Goal: Transaction & Acquisition: Purchase product/service

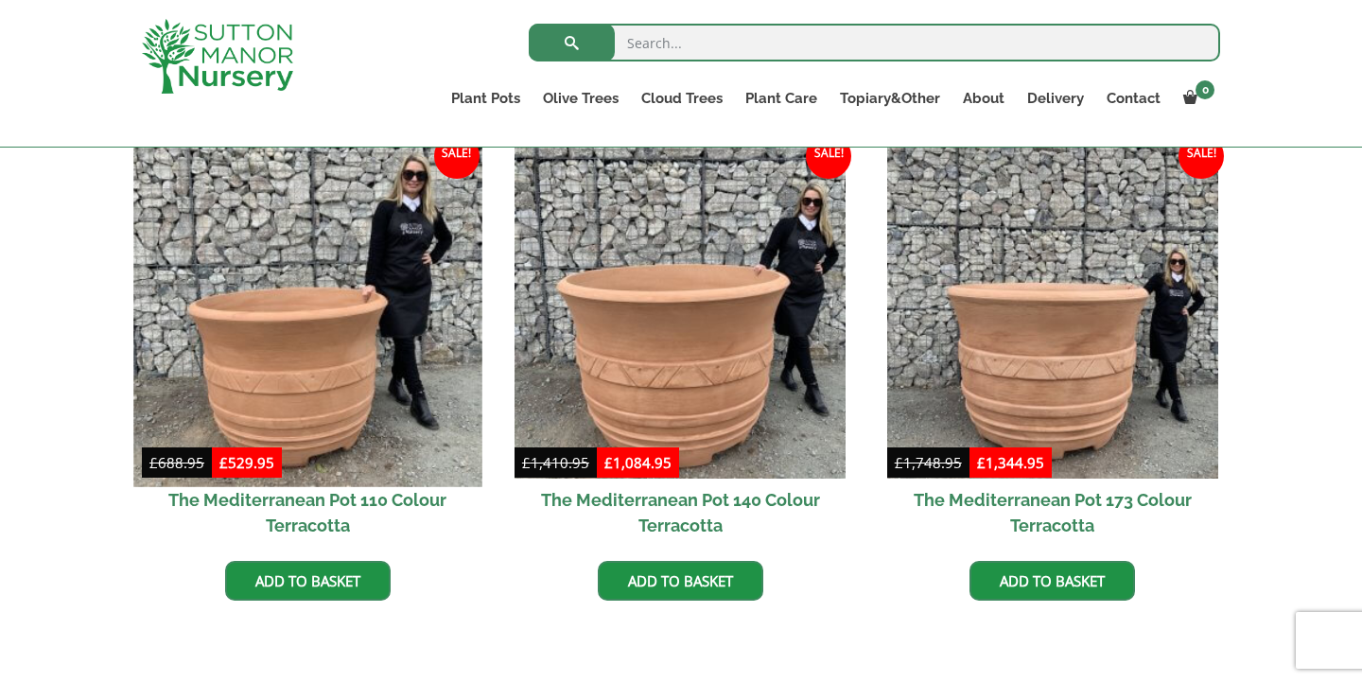
scroll to position [570, 0]
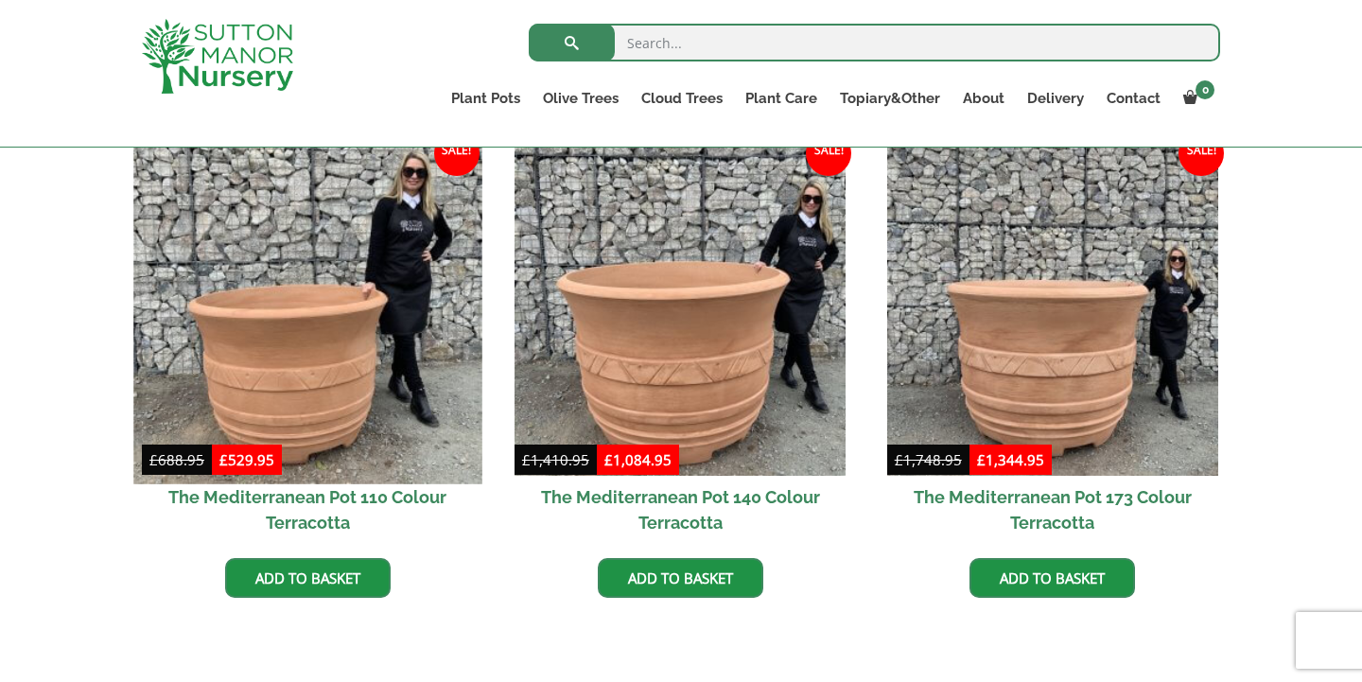
click at [337, 304] on img at bounding box center [307, 309] width 348 height 348
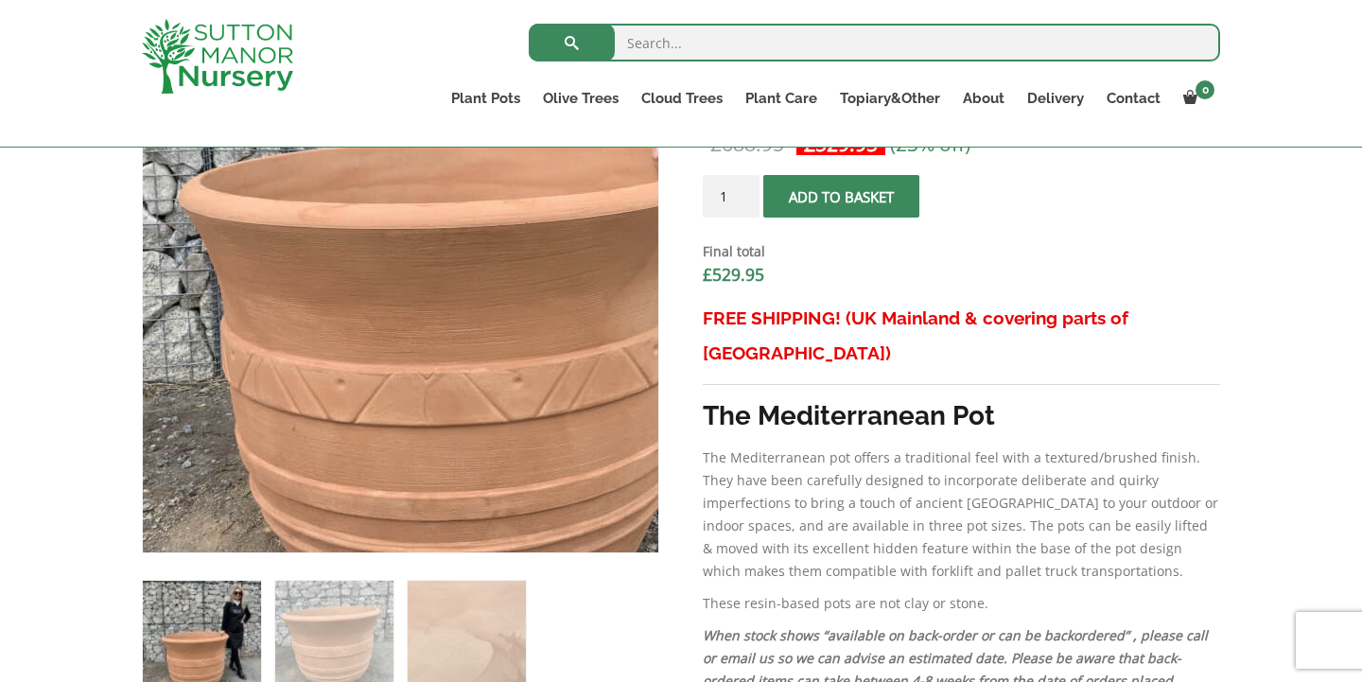
scroll to position [739, 0]
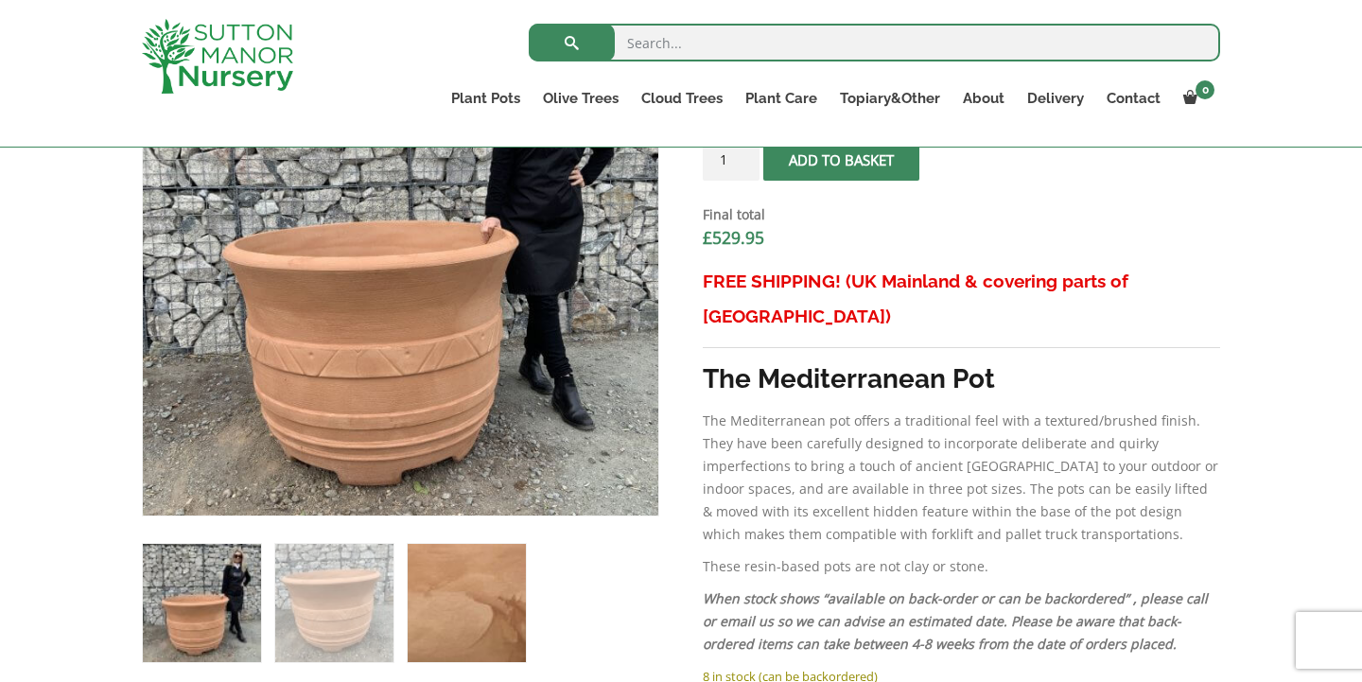
click at [477, 618] on img at bounding box center [467, 603] width 118 height 118
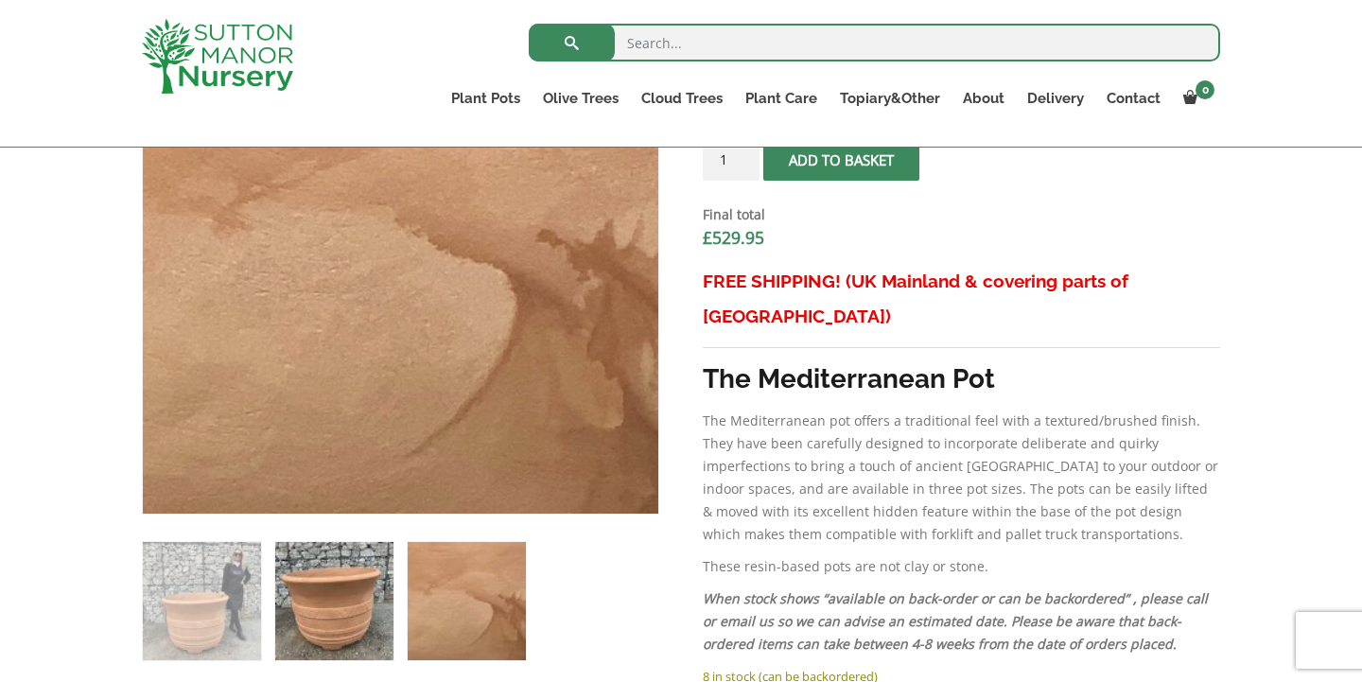
click at [359, 586] on img at bounding box center [334, 601] width 118 height 118
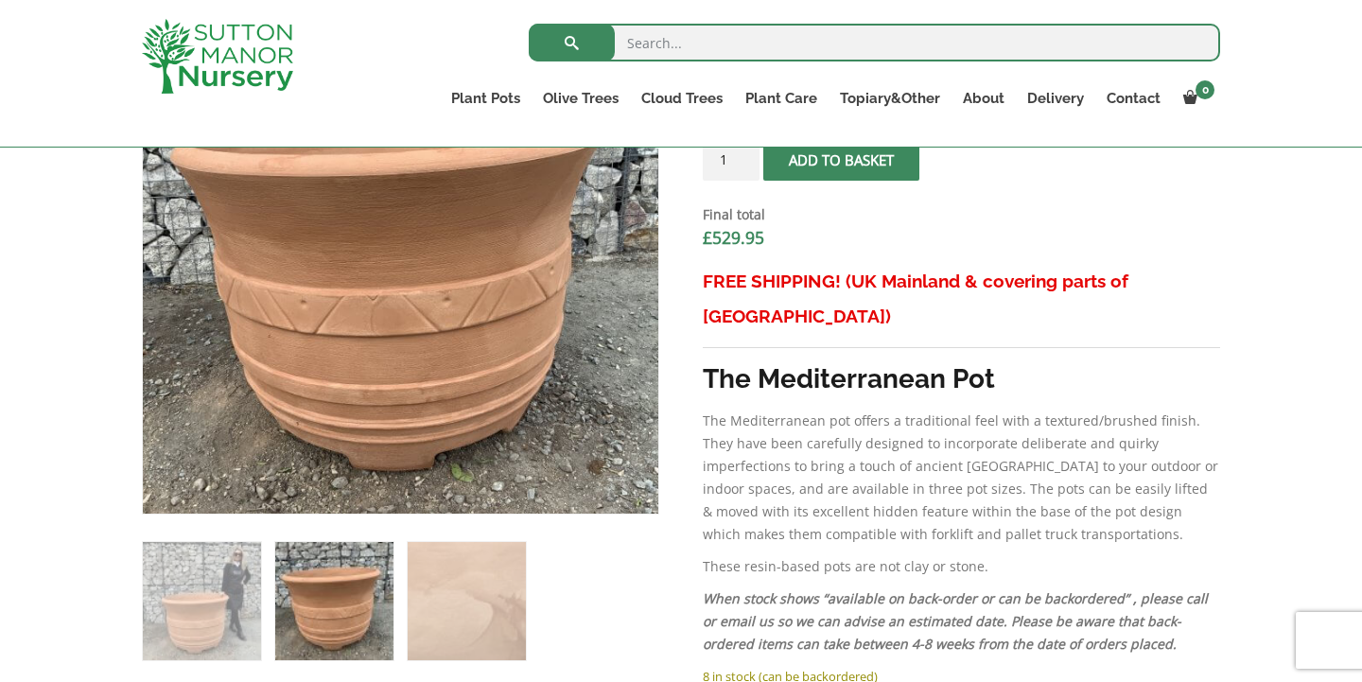
click at [359, 586] on img at bounding box center [334, 601] width 118 height 118
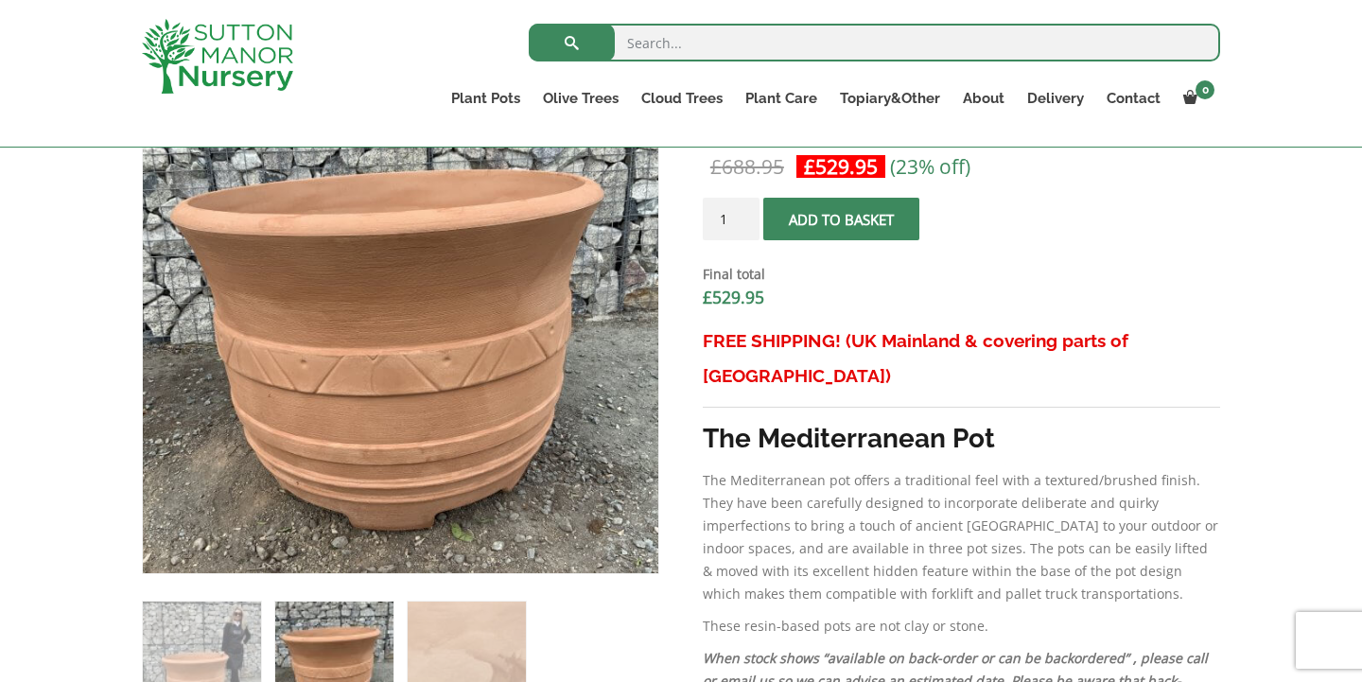
scroll to position [667, 0]
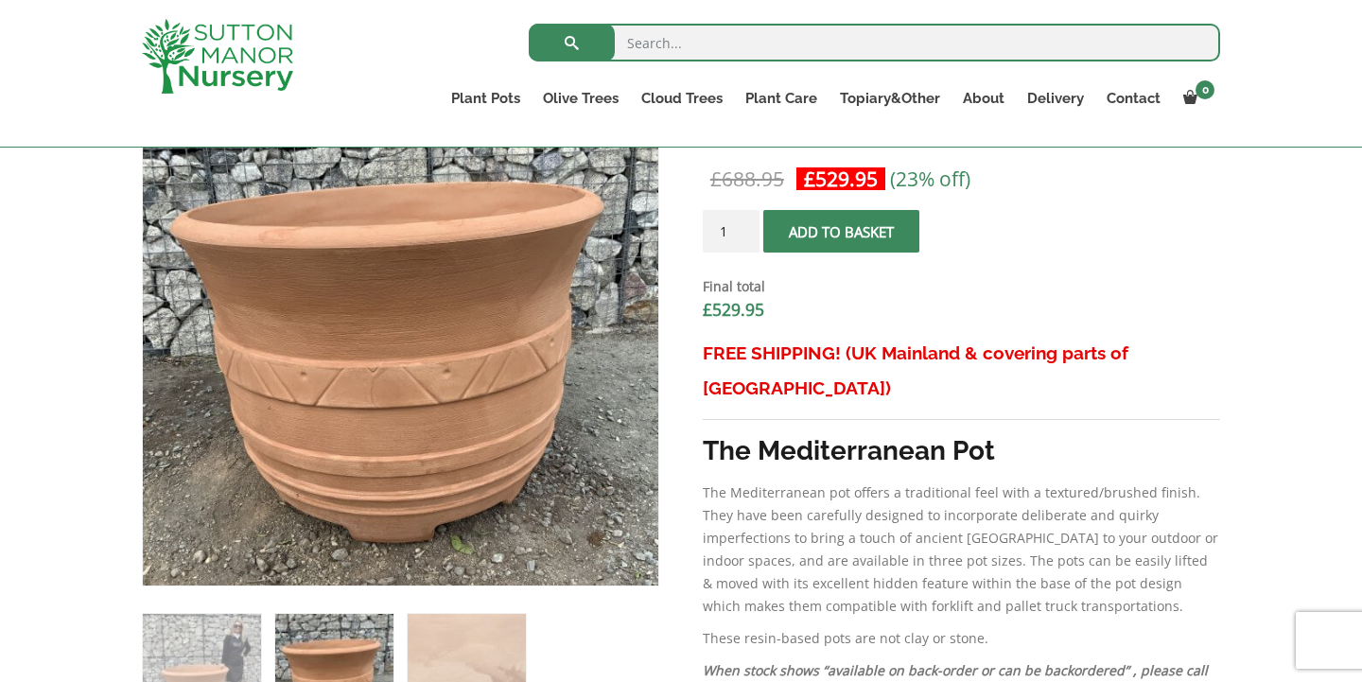
click at [841, 232] on span "submit" at bounding box center [841, 232] width 0 height 0
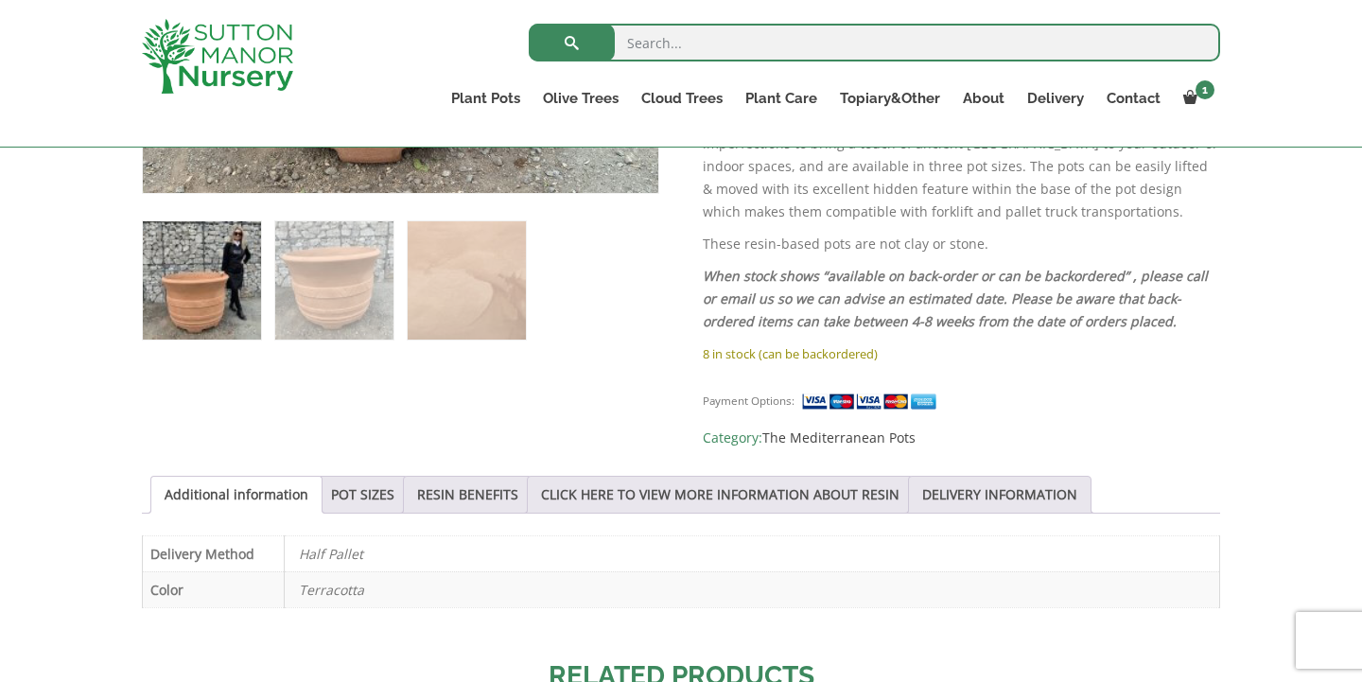
scroll to position [1152, 0]
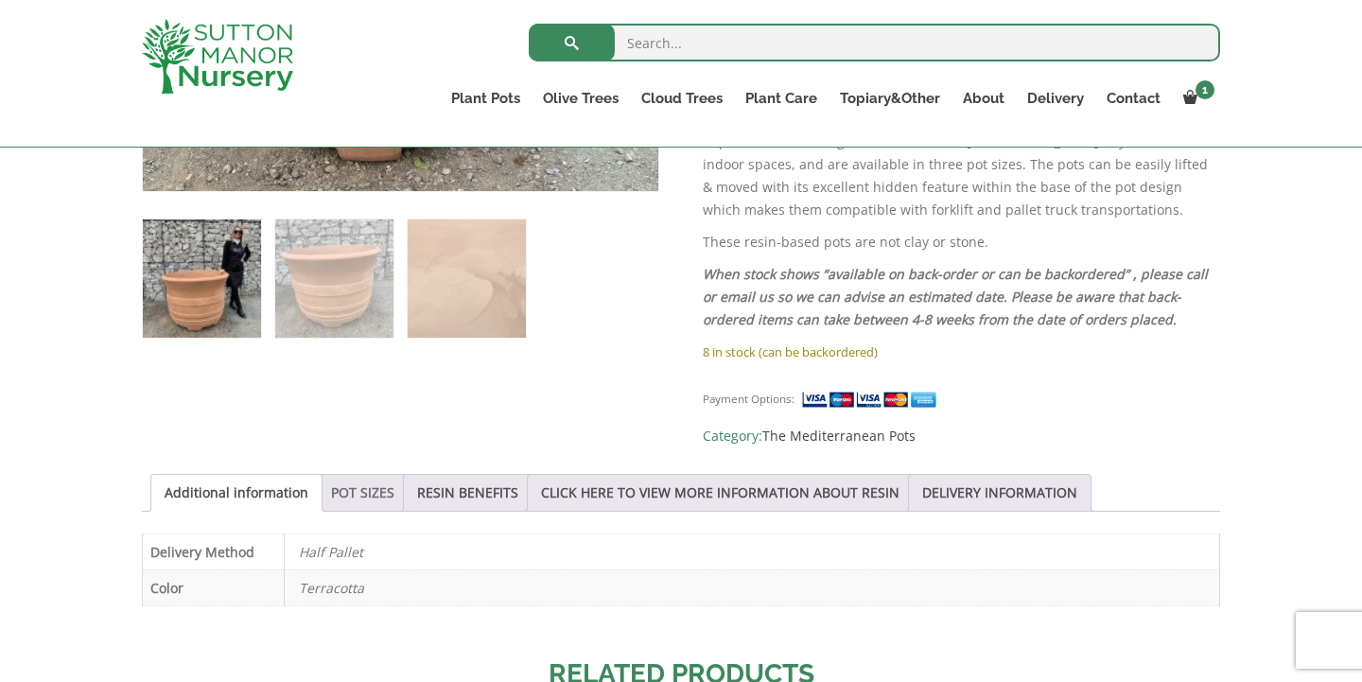
click at [375, 482] on link "POT SIZES" at bounding box center [362, 493] width 63 height 36
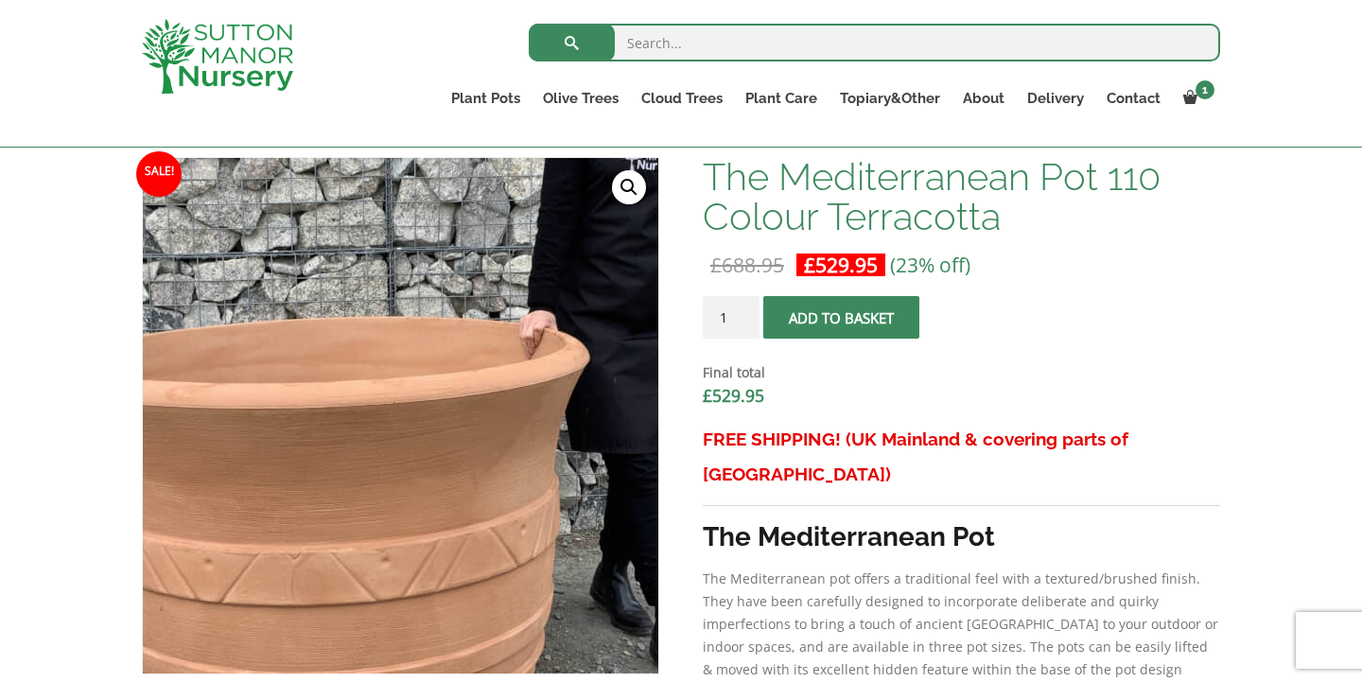
scroll to position [669, 0]
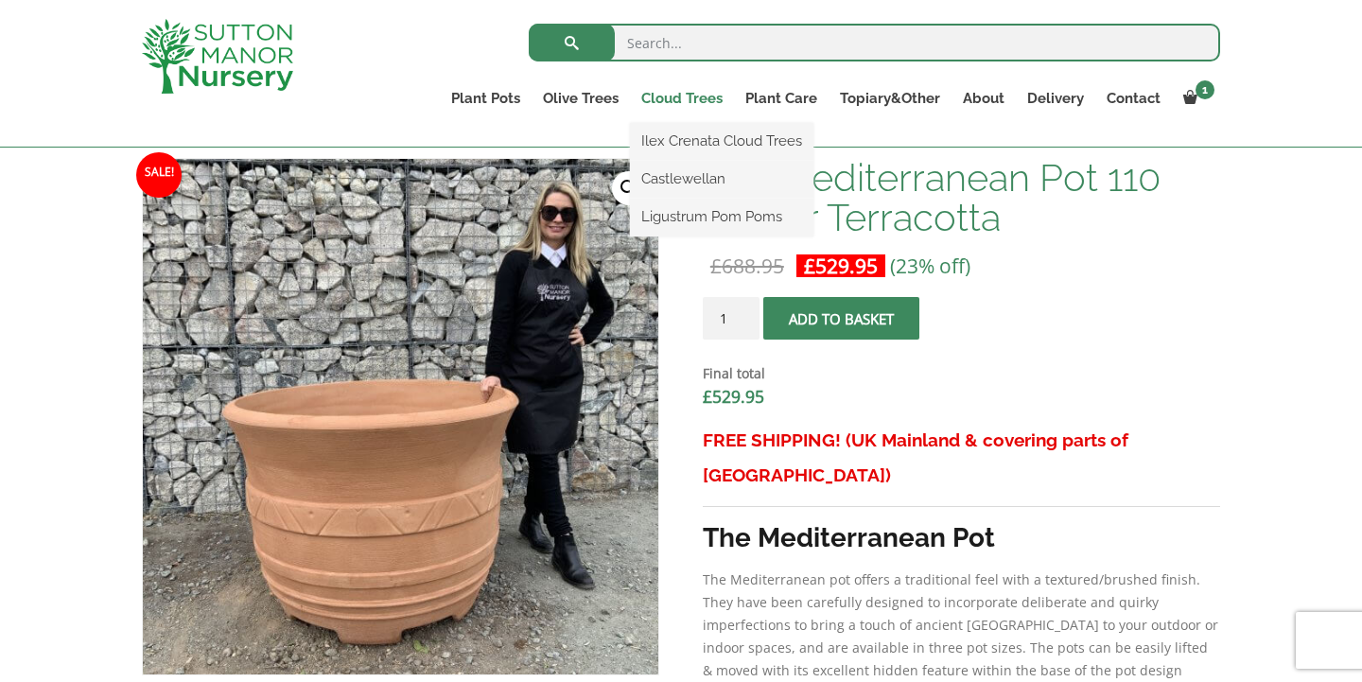
click at [673, 93] on link "Cloud Trees" at bounding box center [682, 98] width 104 height 26
click at [669, 220] on link "Ligustrum Pom Poms" at bounding box center [721, 216] width 183 height 28
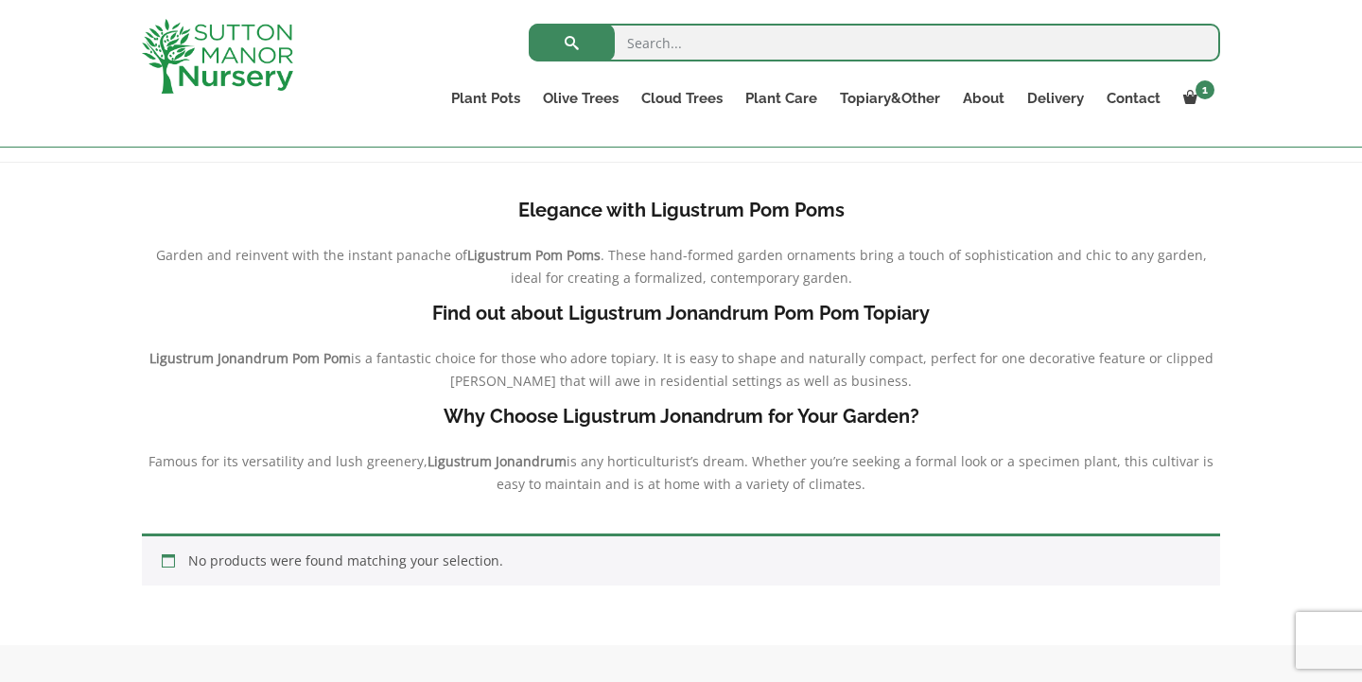
scroll to position [371, 0]
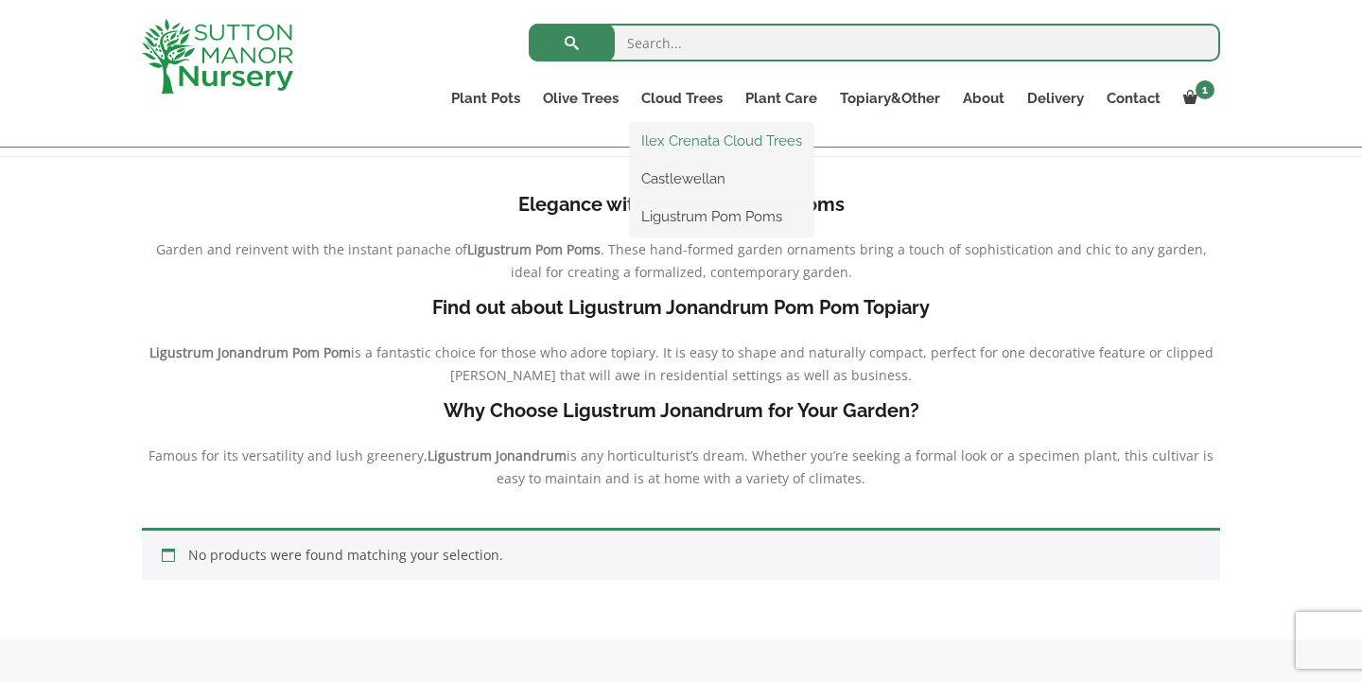
click at [697, 139] on link "Ilex Crenata Cloud Trees" at bounding box center [721, 141] width 183 height 28
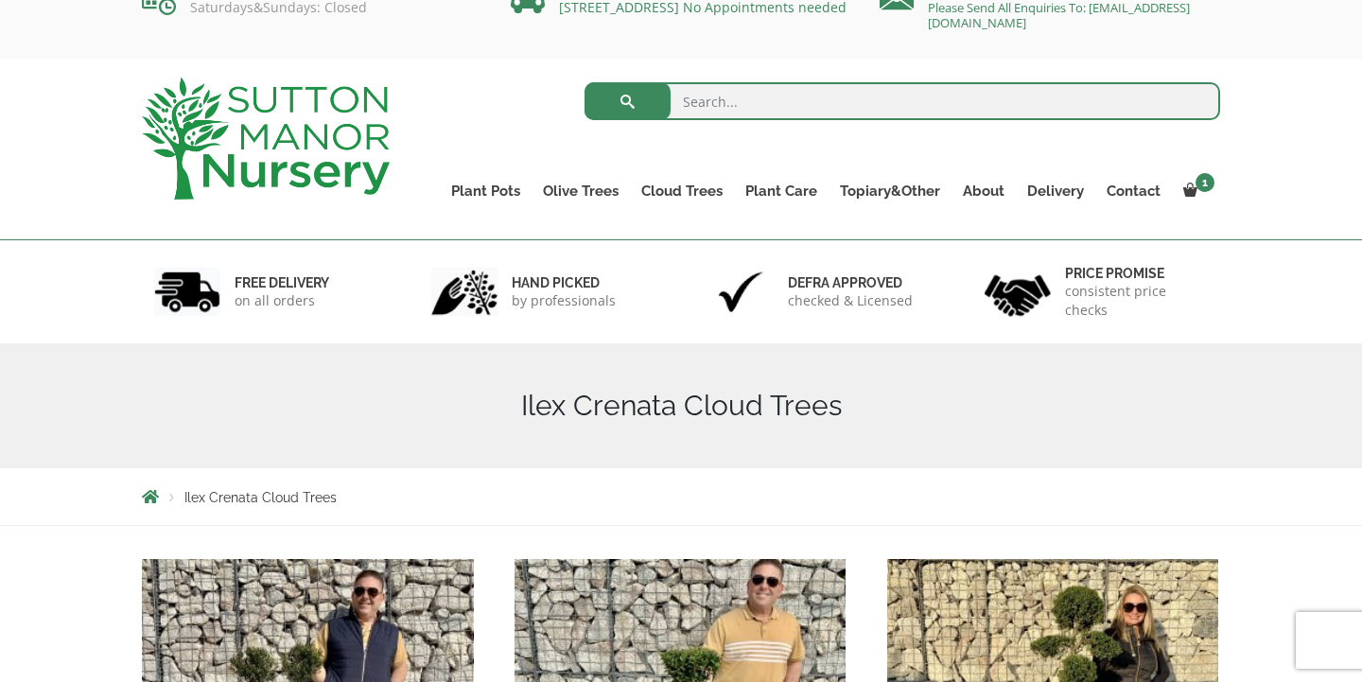
scroll to position [35, 0]
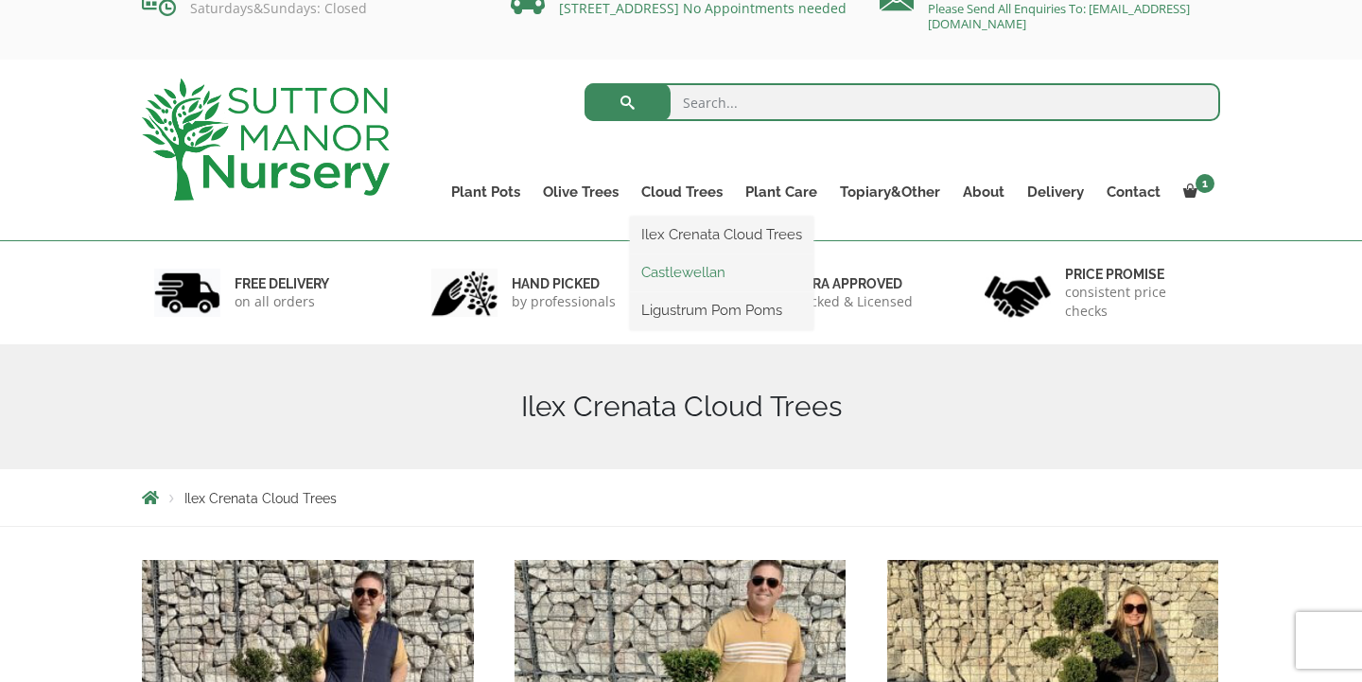
click at [667, 272] on link "Castlewellan" at bounding box center [721, 272] width 183 height 28
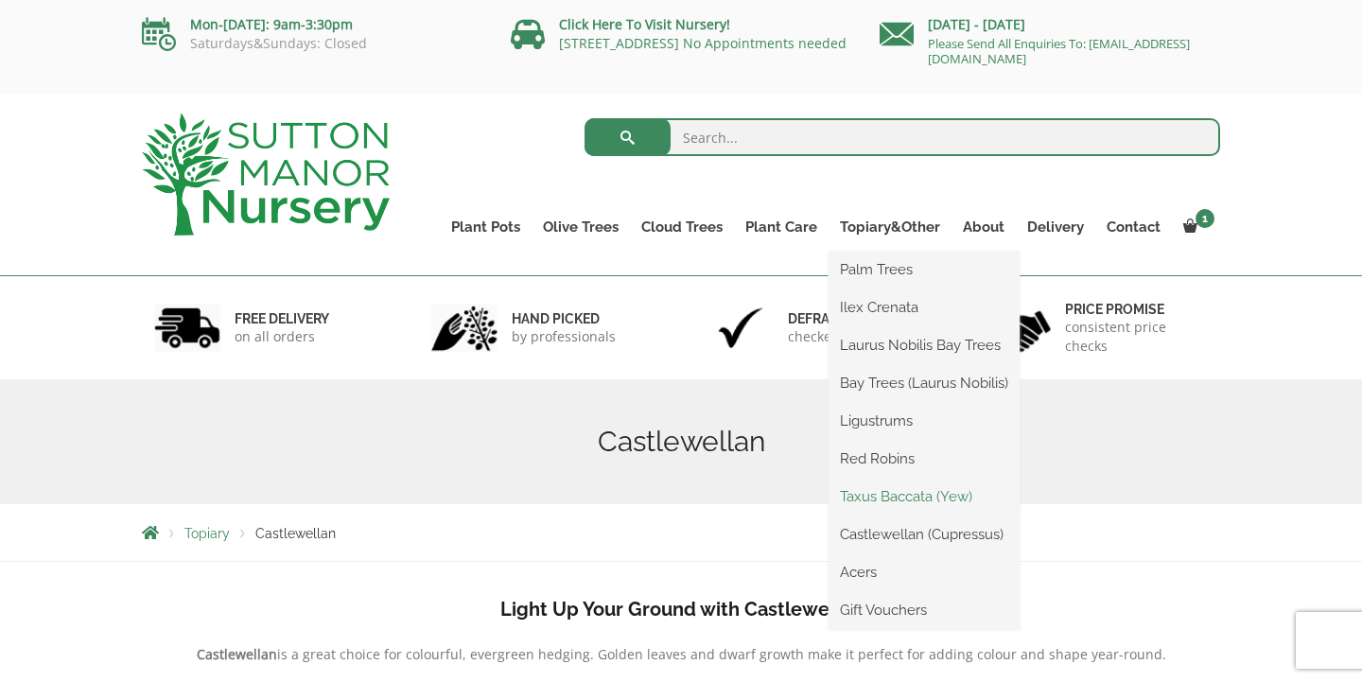
click at [896, 496] on link "Taxus Baccata (Yew)" at bounding box center [924, 496] width 191 height 28
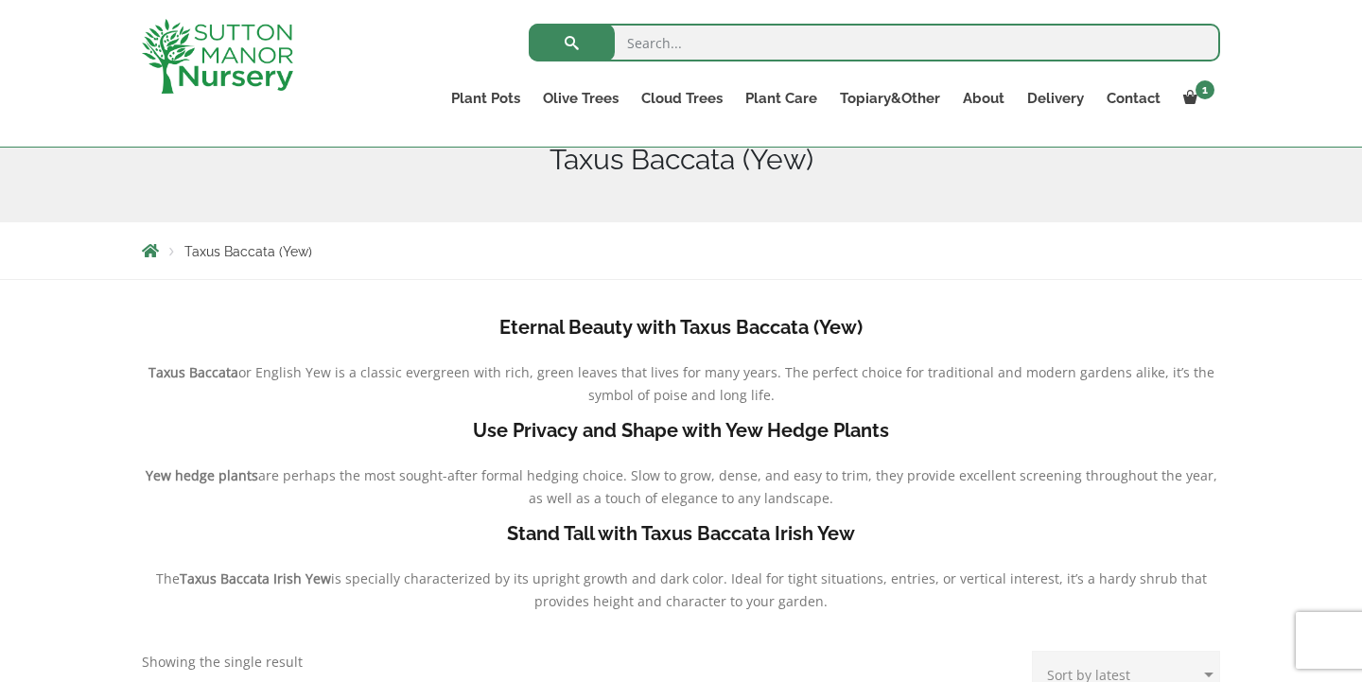
scroll to position [246, 0]
click at [196, 377] on b "Taxus Baccata" at bounding box center [193, 374] width 90 height 18
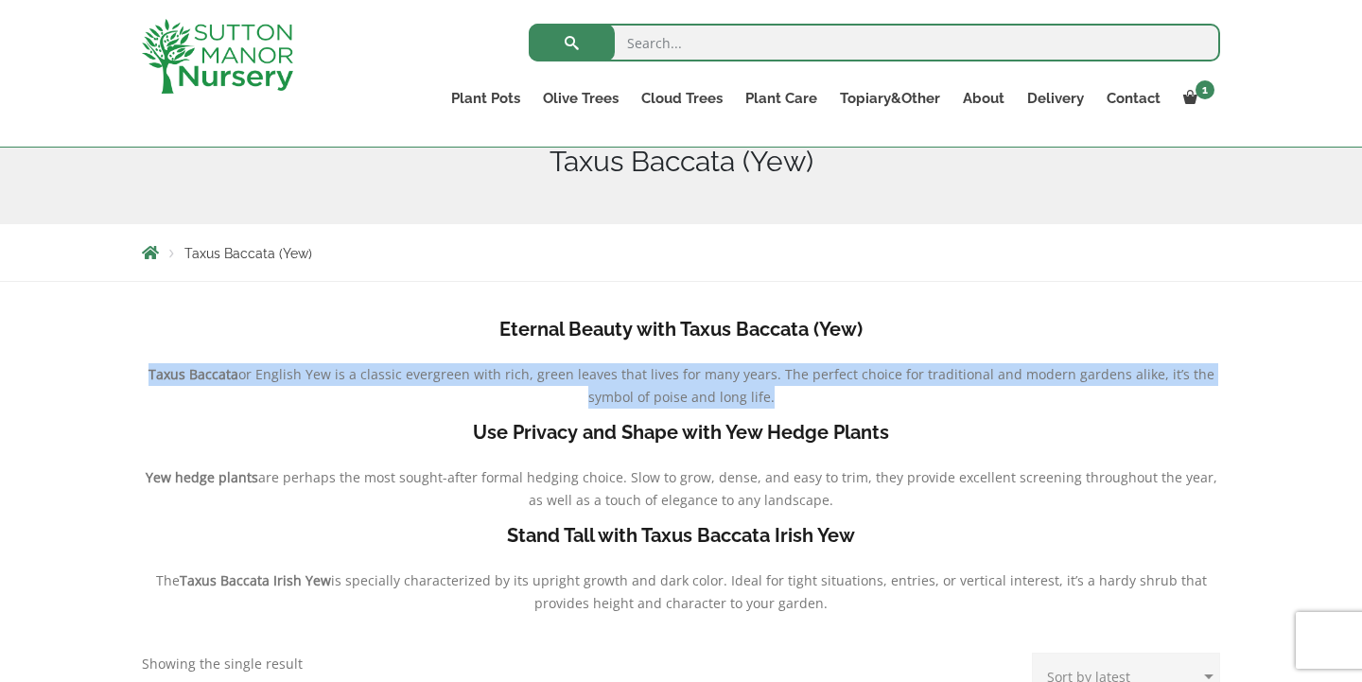
click at [196, 377] on b "Taxus Baccata" at bounding box center [193, 374] width 90 height 18
click at [226, 482] on b "Yew hedge plants" at bounding box center [202, 477] width 113 height 18
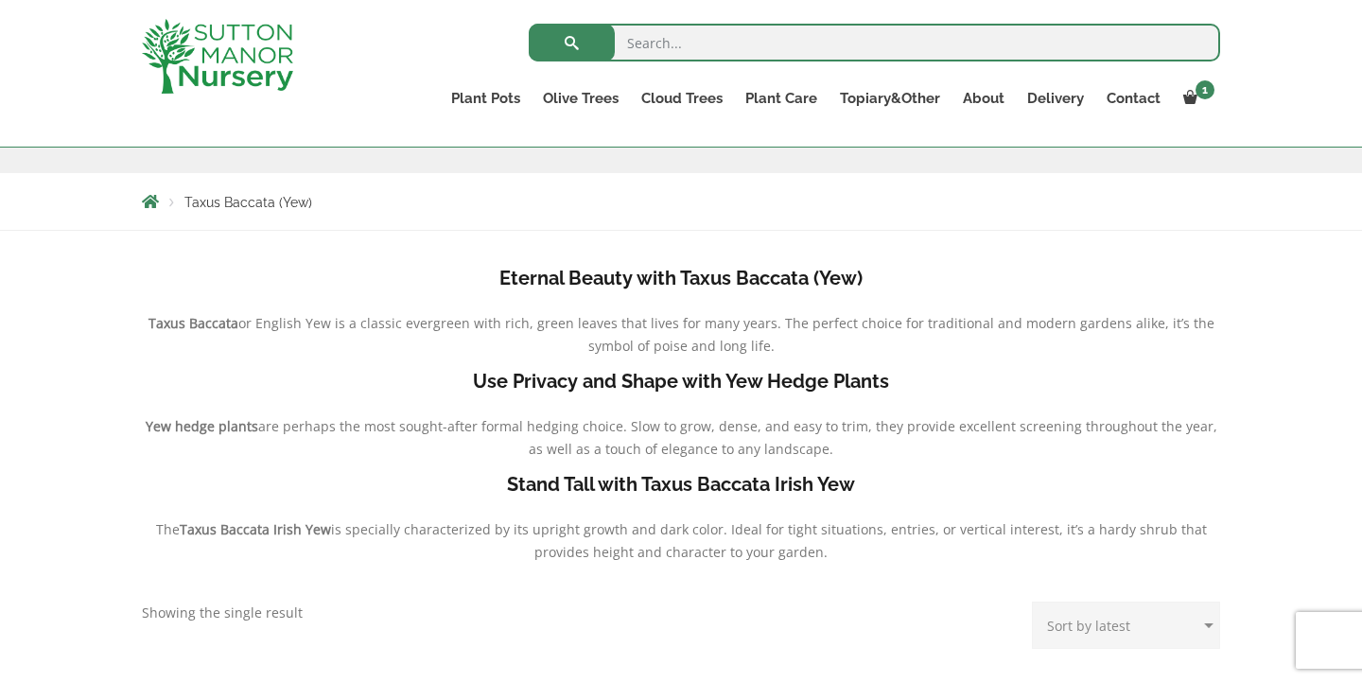
scroll to position [305, 0]
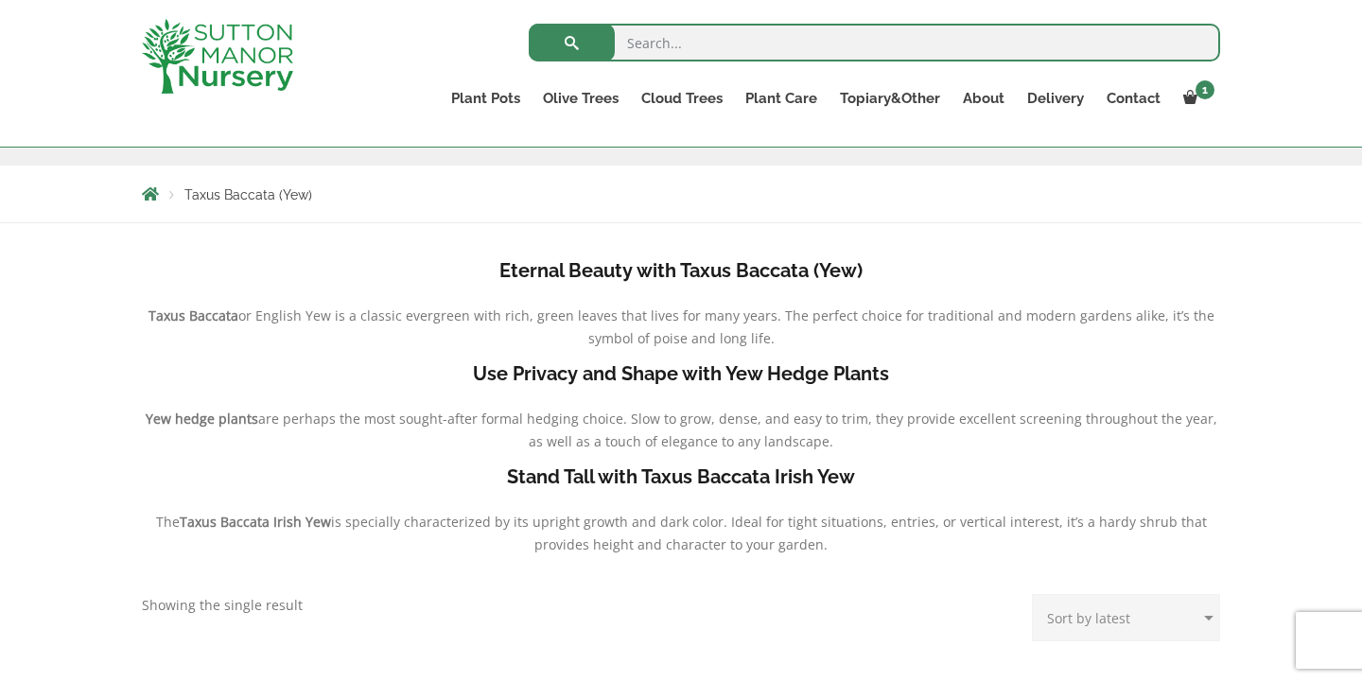
click at [272, 522] on b "Taxus Baccata Irish Yew" at bounding box center [255, 522] width 151 height 18
click at [612, 480] on b "Stand Tall with Taxus Baccata Irish Yew" at bounding box center [681, 476] width 348 height 23
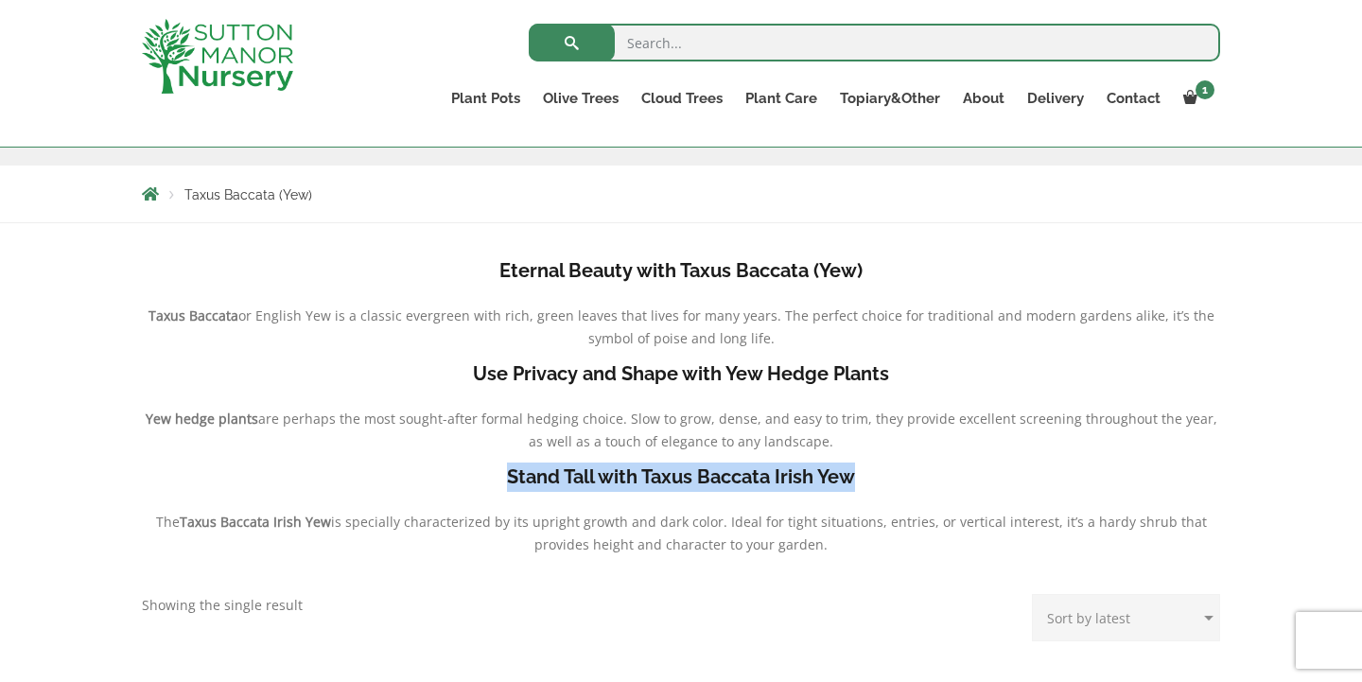
click at [612, 480] on b "Stand Tall with Taxus Baccata Irish Yew" at bounding box center [681, 476] width 348 height 23
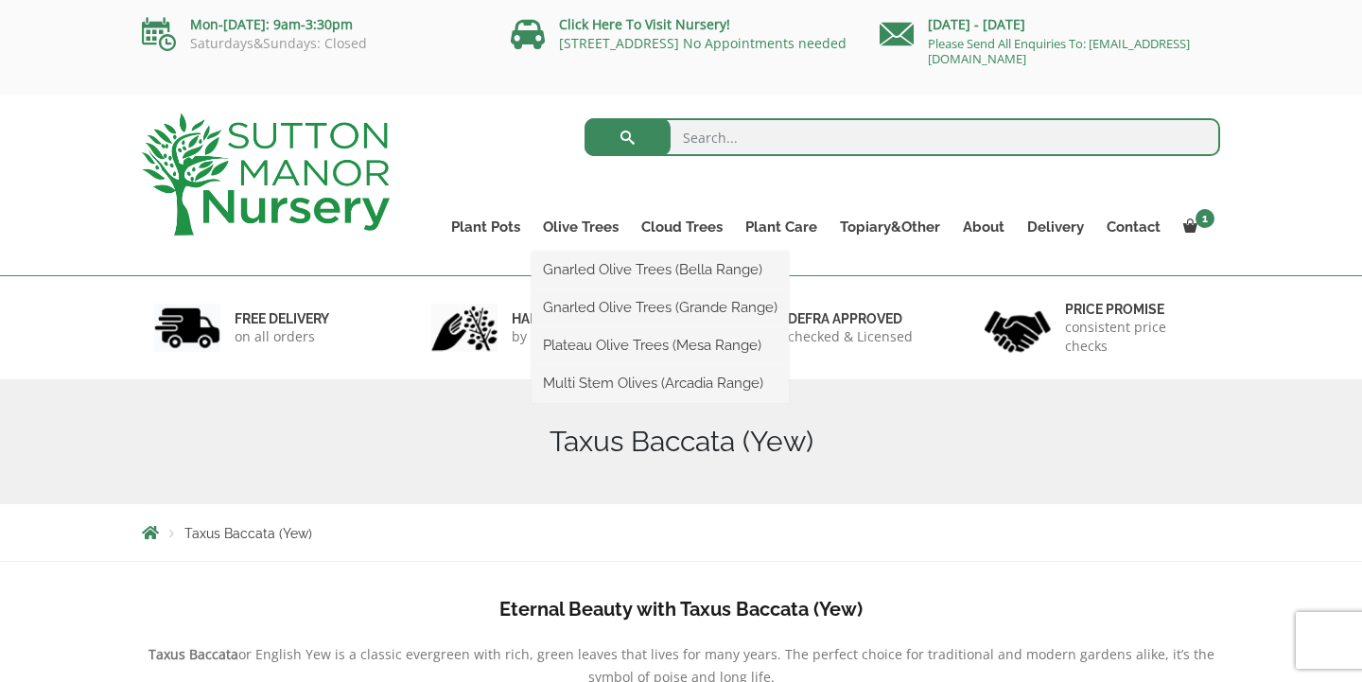
scroll to position [0, 0]
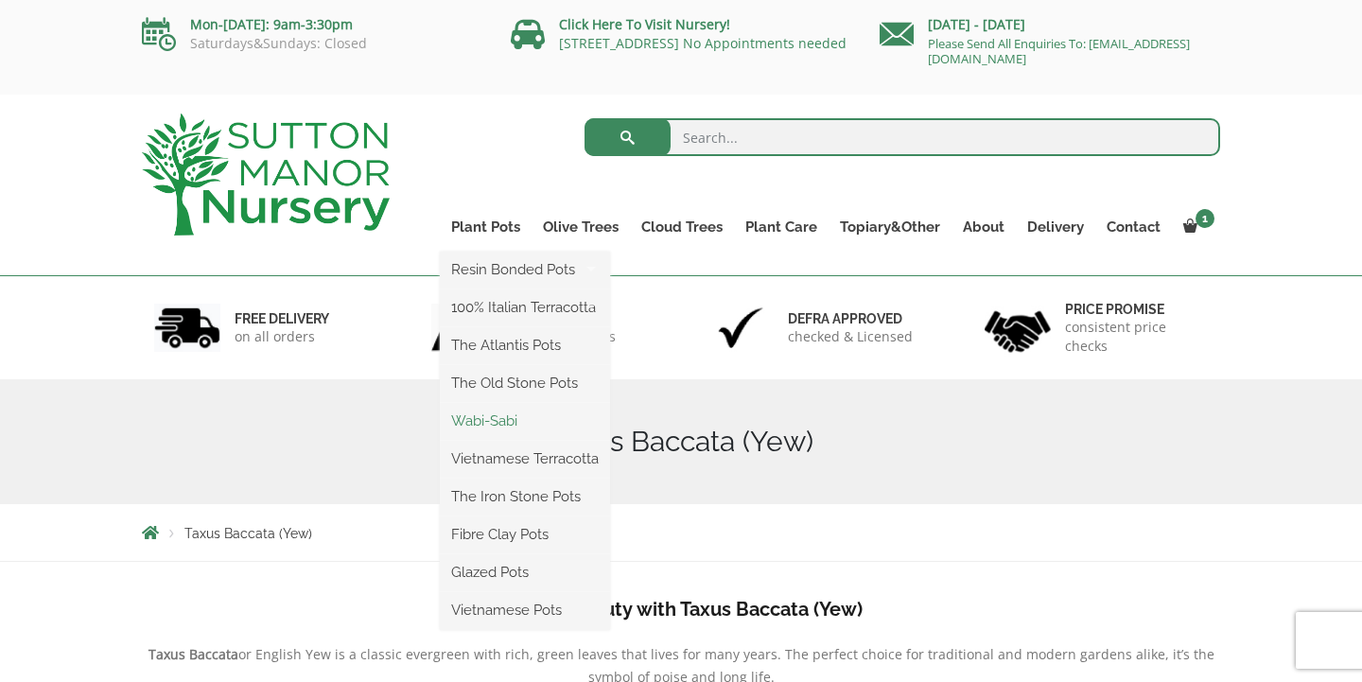
click at [489, 411] on link "Wabi-Sabi" at bounding box center [525, 421] width 170 height 28
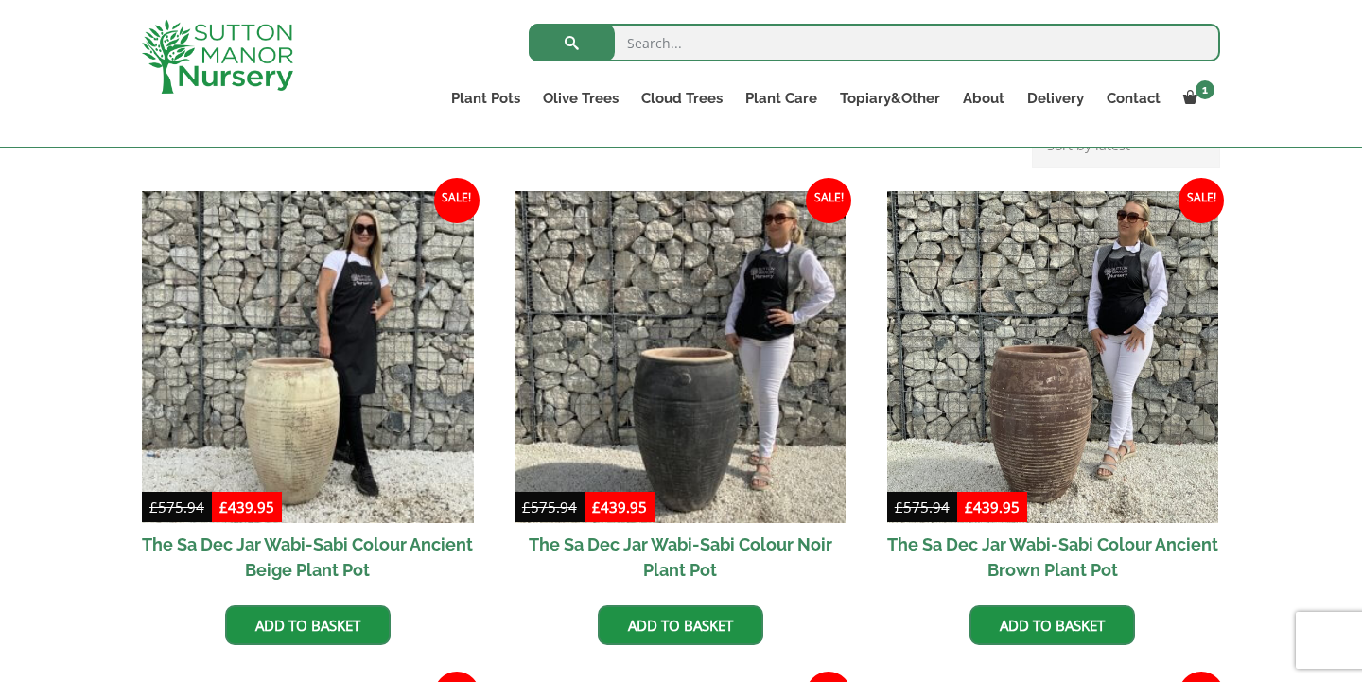
scroll to position [442, 0]
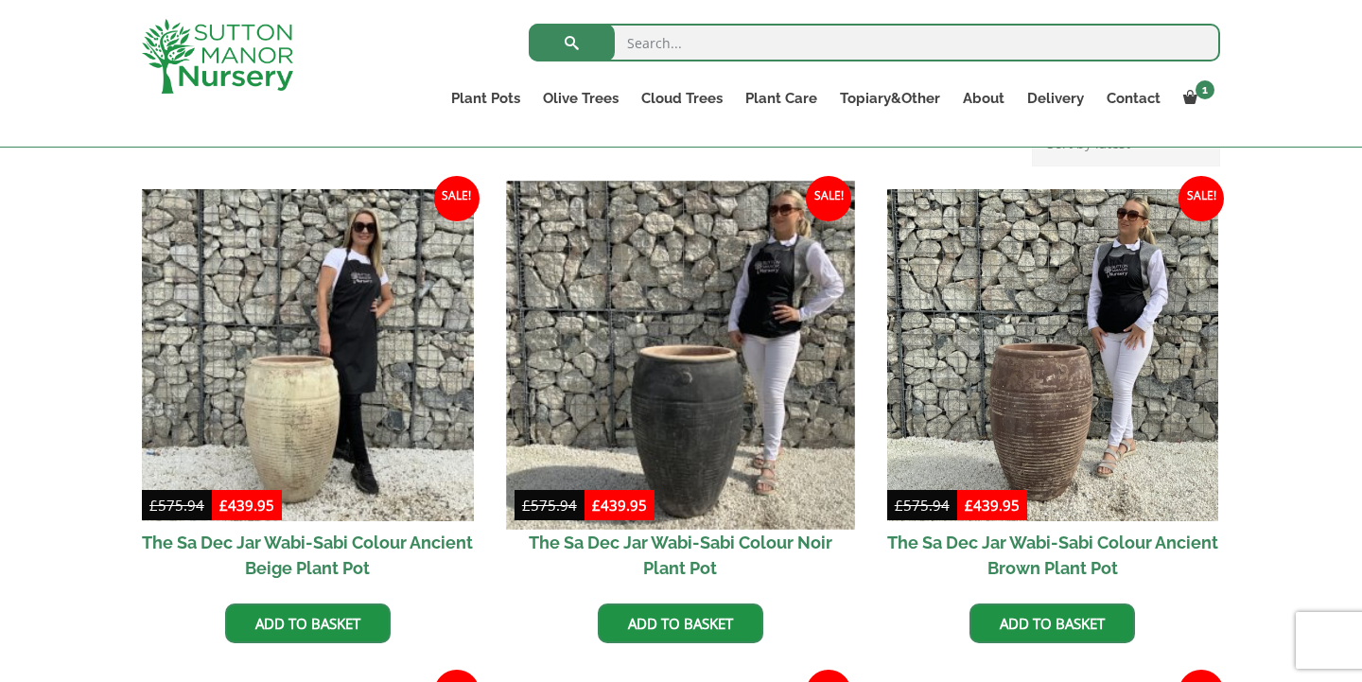
click at [691, 397] on img at bounding box center [680, 355] width 348 height 348
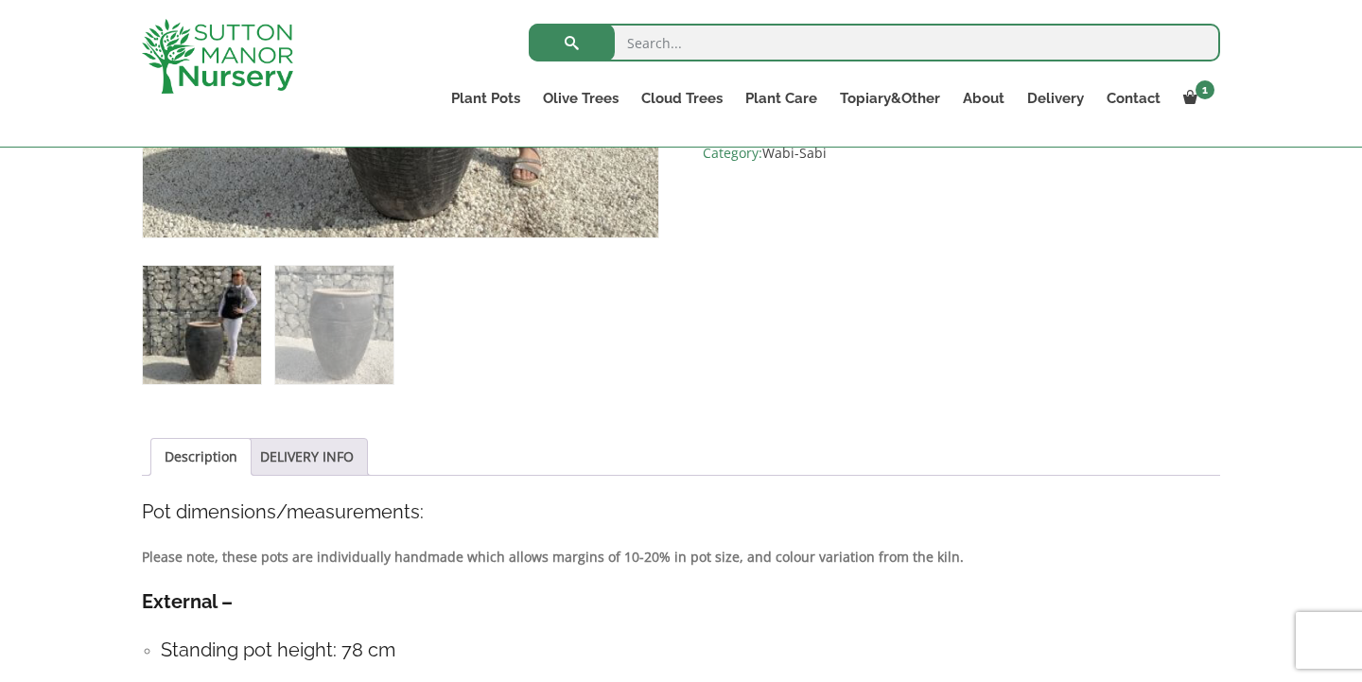
scroll to position [717, 0]
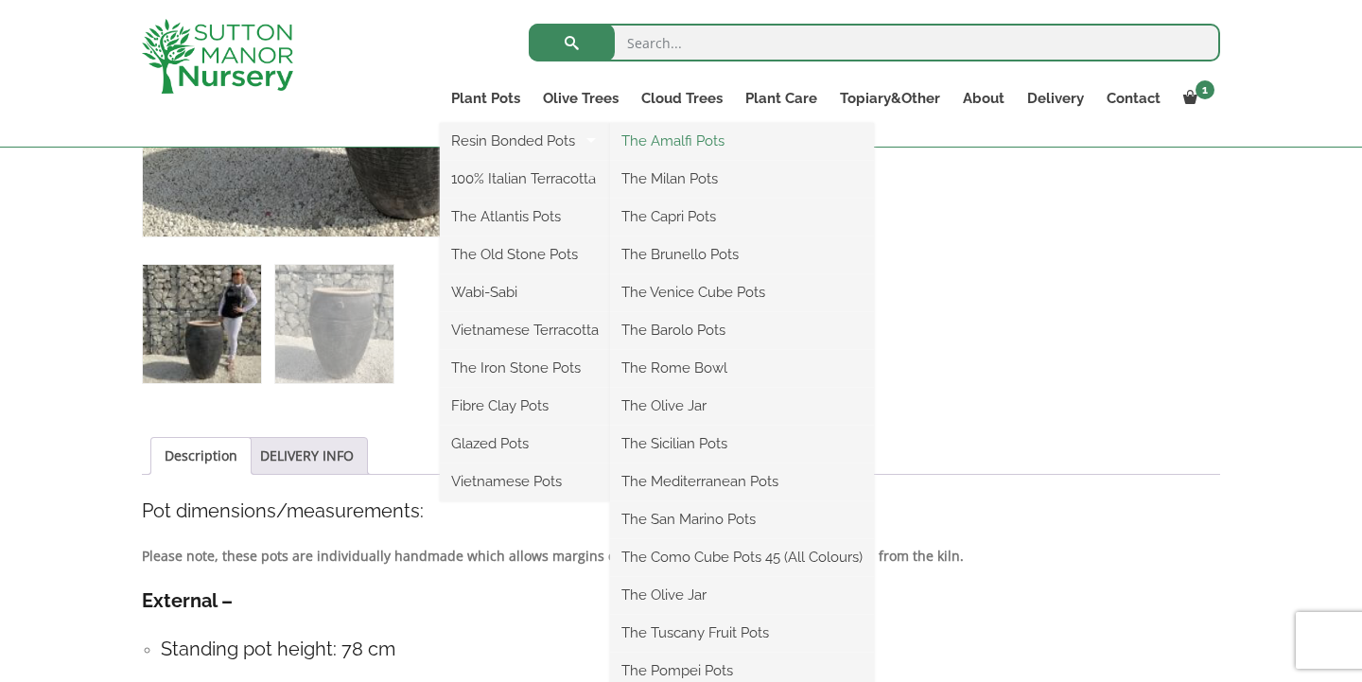
click at [686, 138] on link "The Amalfi Pots" at bounding box center [742, 141] width 264 height 28
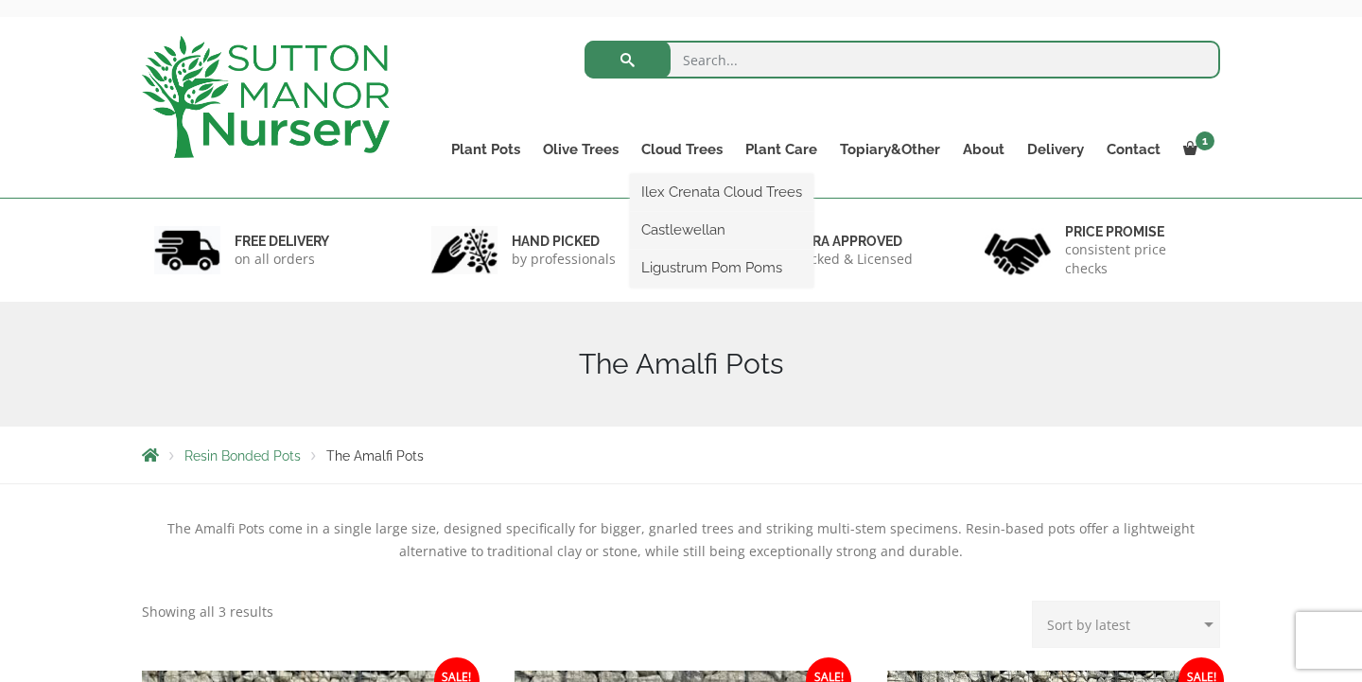
scroll to position [64, 0]
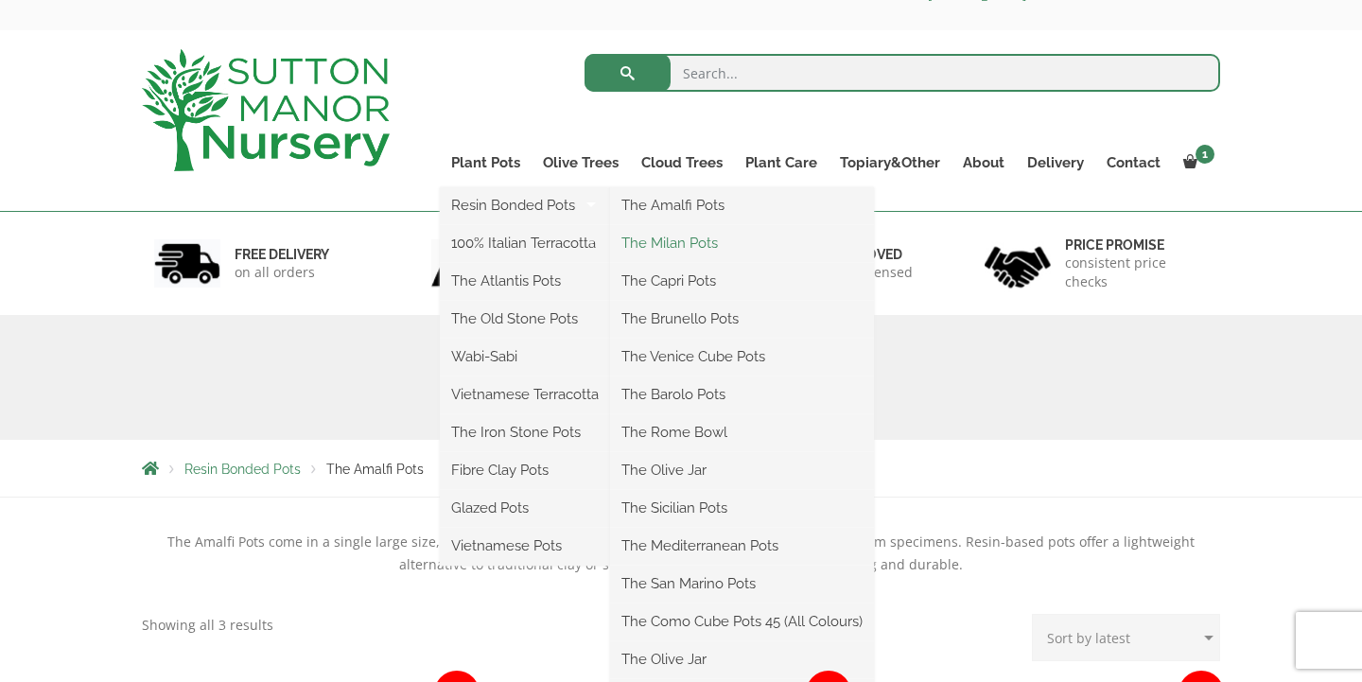
click at [676, 241] on link "The Milan Pots" at bounding box center [742, 243] width 264 height 28
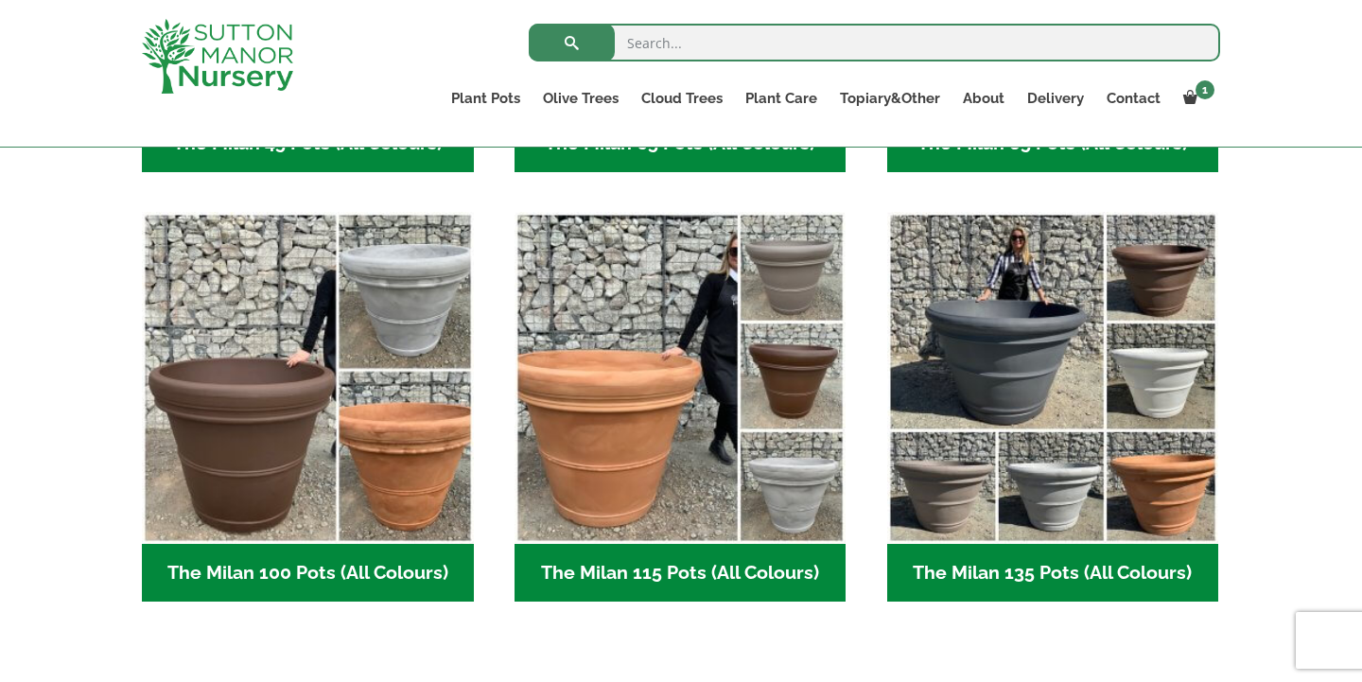
scroll to position [864, 0]
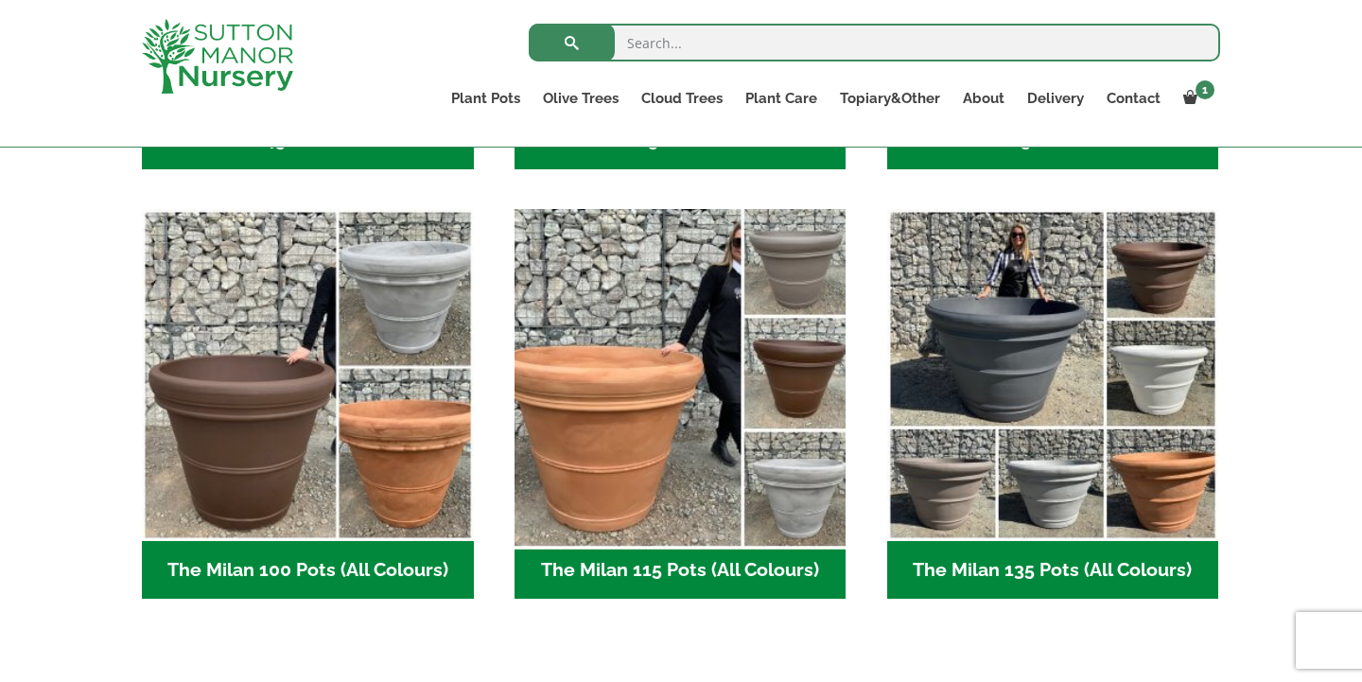
click at [665, 384] on img "Visit product category The Milan 115 Pots (All Colours)" at bounding box center [680, 375] width 348 height 348
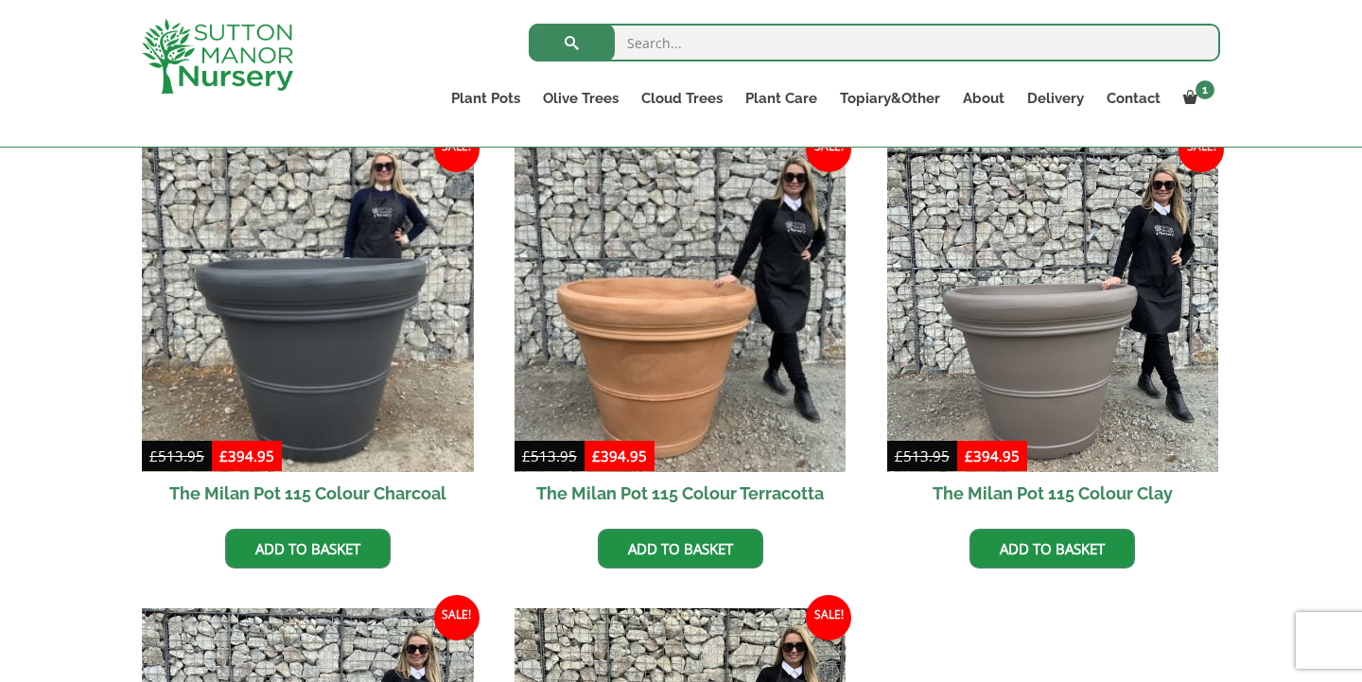
scroll to position [490, 0]
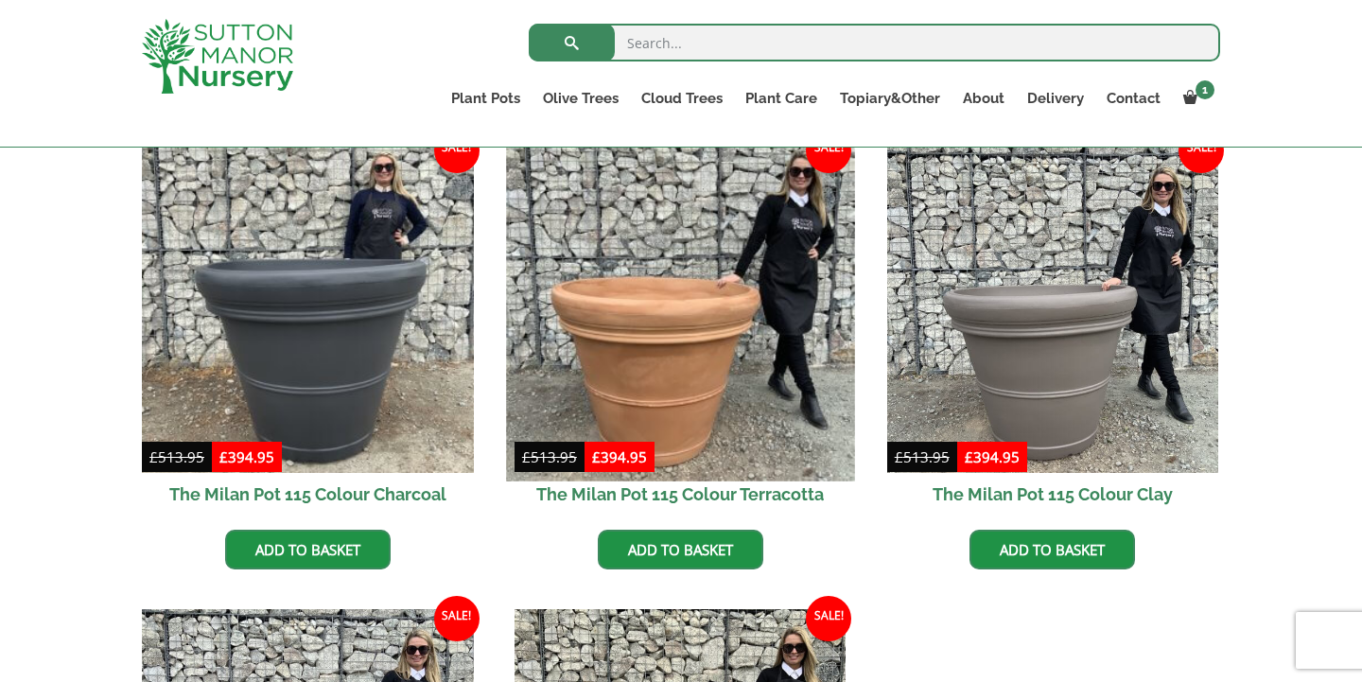
click at [675, 319] on img at bounding box center [680, 306] width 348 height 348
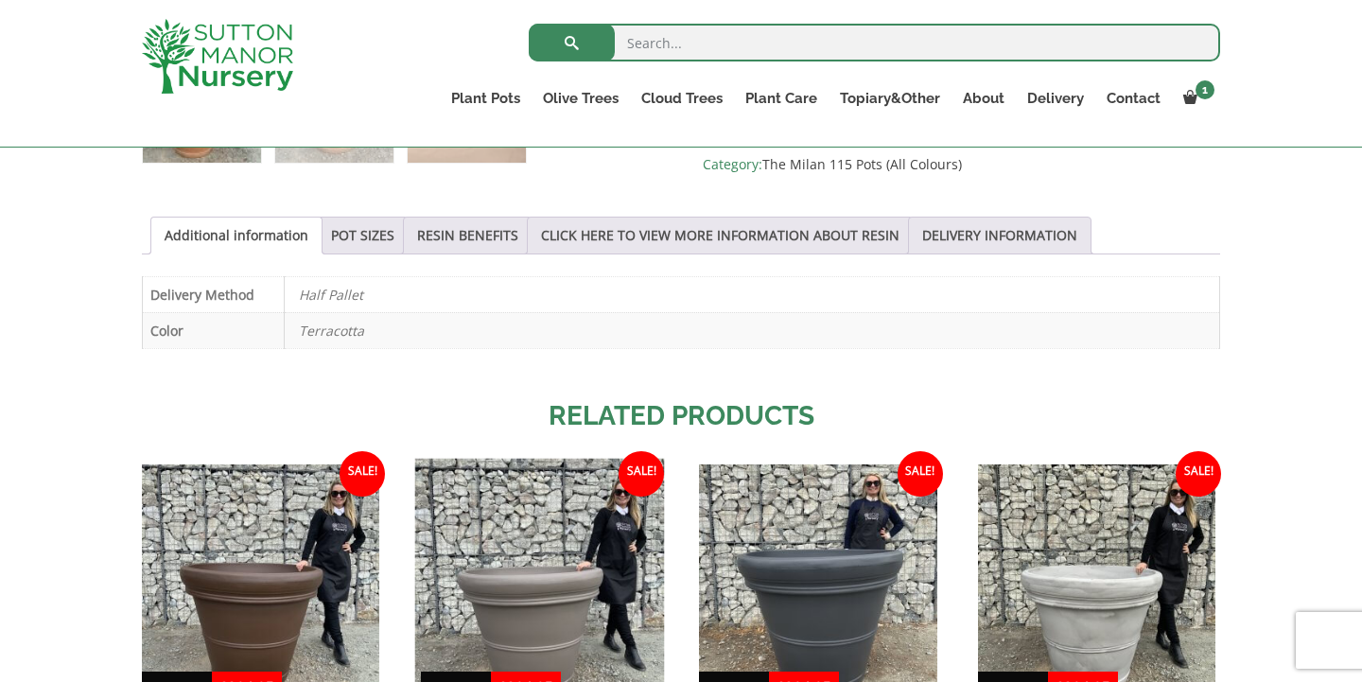
scroll to position [938, 0]
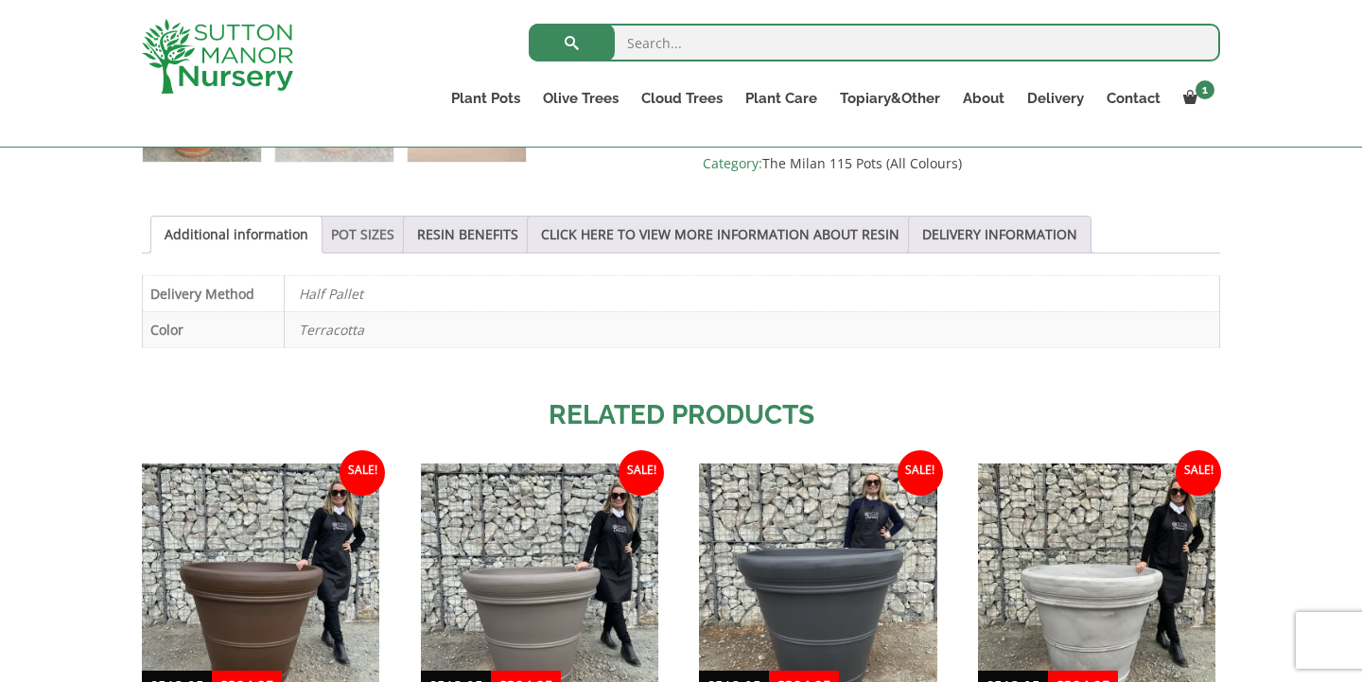
click at [390, 226] on link "POT SIZES" at bounding box center [362, 235] width 63 height 36
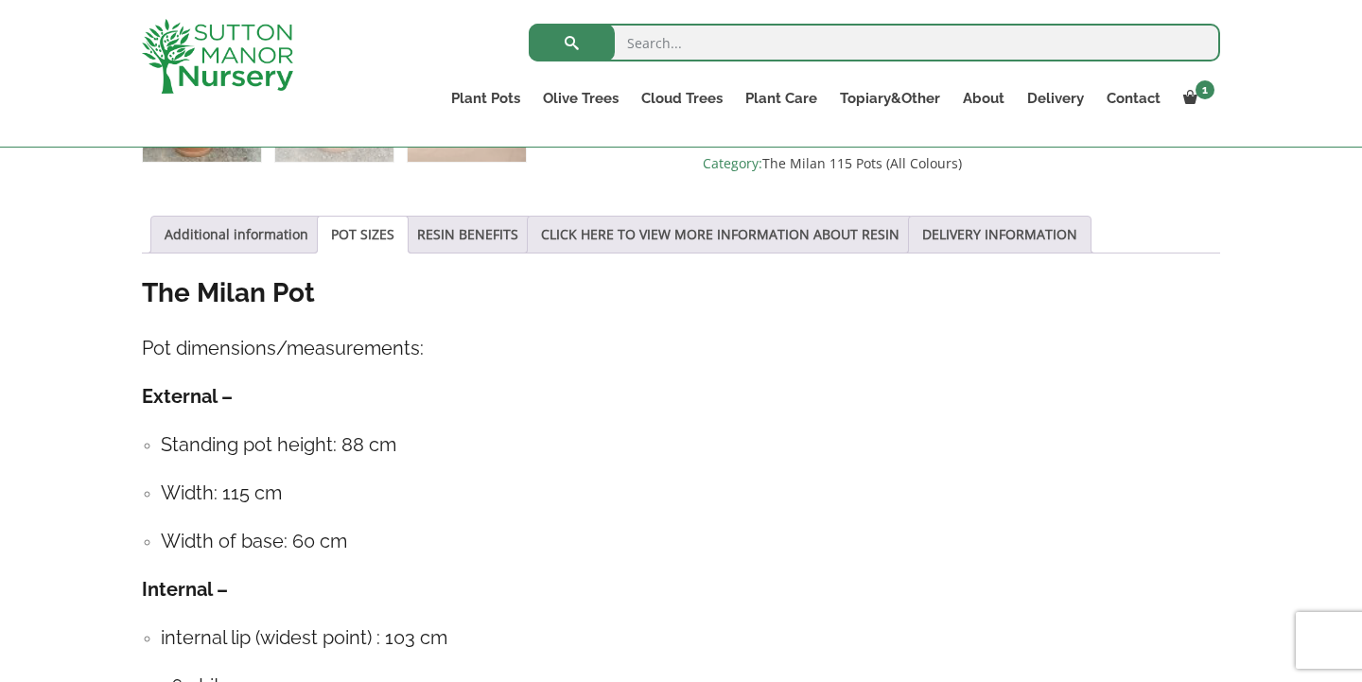
click at [390, 226] on link "POT SIZES" at bounding box center [362, 235] width 63 height 36
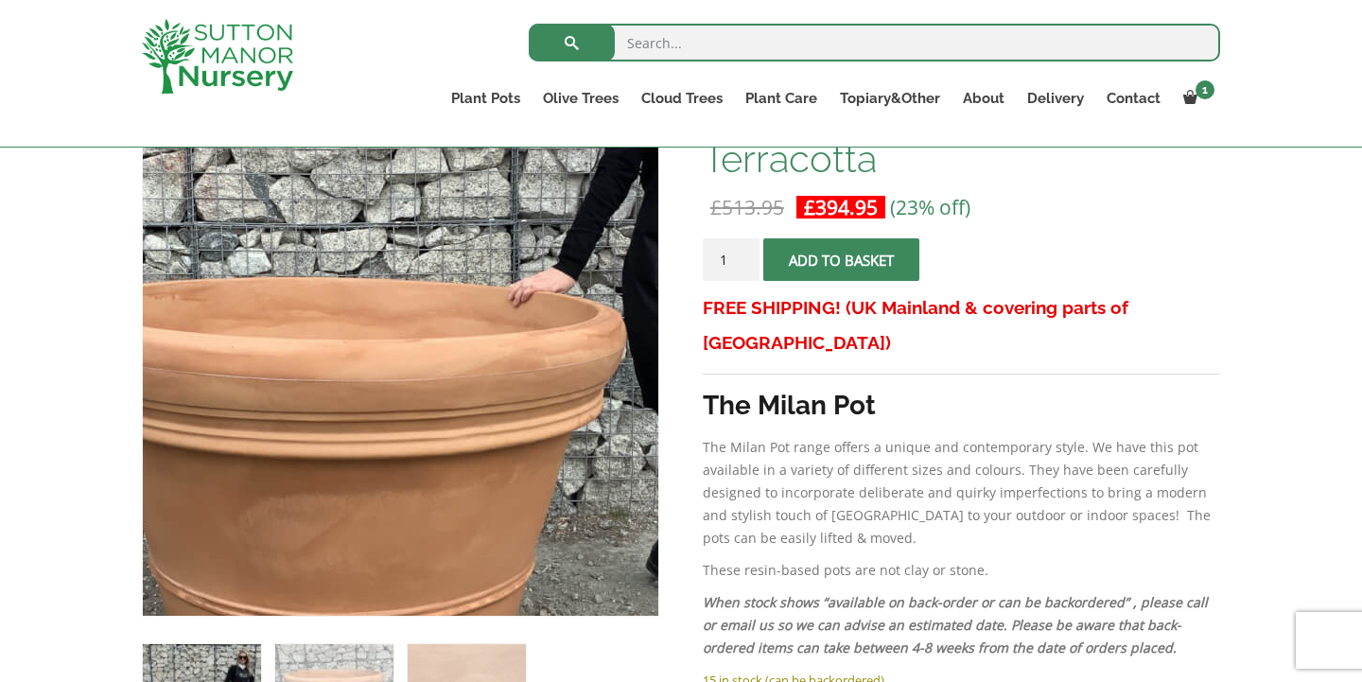
scroll to position [336, 0]
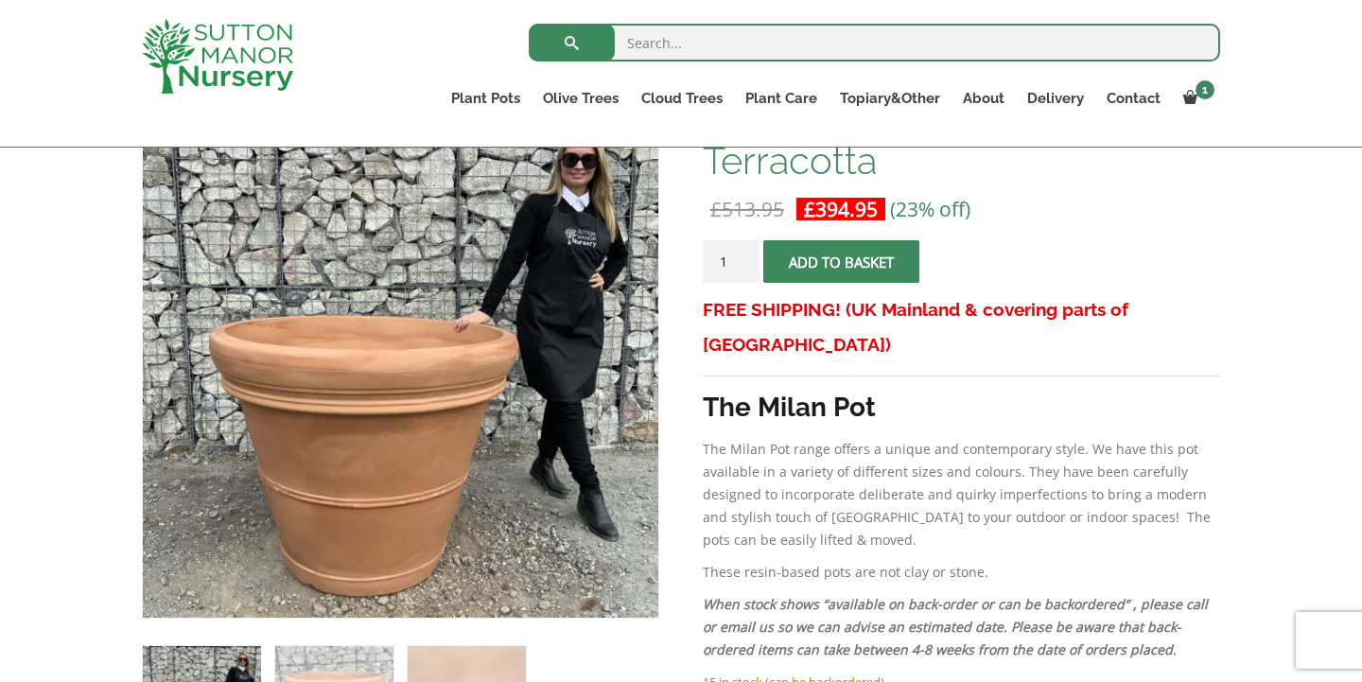
click at [821, 257] on button "Add to basket" at bounding box center [841, 261] width 156 height 43
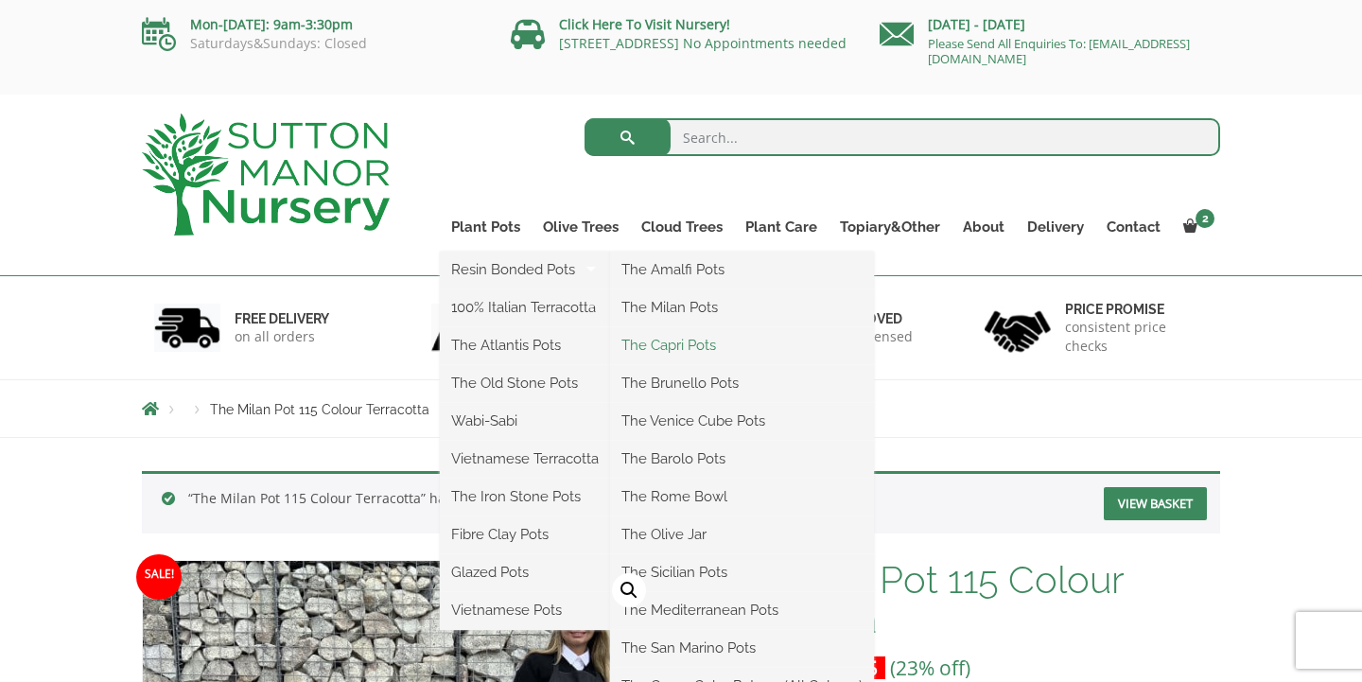
click at [670, 343] on link "The Capri Pots" at bounding box center [742, 345] width 264 height 28
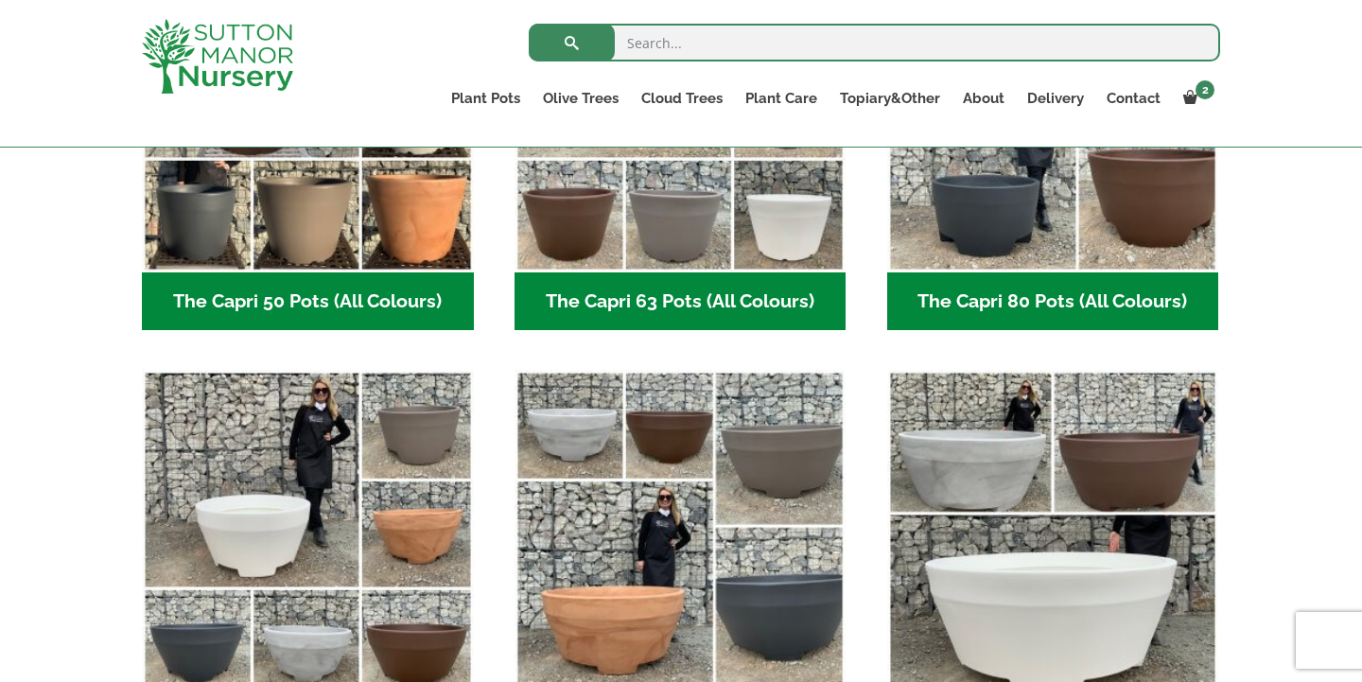
scroll to position [706, 0]
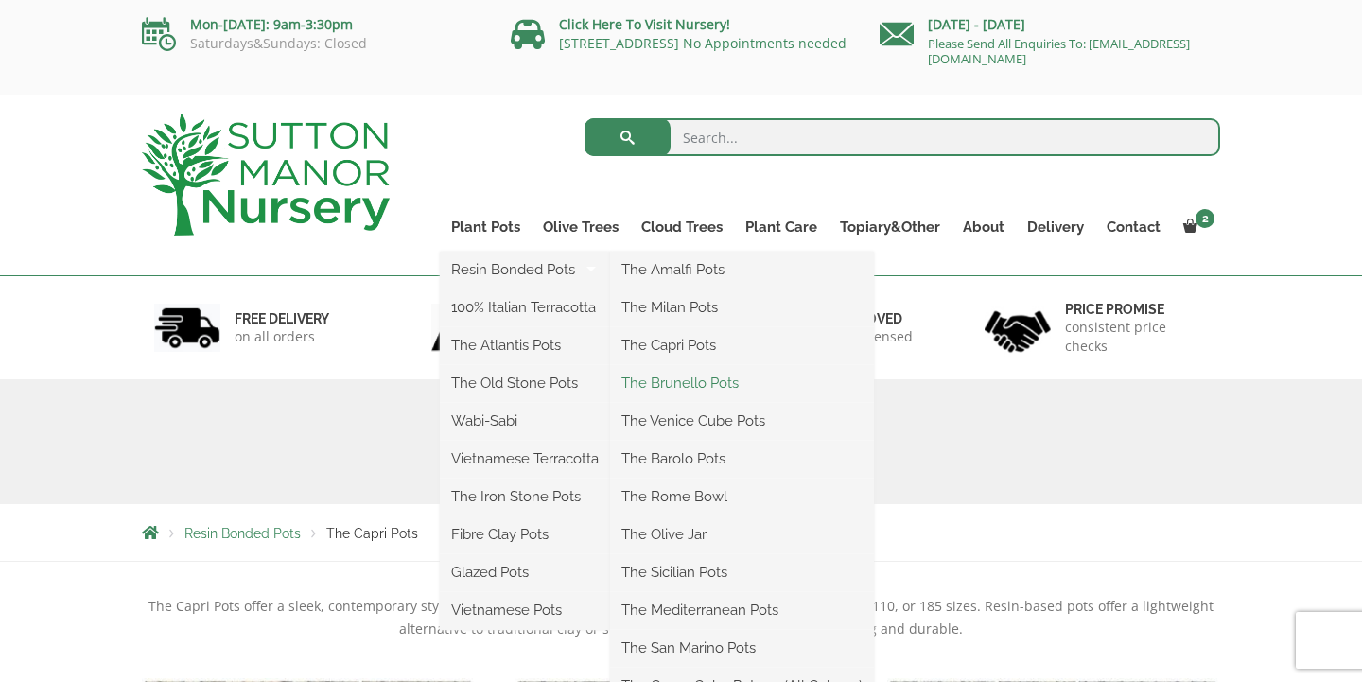
click at [665, 385] on link "The Brunello Pots" at bounding box center [742, 383] width 264 height 28
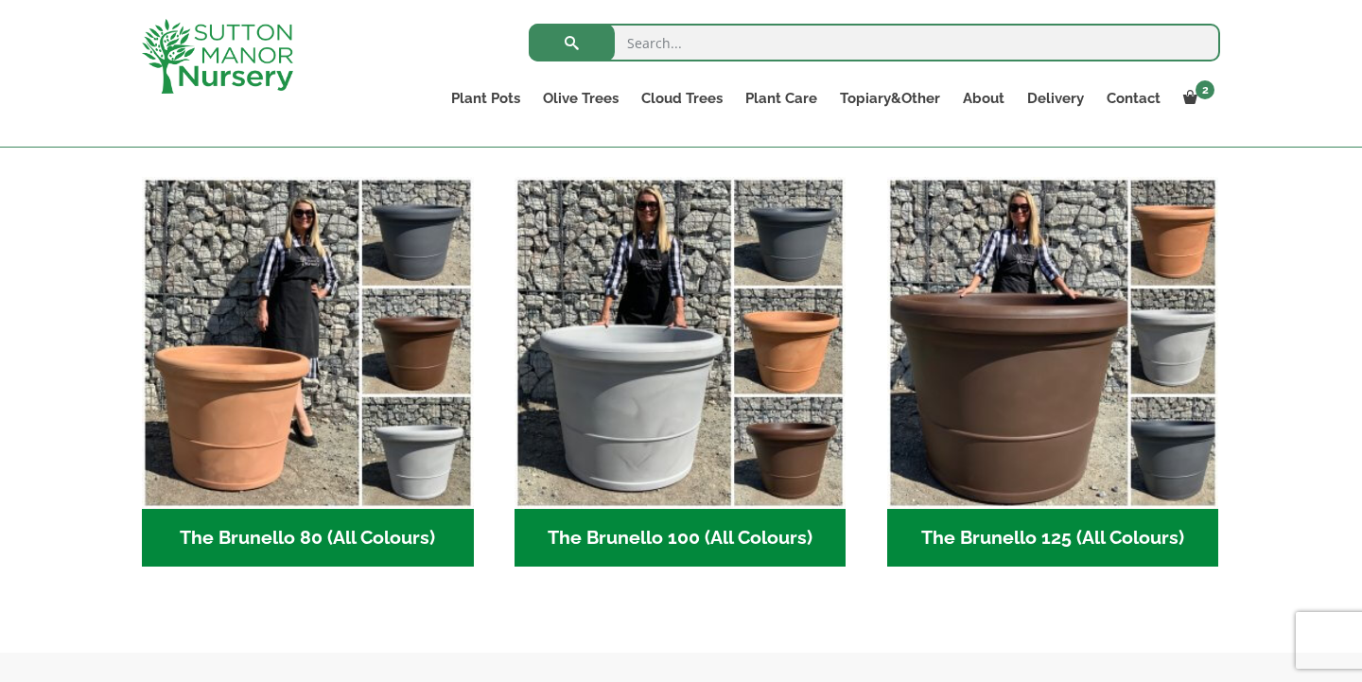
scroll to position [410, 0]
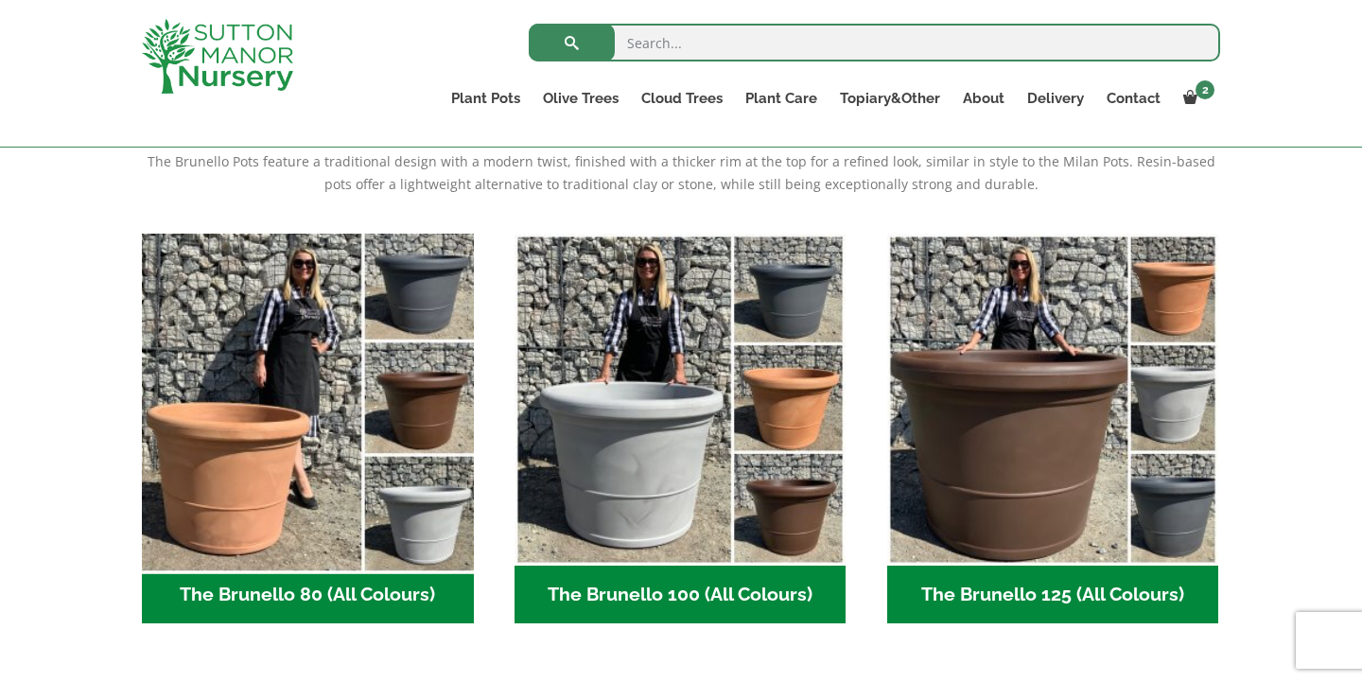
click at [254, 456] on img "Visit product category The Brunello 80 (All Colours)" at bounding box center [307, 399] width 348 height 348
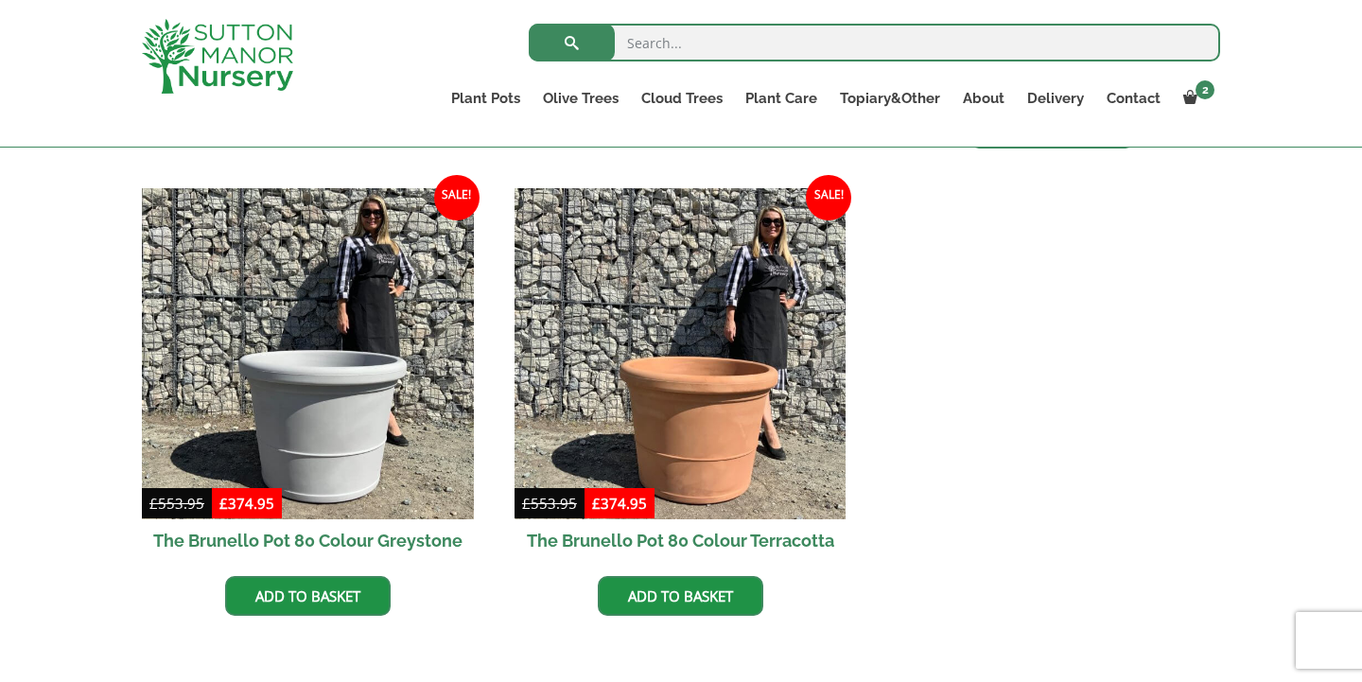
scroll to position [941, 0]
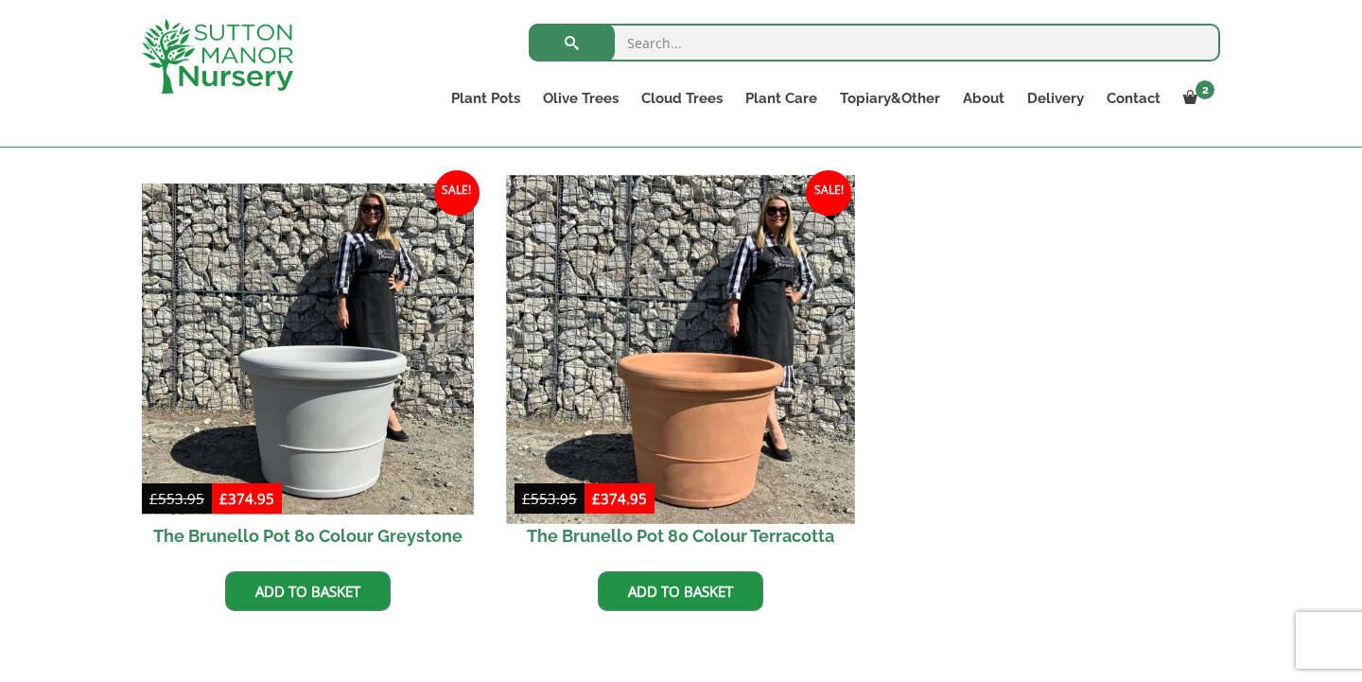
click at [677, 400] on img at bounding box center [680, 349] width 348 height 348
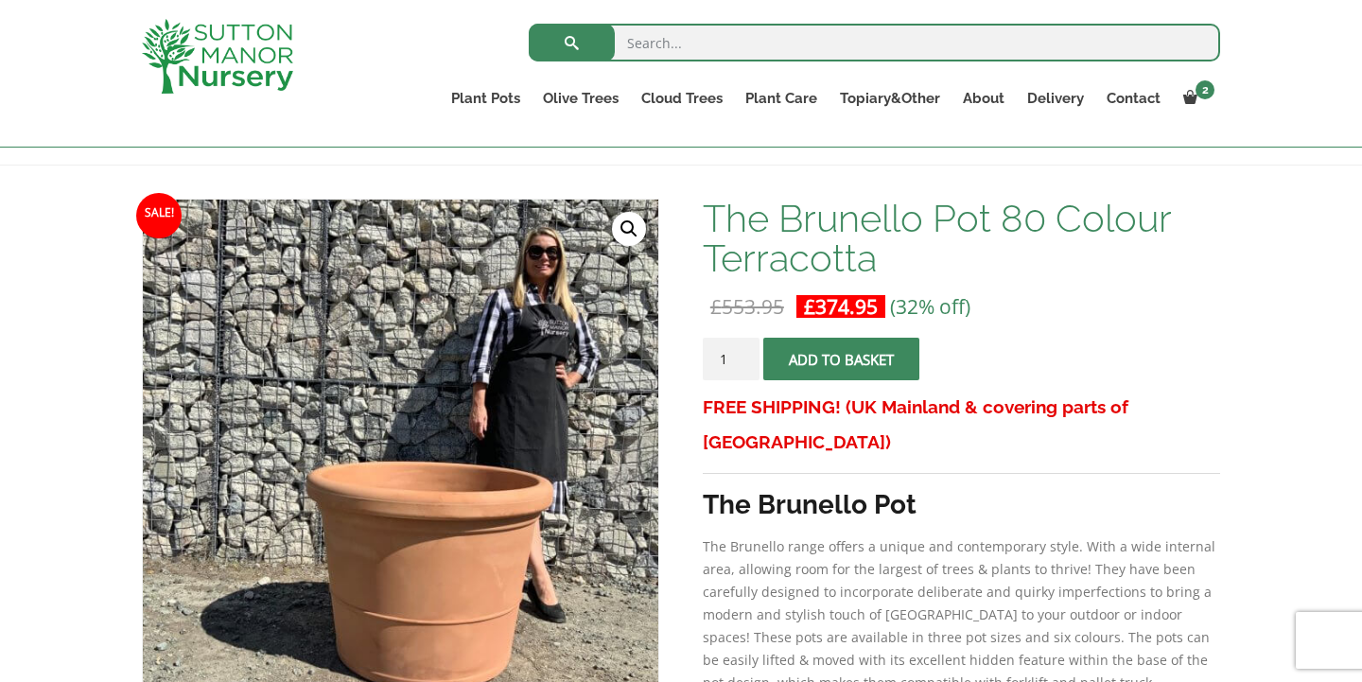
scroll to position [236, 0]
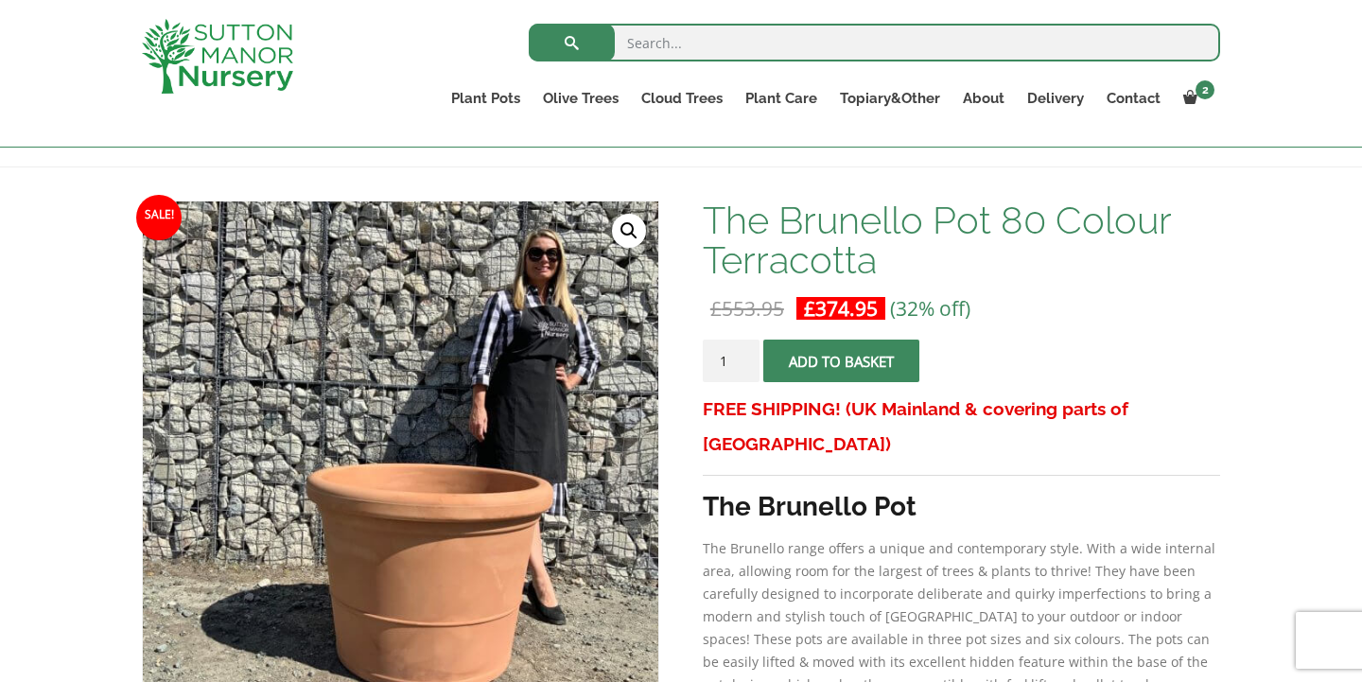
click at [846, 361] on button "Add to basket" at bounding box center [841, 361] width 156 height 43
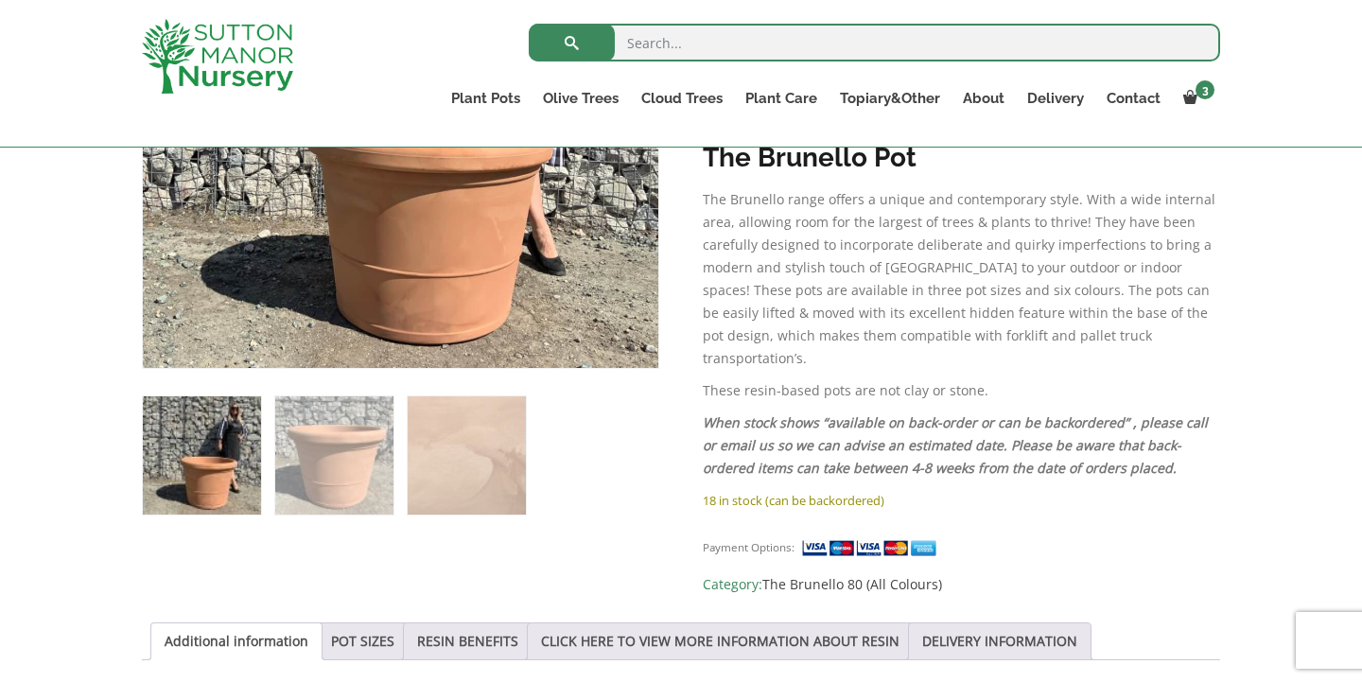
scroll to position [669, 0]
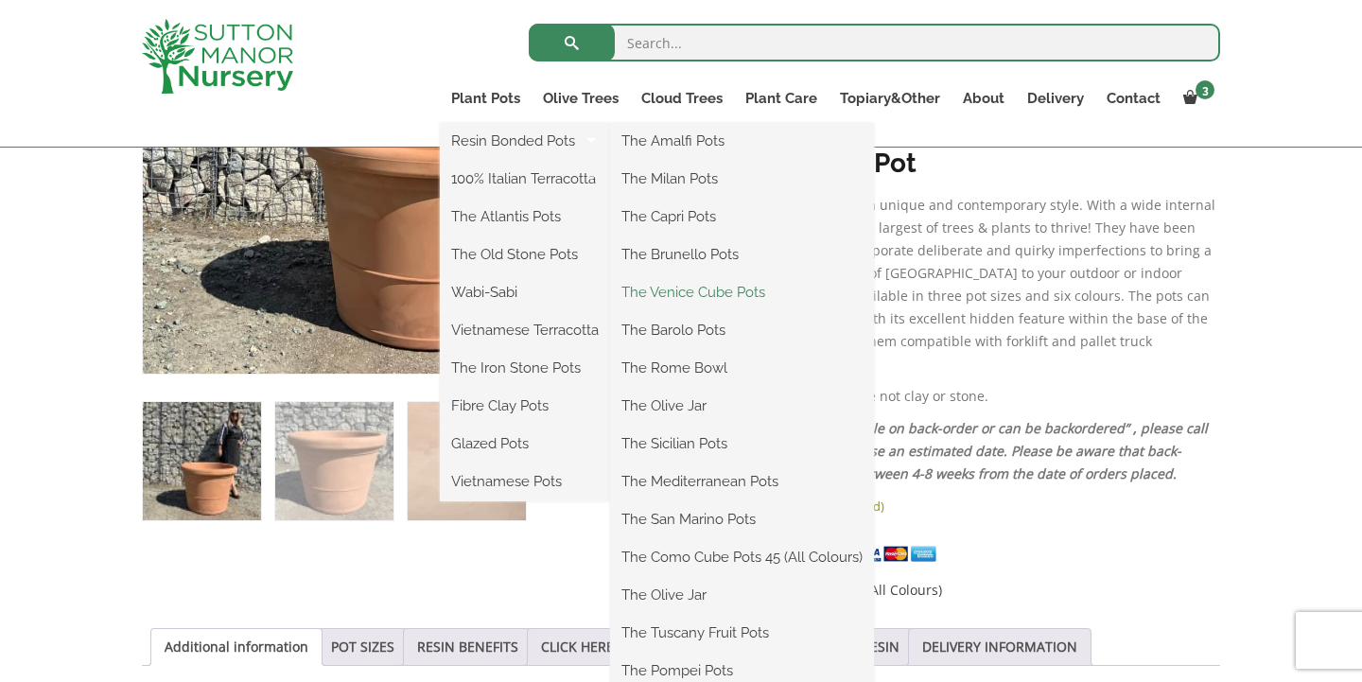
click at [678, 291] on link "The Venice Cube Pots" at bounding box center [742, 292] width 264 height 28
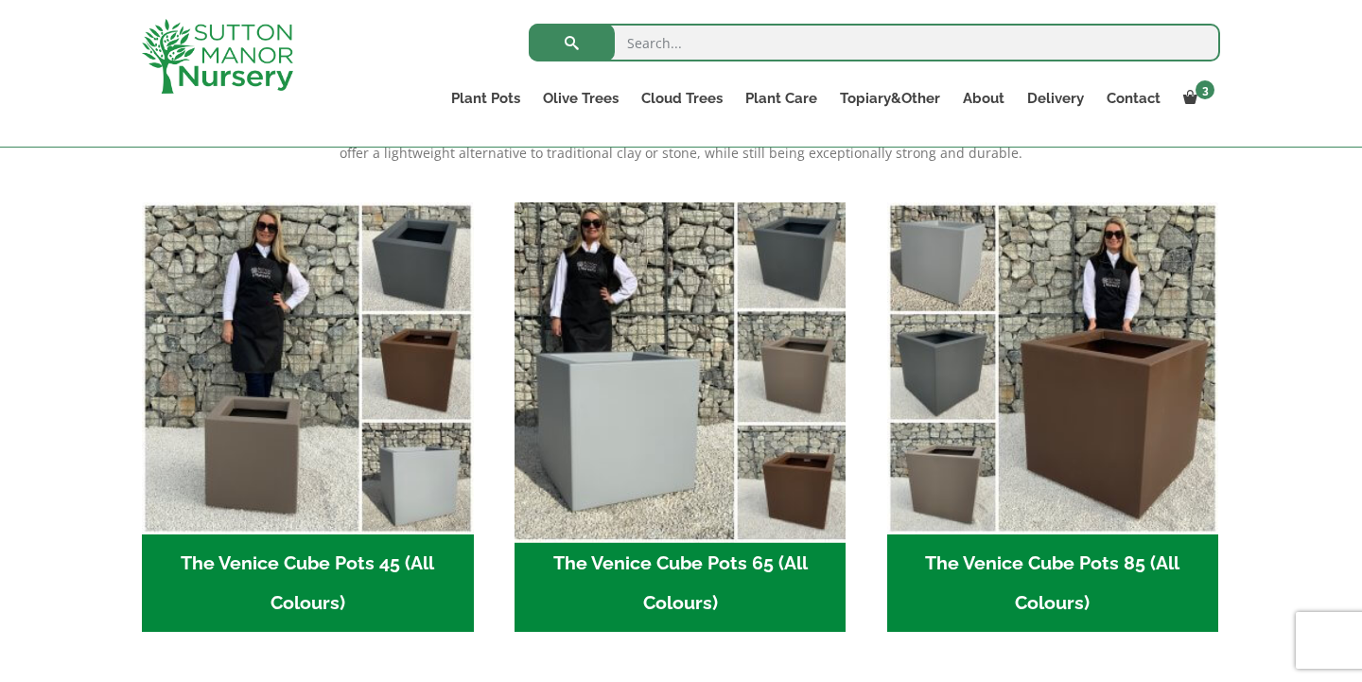
scroll to position [441, 0]
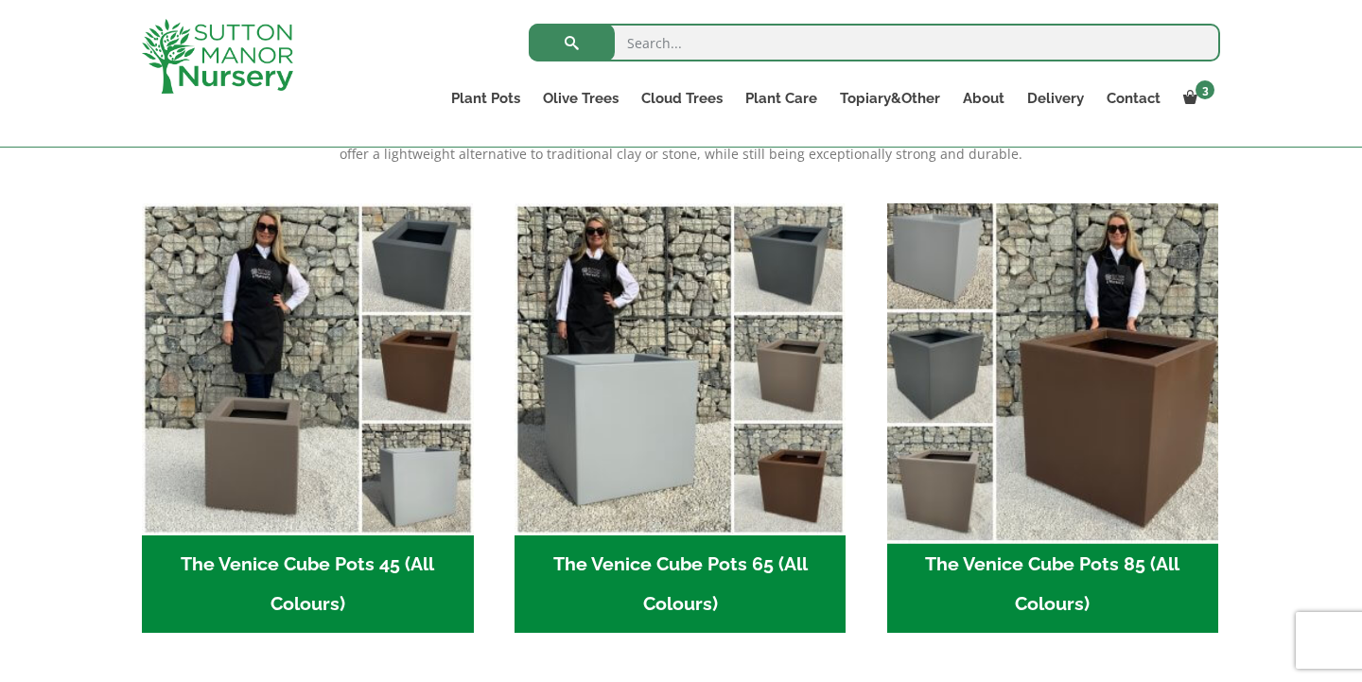
click at [1094, 282] on img "Visit product category The Venice Cube Pots 85 (All Colours)" at bounding box center [1053, 369] width 348 height 348
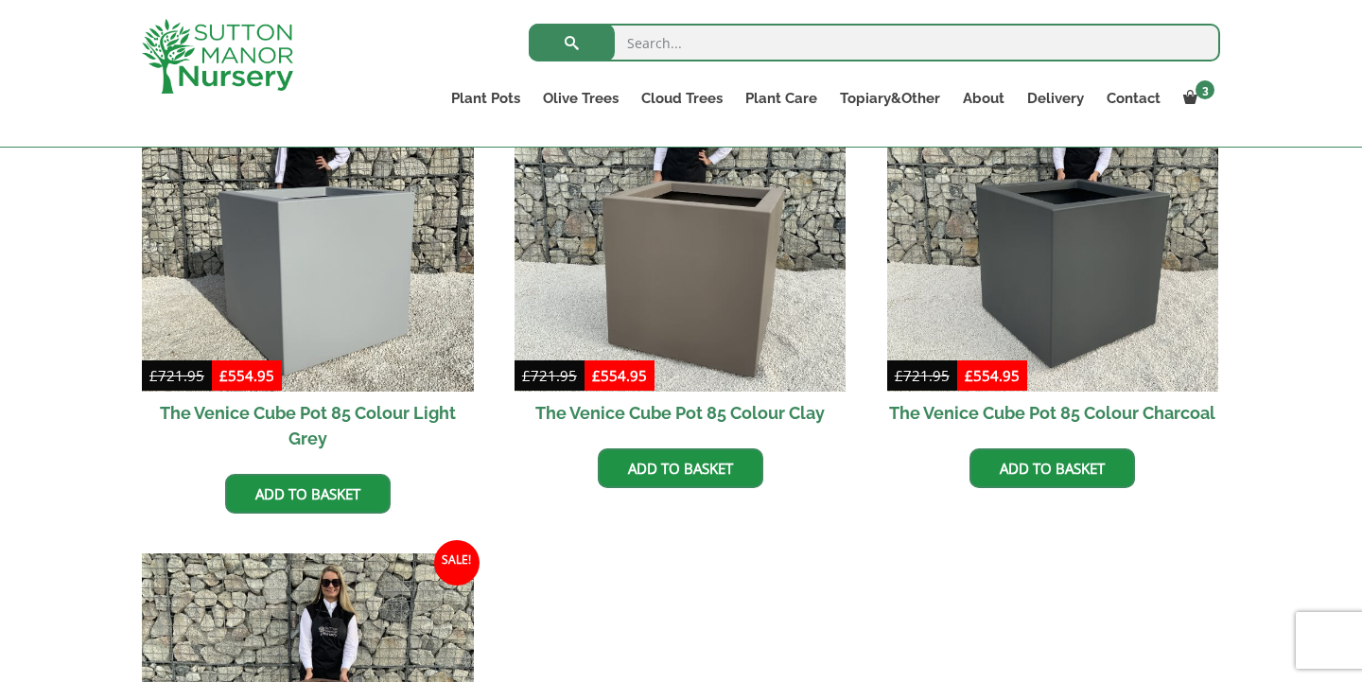
scroll to position [569, 0]
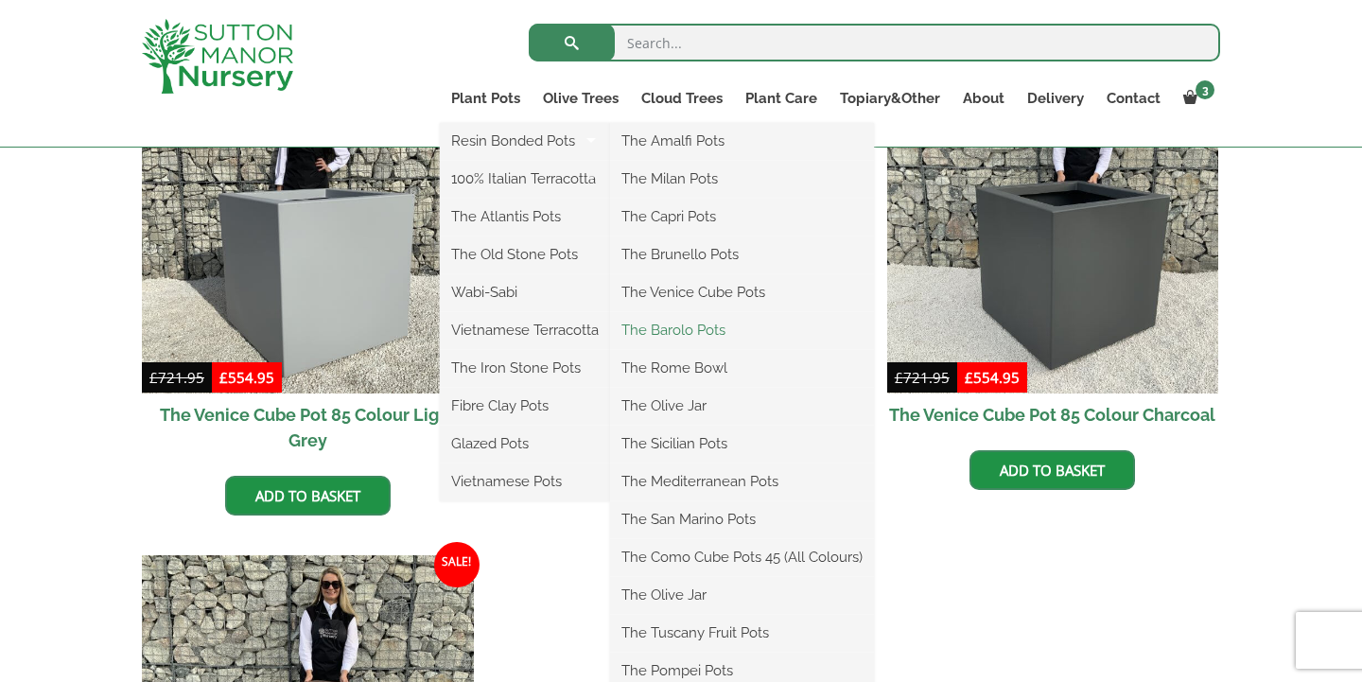
click at [679, 334] on link "The Barolo Pots" at bounding box center [742, 330] width 264 height 28
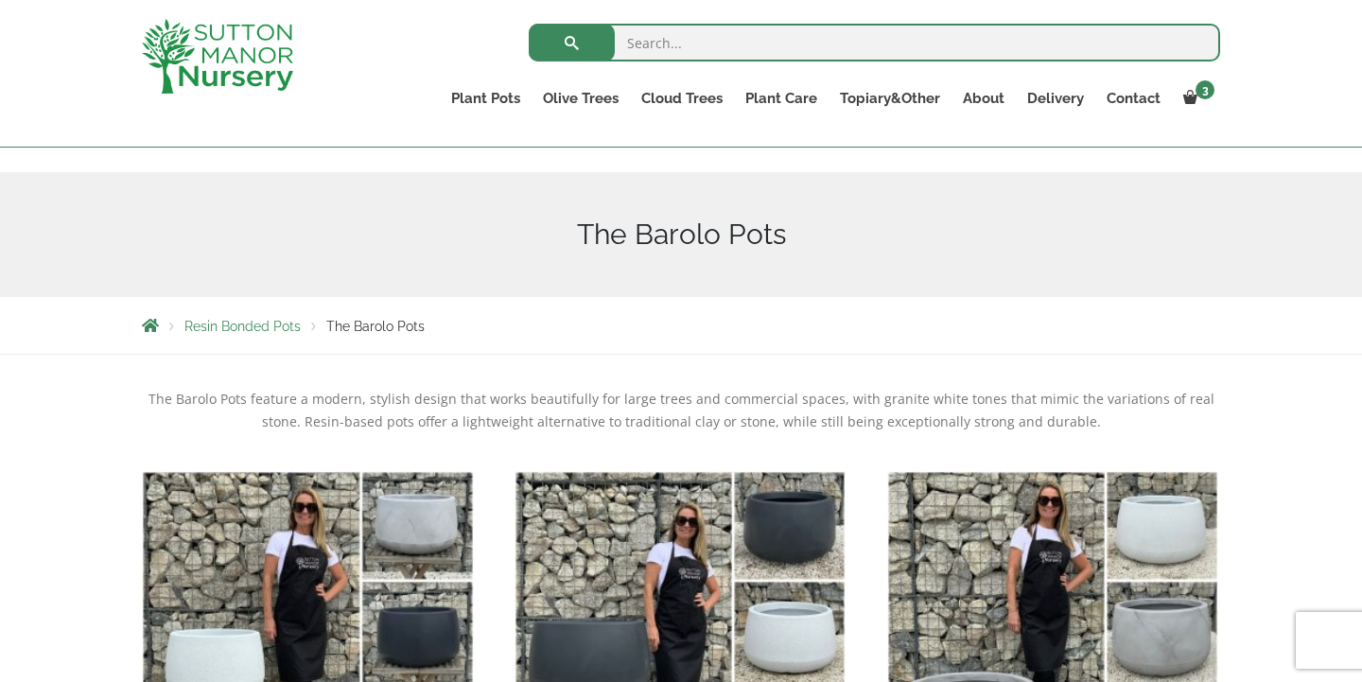
scroll to position [174, 0]
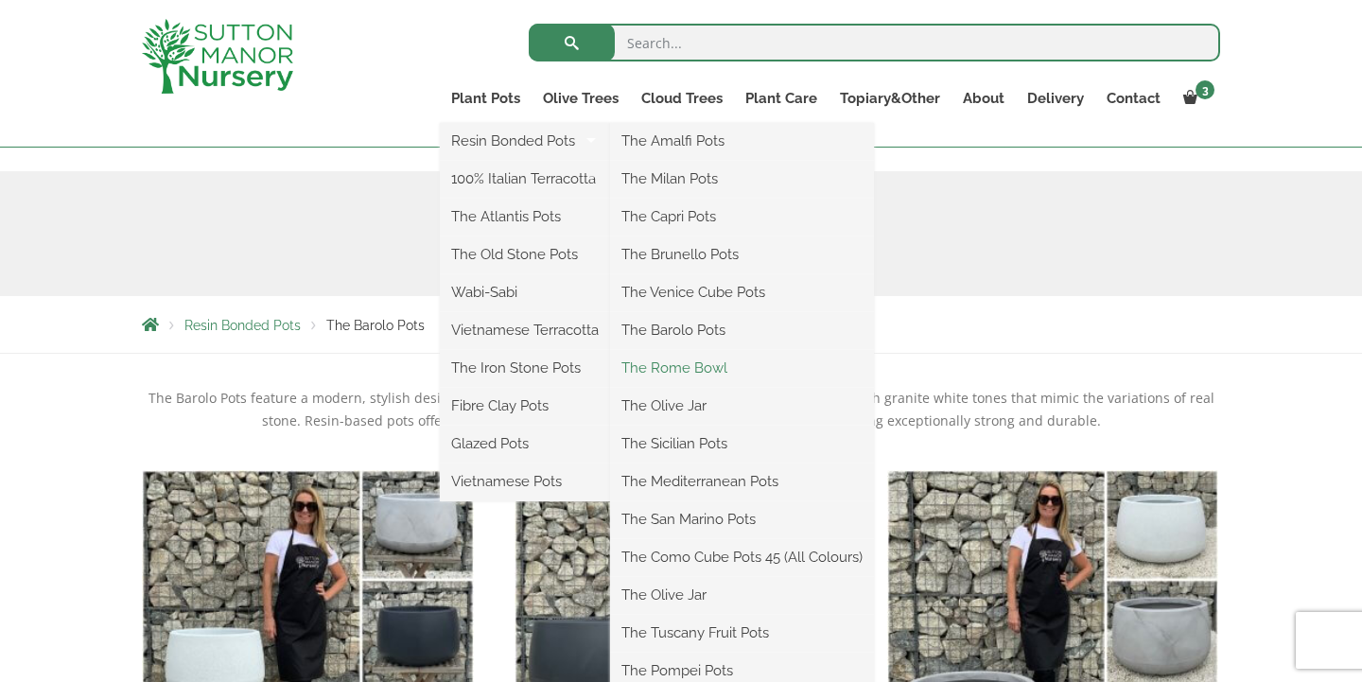
click at [679, 366] on link "The Rome Bowl" at bounding box center [742, 368] width 264 height 28
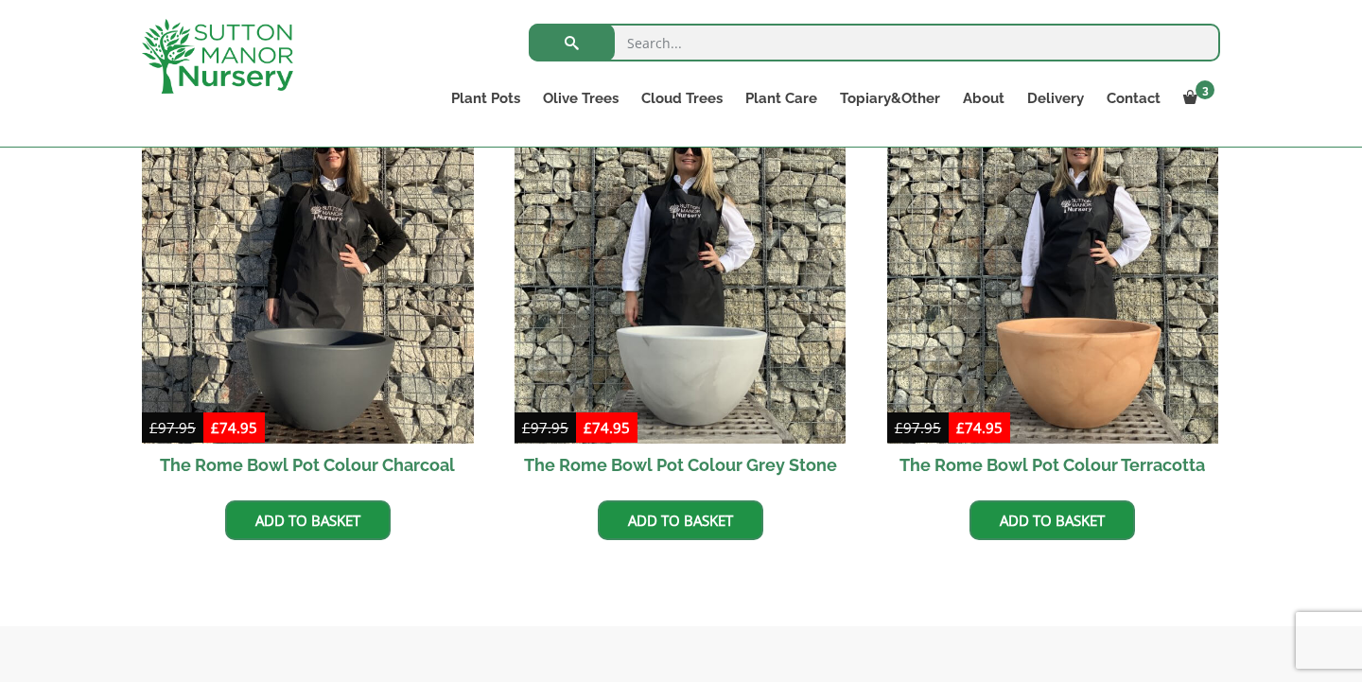
scroll to position [600, 0]
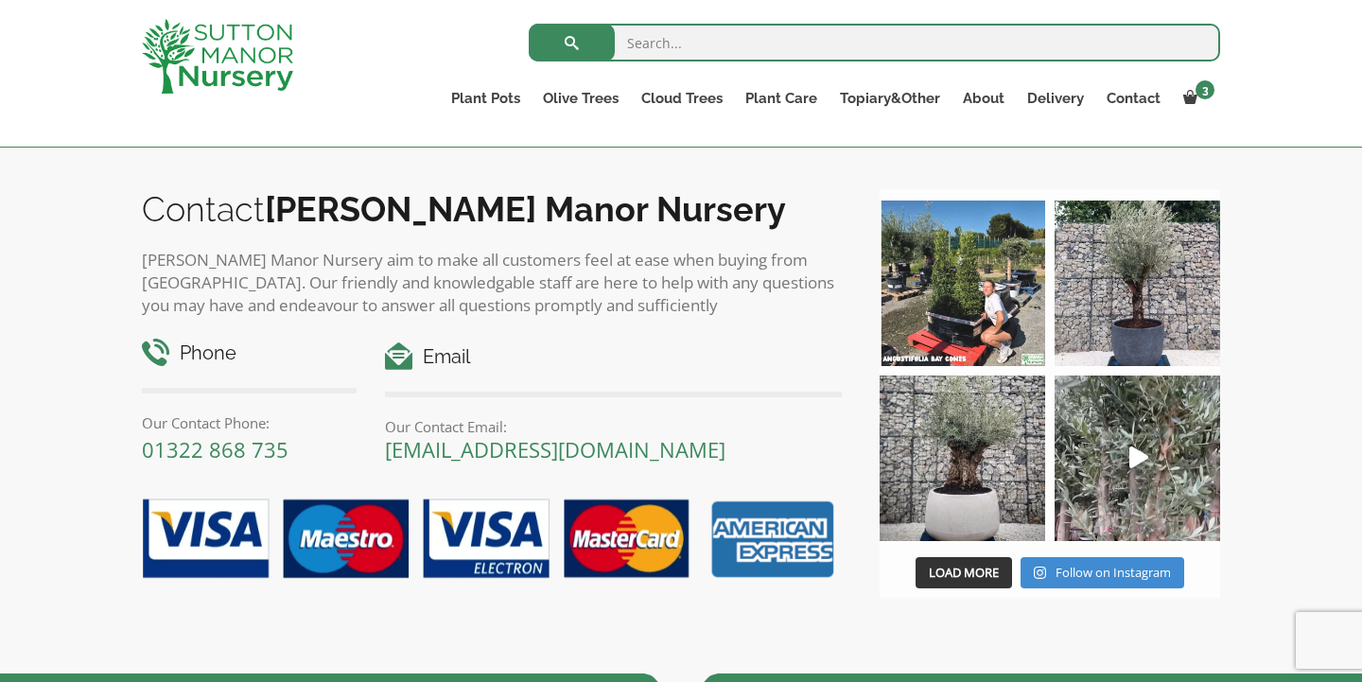
click at [679, 366] on h4 "Email" at bounding box center [613, 356] width 457 height 29
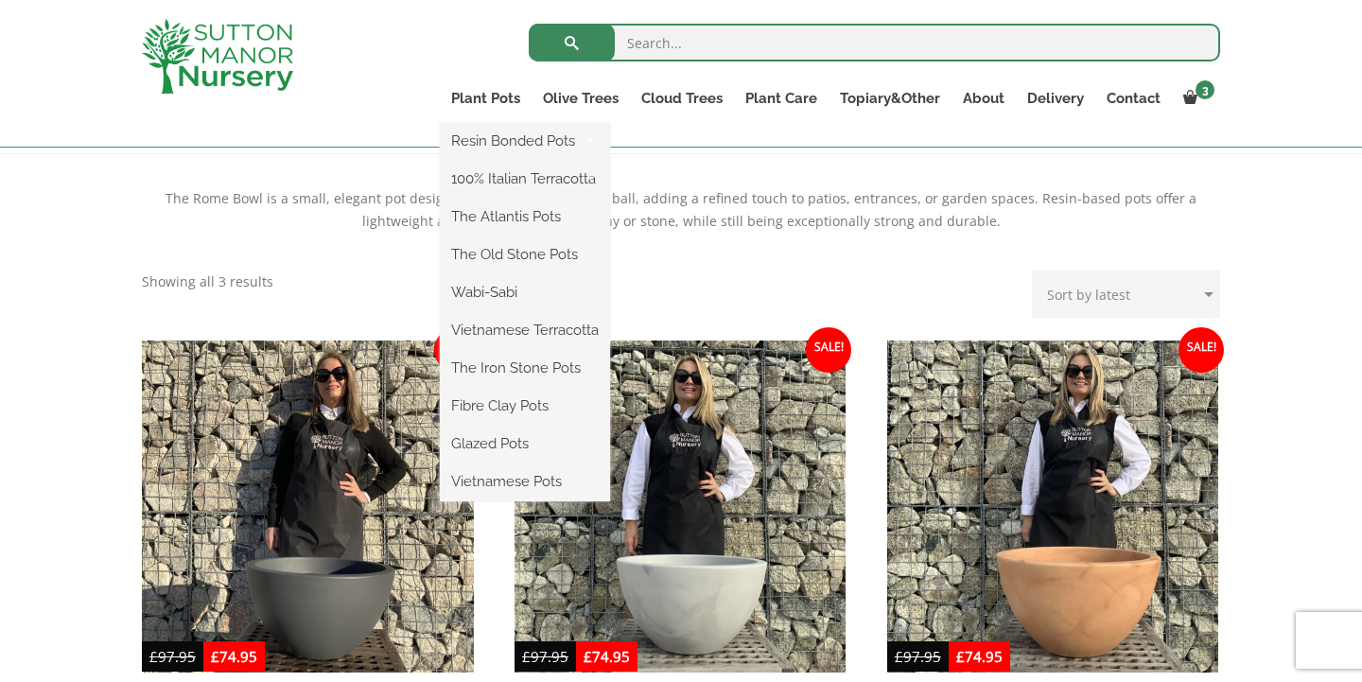
scroll to position [373, 0]
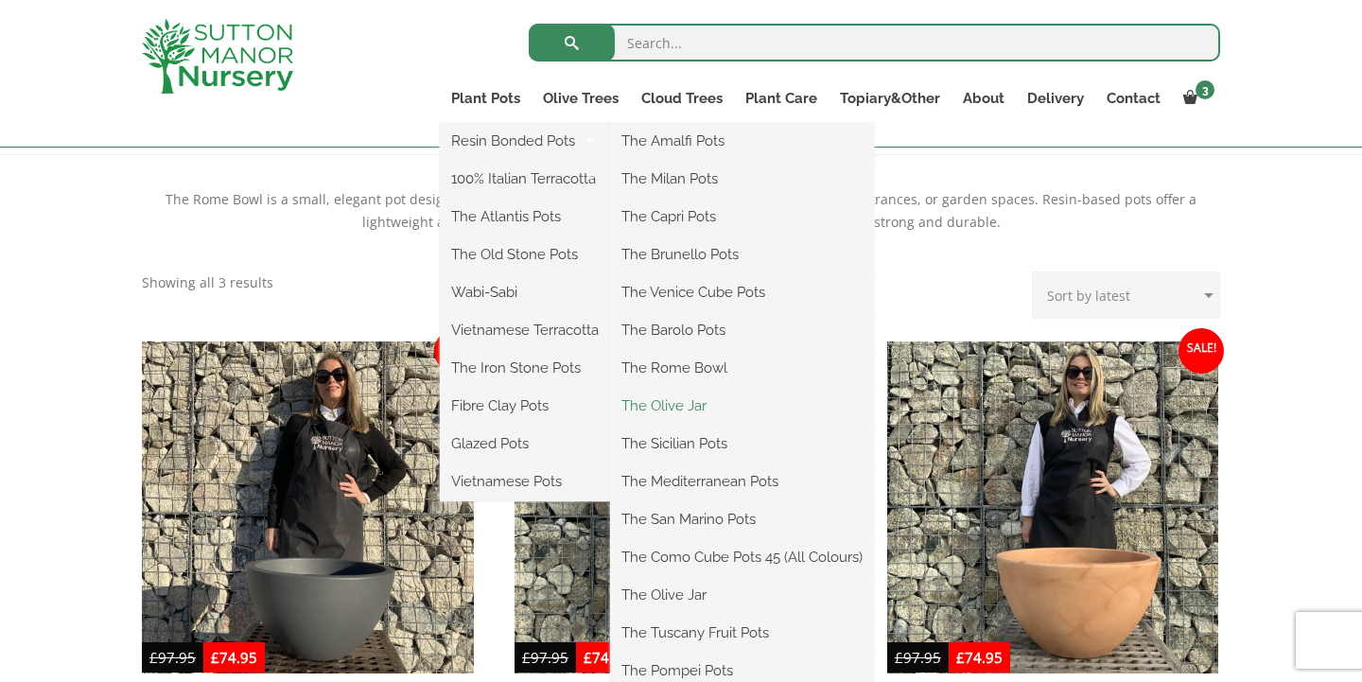
click at [672, 410] on link "The Olive Jar" at bounding box center [742, 406] width 264 height 28
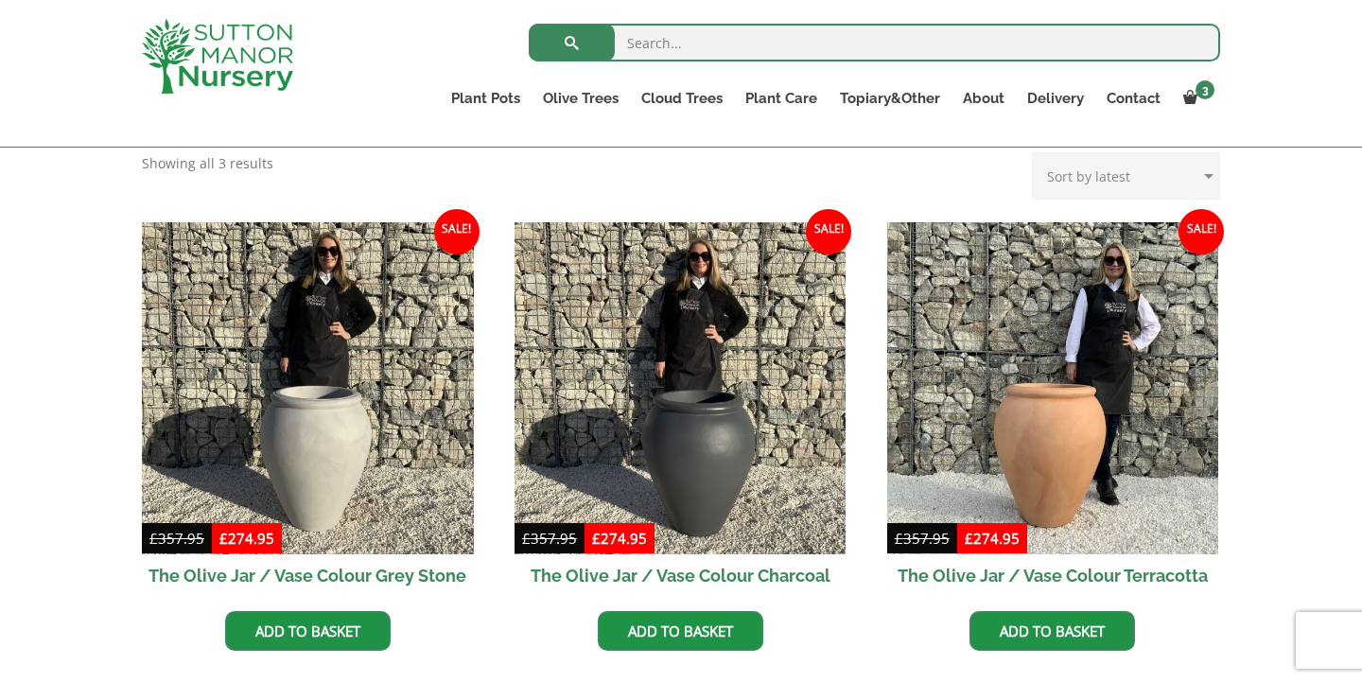
scroll to position [490, 0]
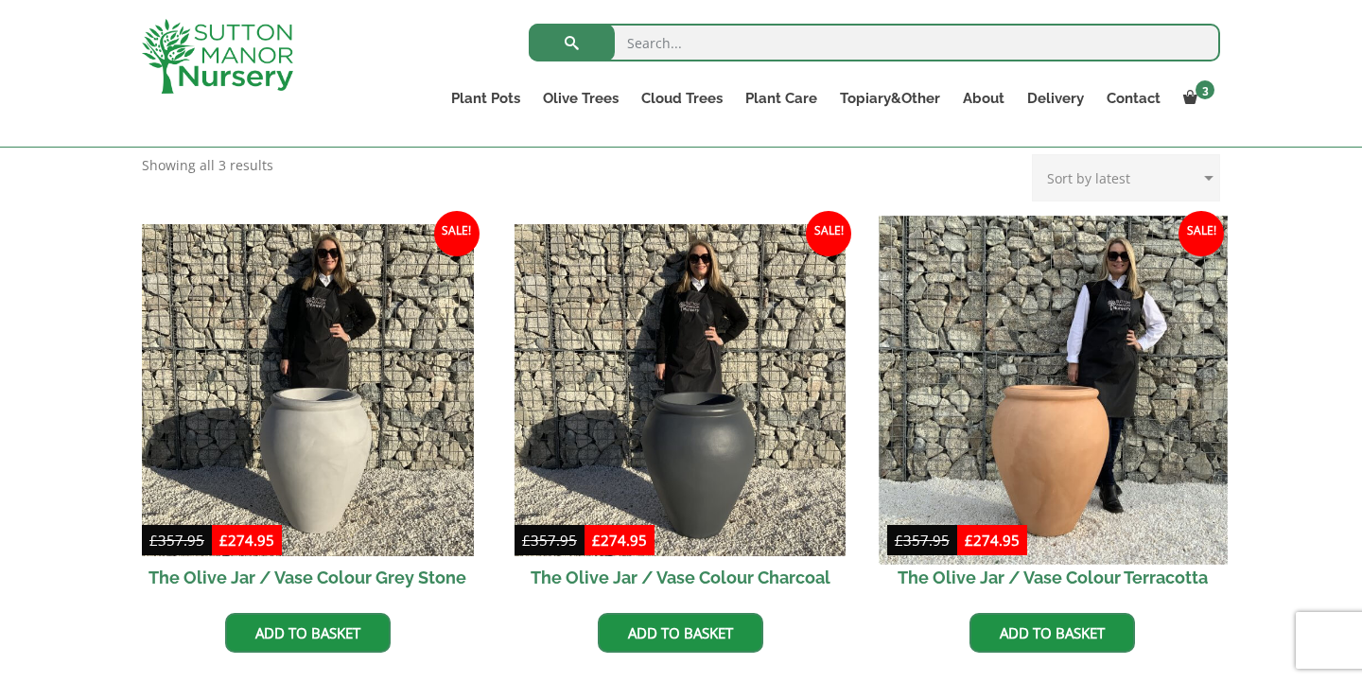
click at [1044, 440] on img at bounding box center [1053, 390] width 348 height 348
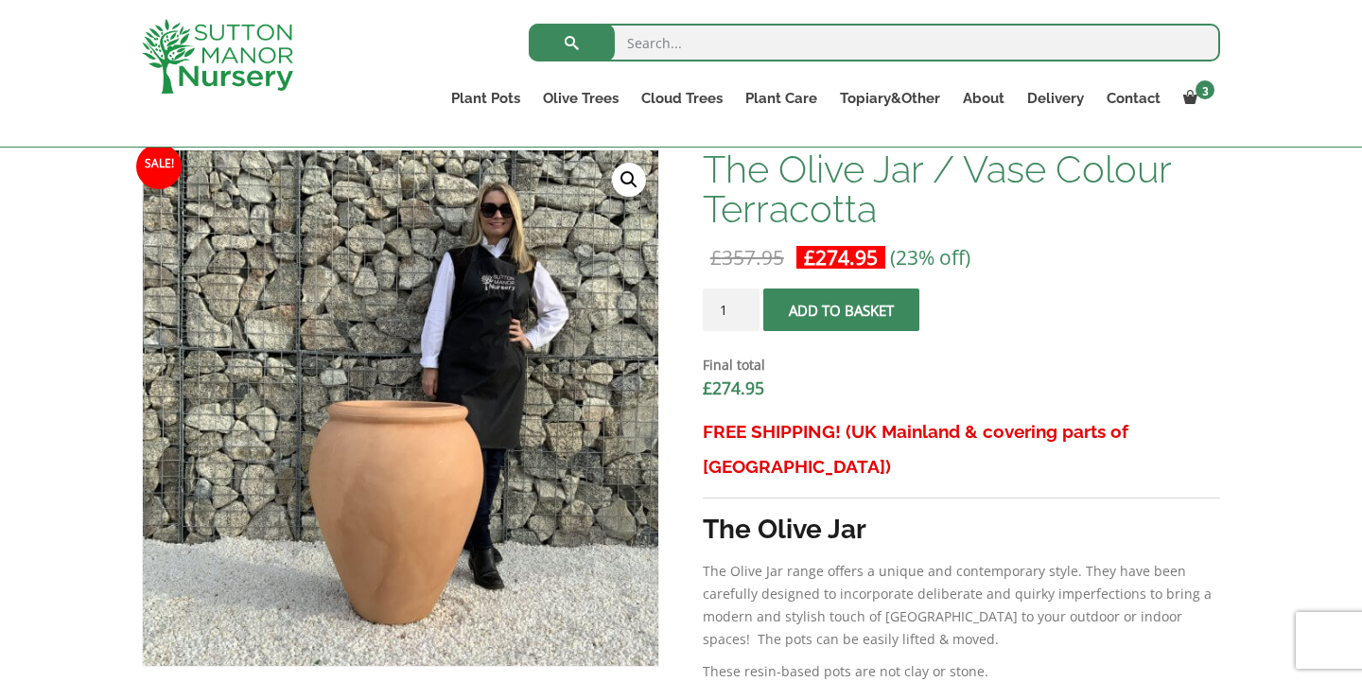
scroll to position [588, 0]
click at [853, 305] on button "Add to basket" at bounding box center [841, 309] width 156 height 43
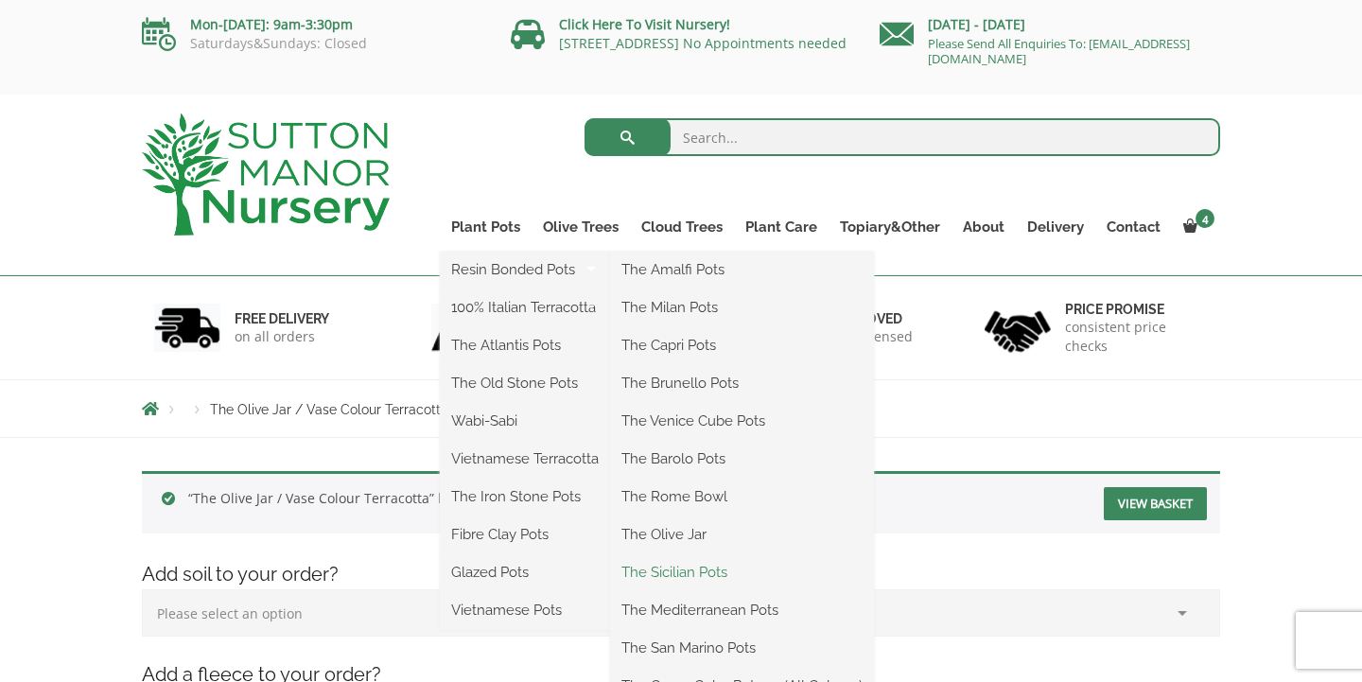
click at [673, 570] on link "The Sicilian Pots" at bounding box center [742, 572] width 264 height 28
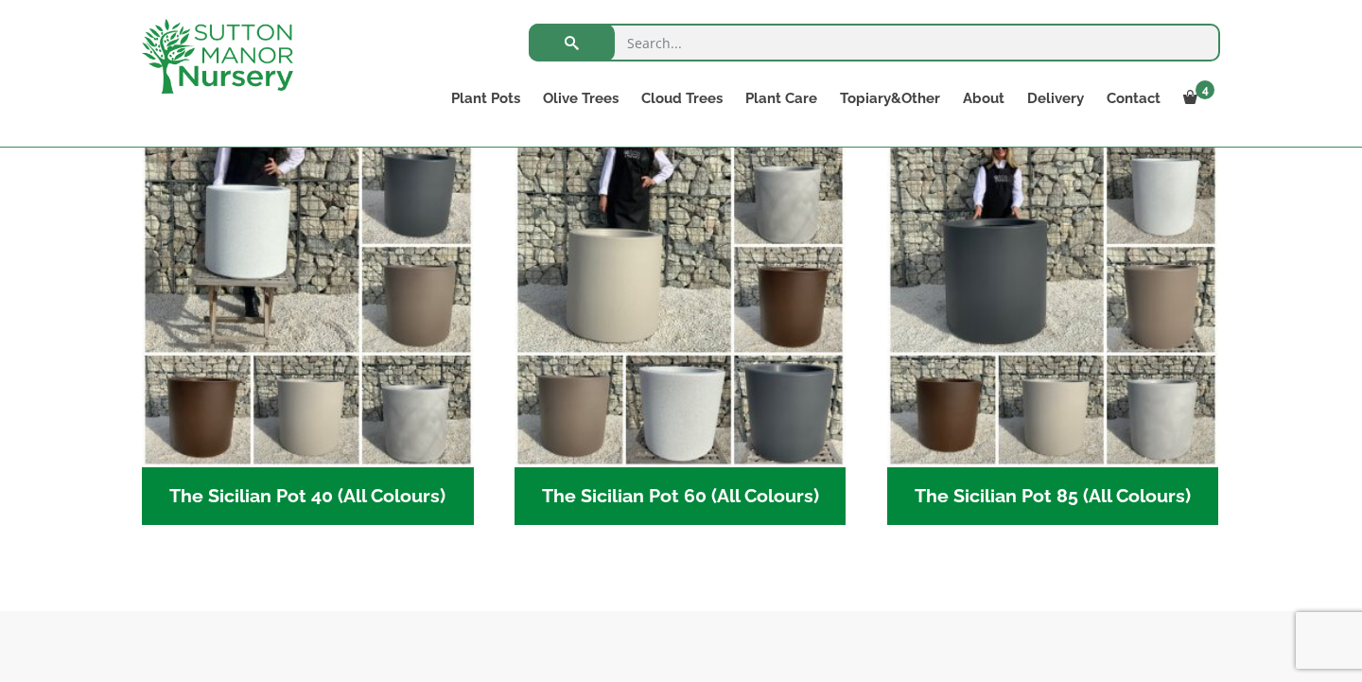
scroll to position [511, 0]
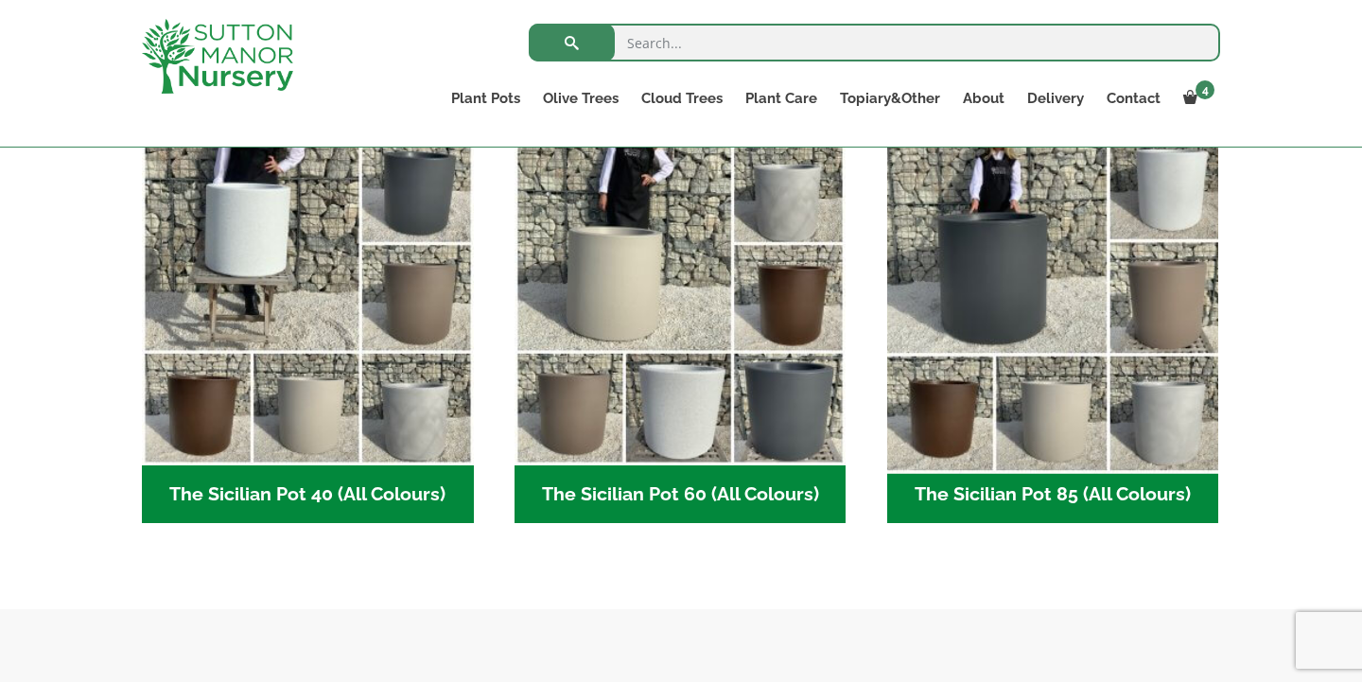
click at [1032, 293] on img "Visit product category The Sicilian Pot 85 (All Colours)" at bounding box center [1053, 299] width 348 height 348
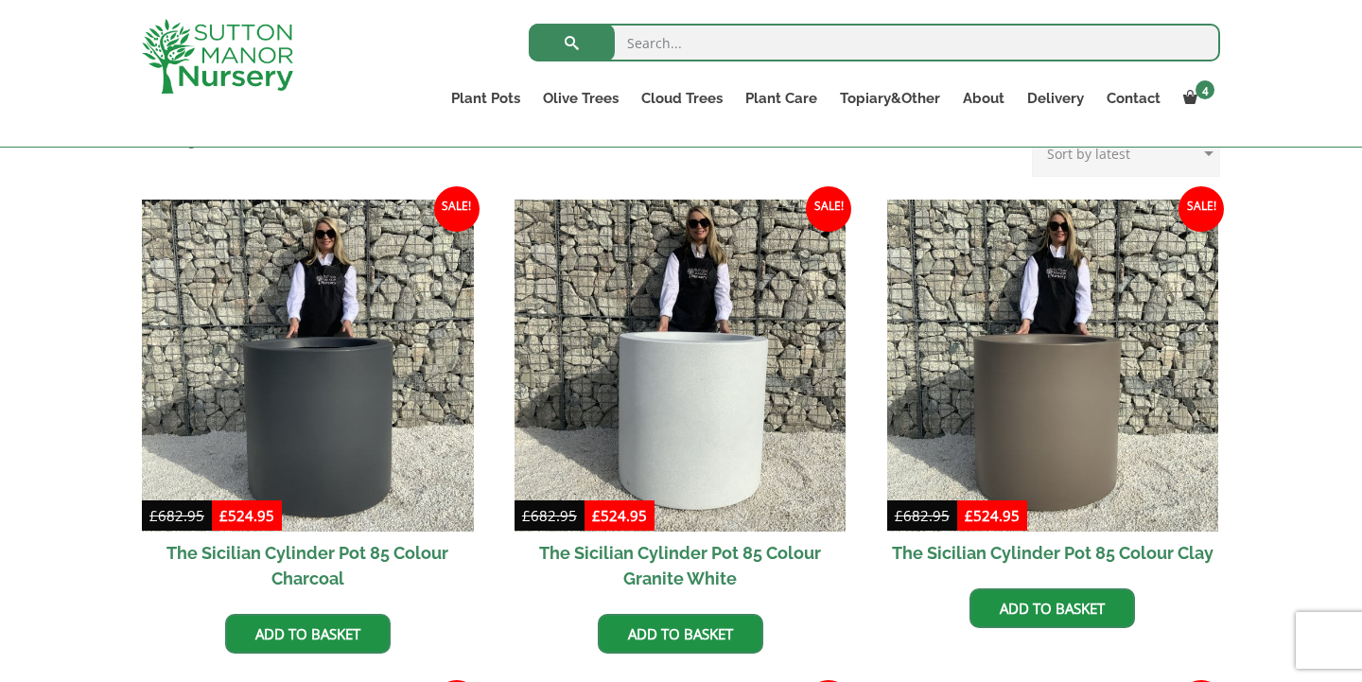
scroll to position [412, 0]
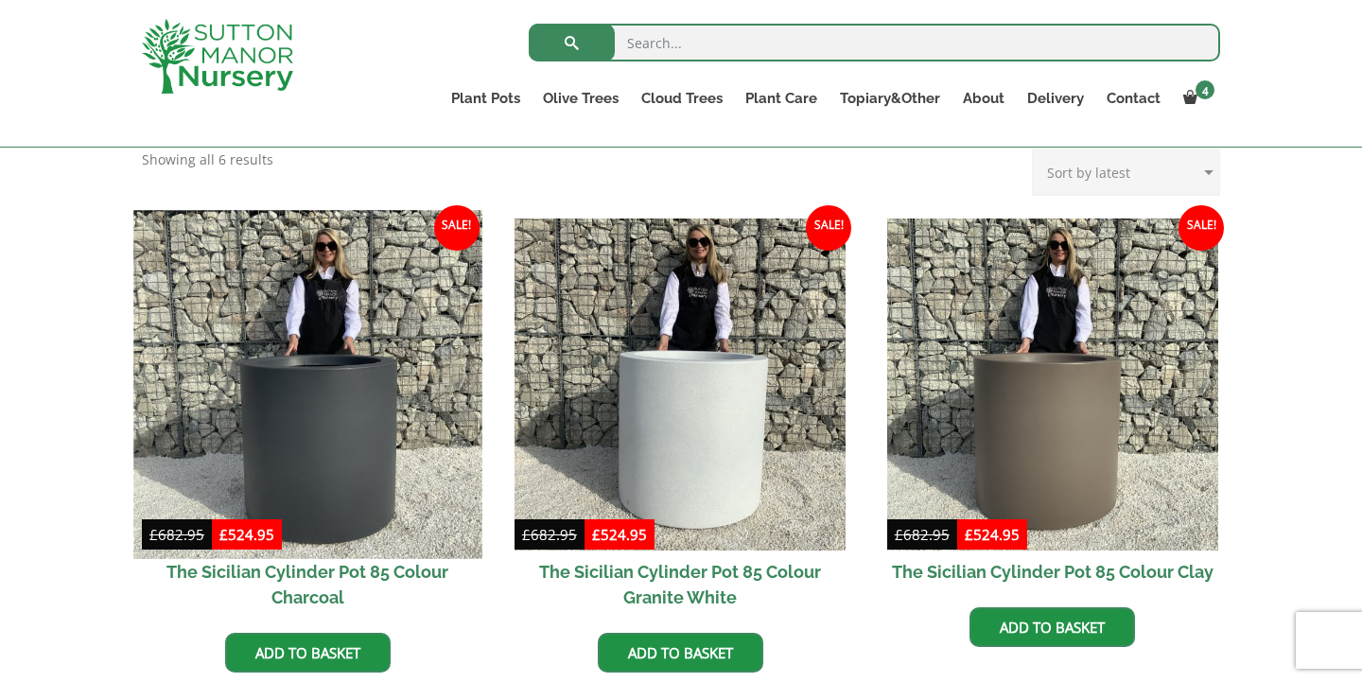
click at [367, 399] on img at bounding box center [307, 384] width 348 height 348
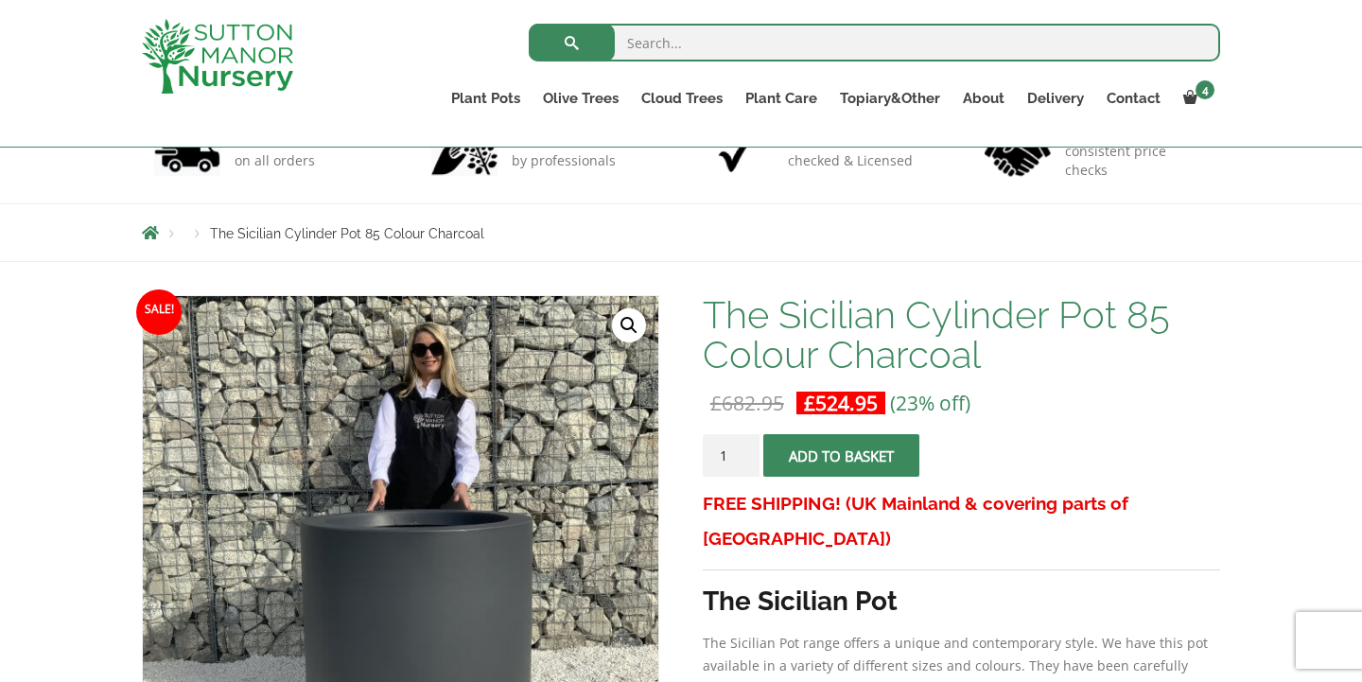
scroll to position [75, 0]
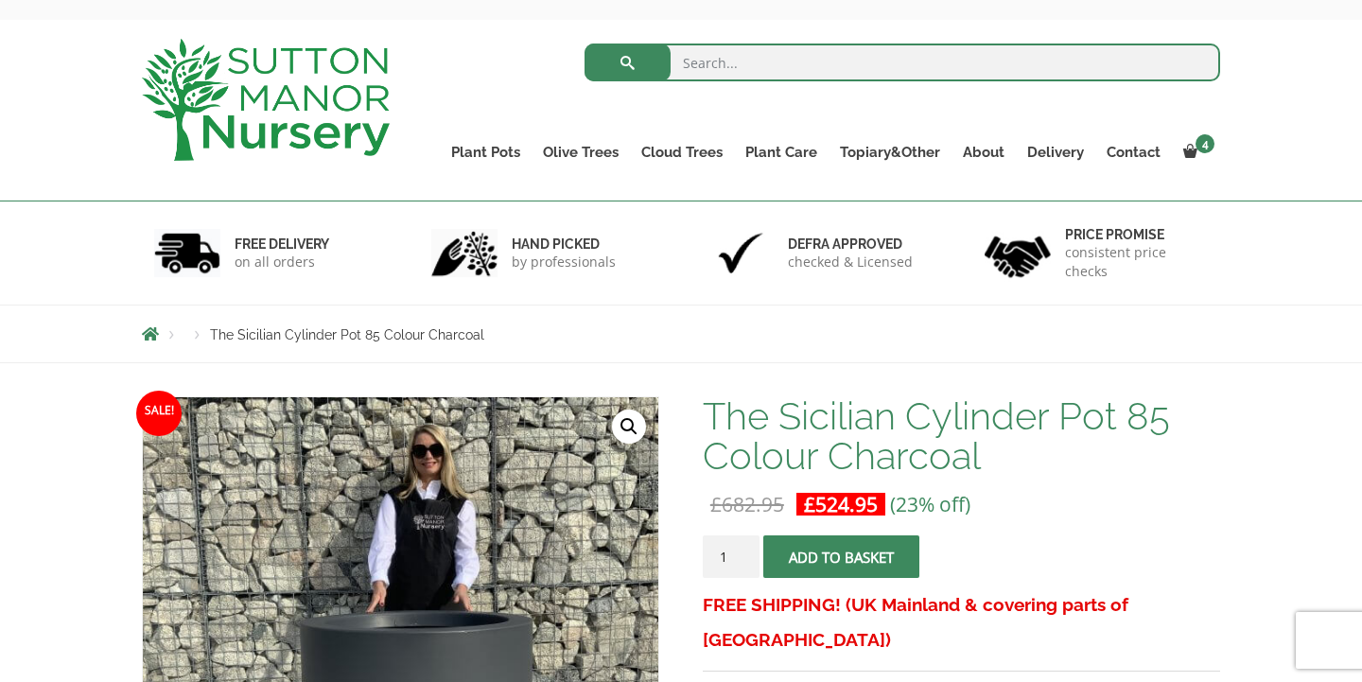
click at [820, 553] on button "Add to basket" at bounding box center [841, 556] width 156 height 43
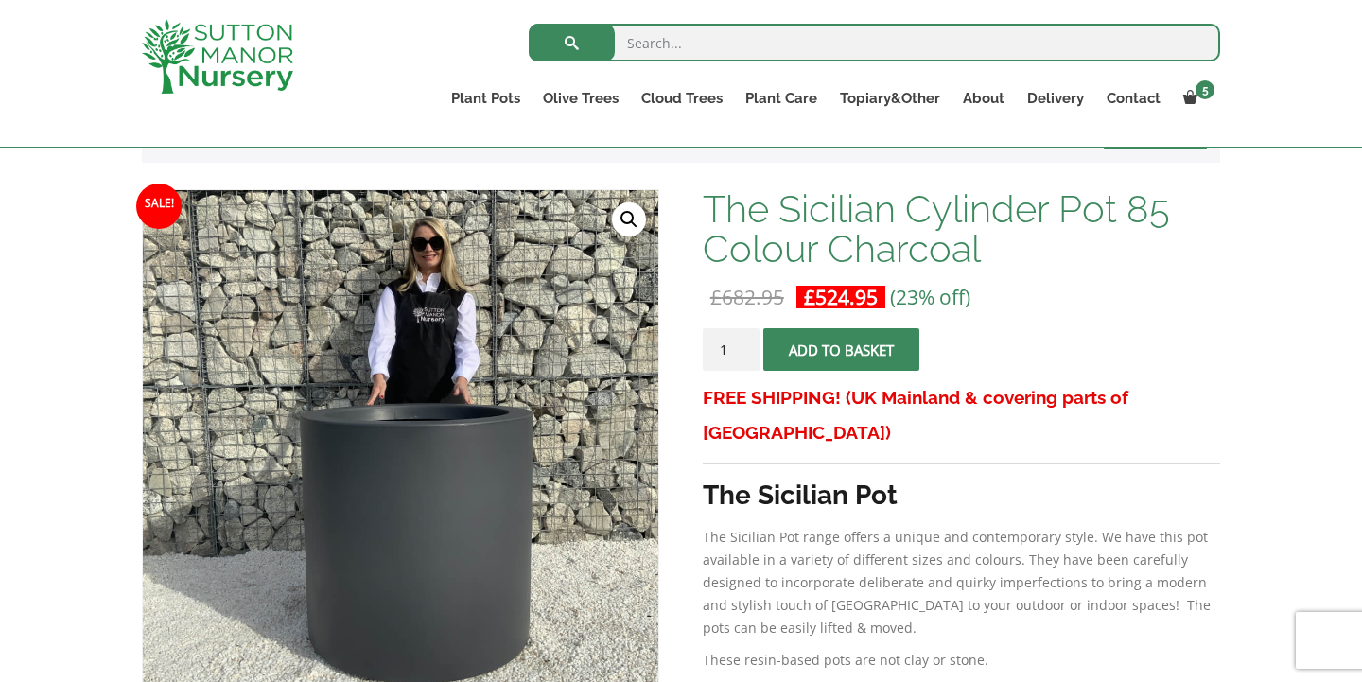
scroll to position [338, 0]
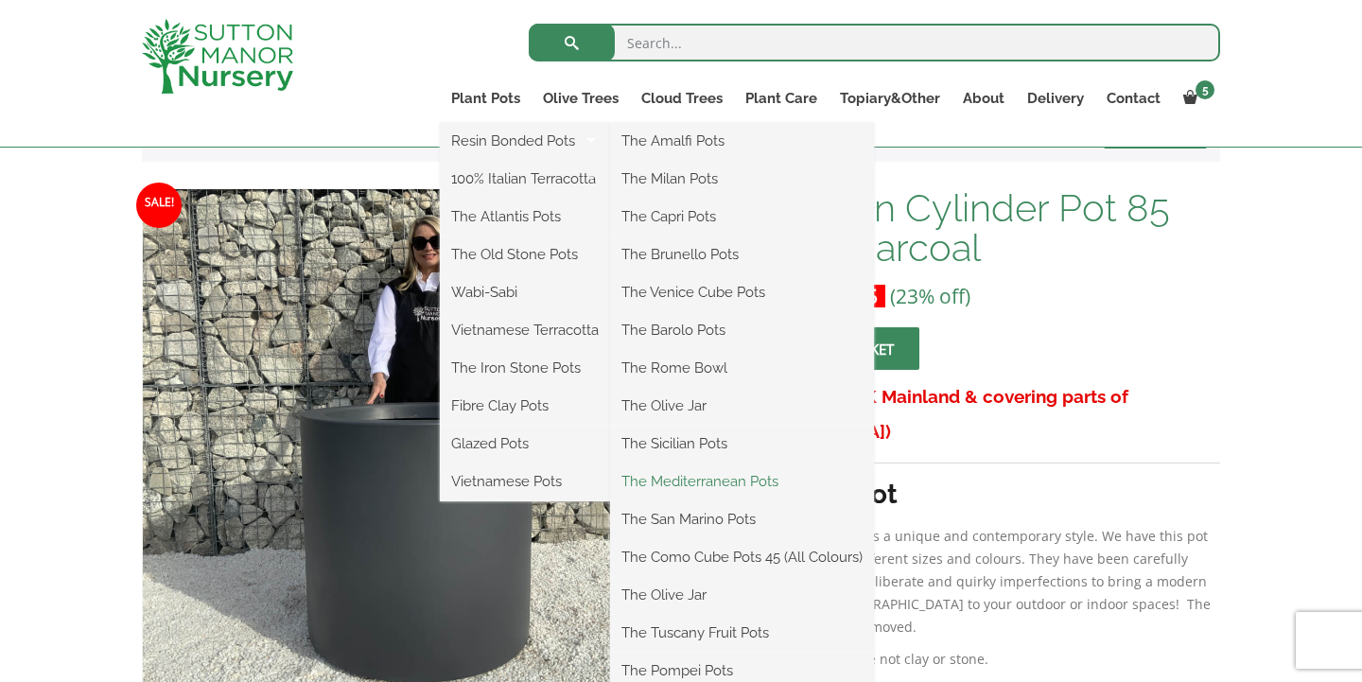
click at [678, 476] on link "The Mediterranean Pots" at bounding box center [742, 481] width 264 height 28
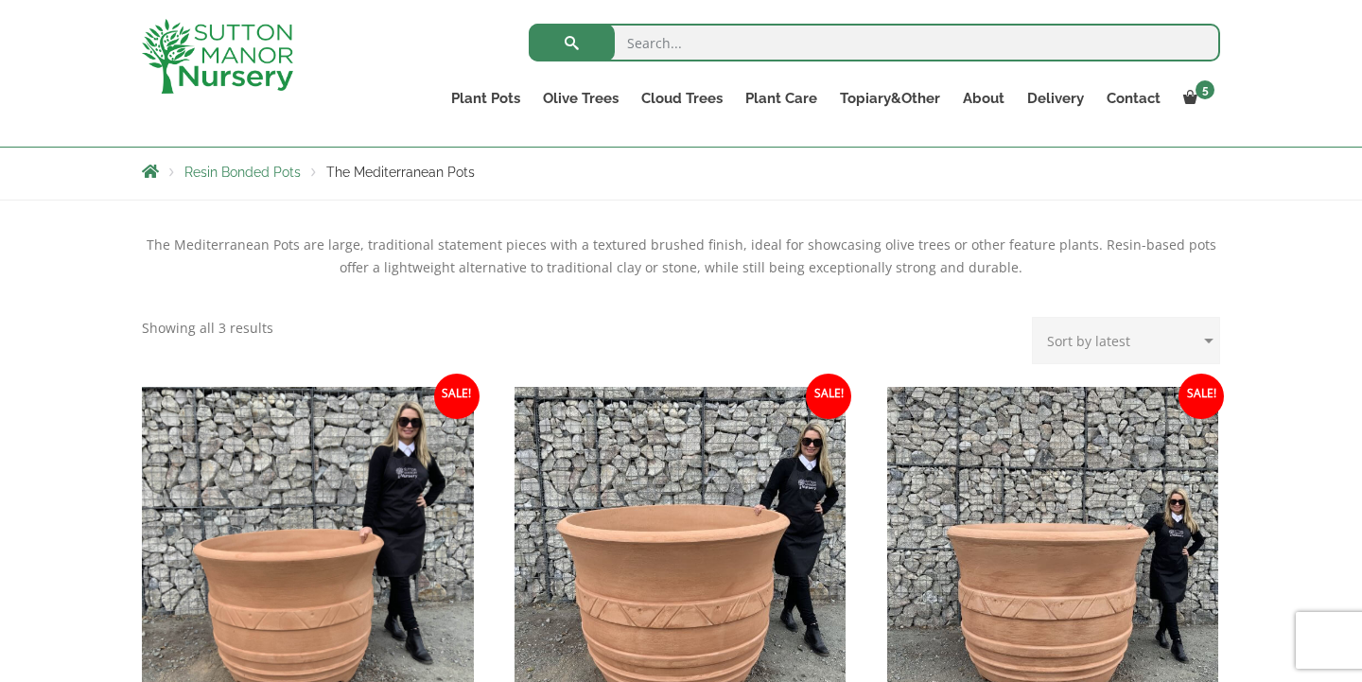
scroll to position [324, 0]
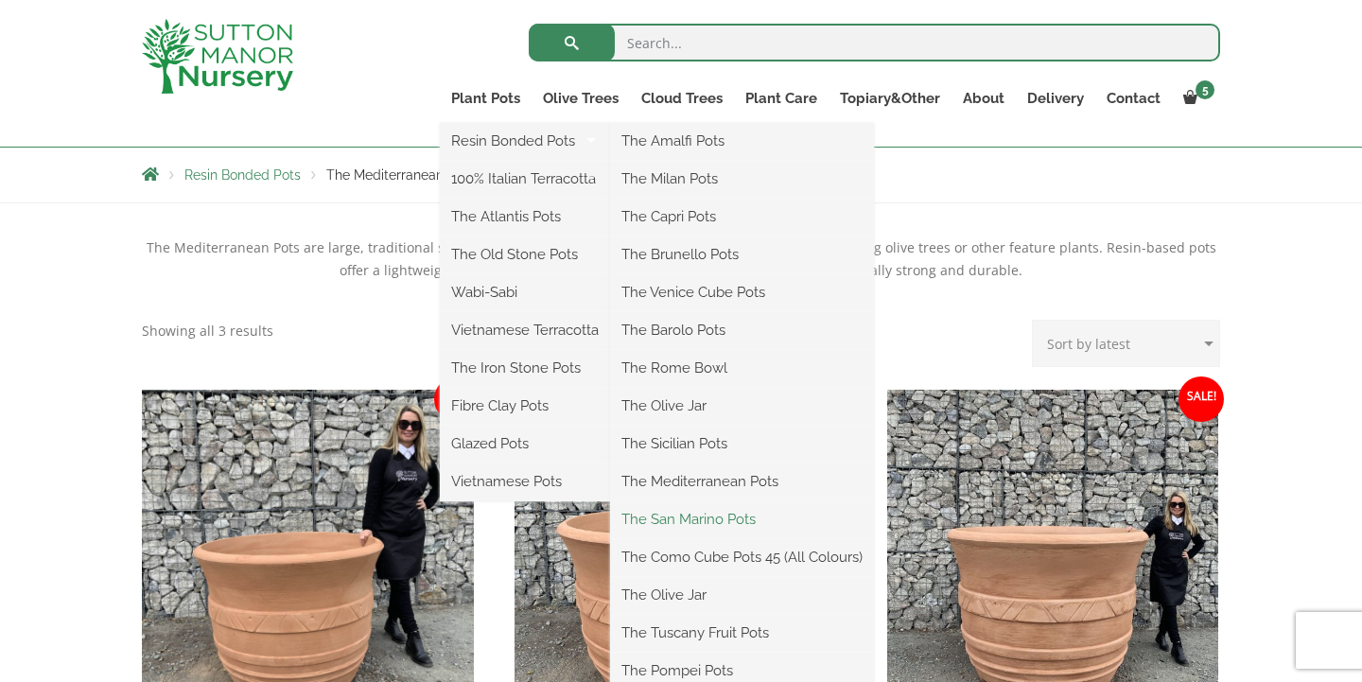
click at [697, 522] on link "The San Marino Pots" at bounding box center [742, 519] width 264 height 28
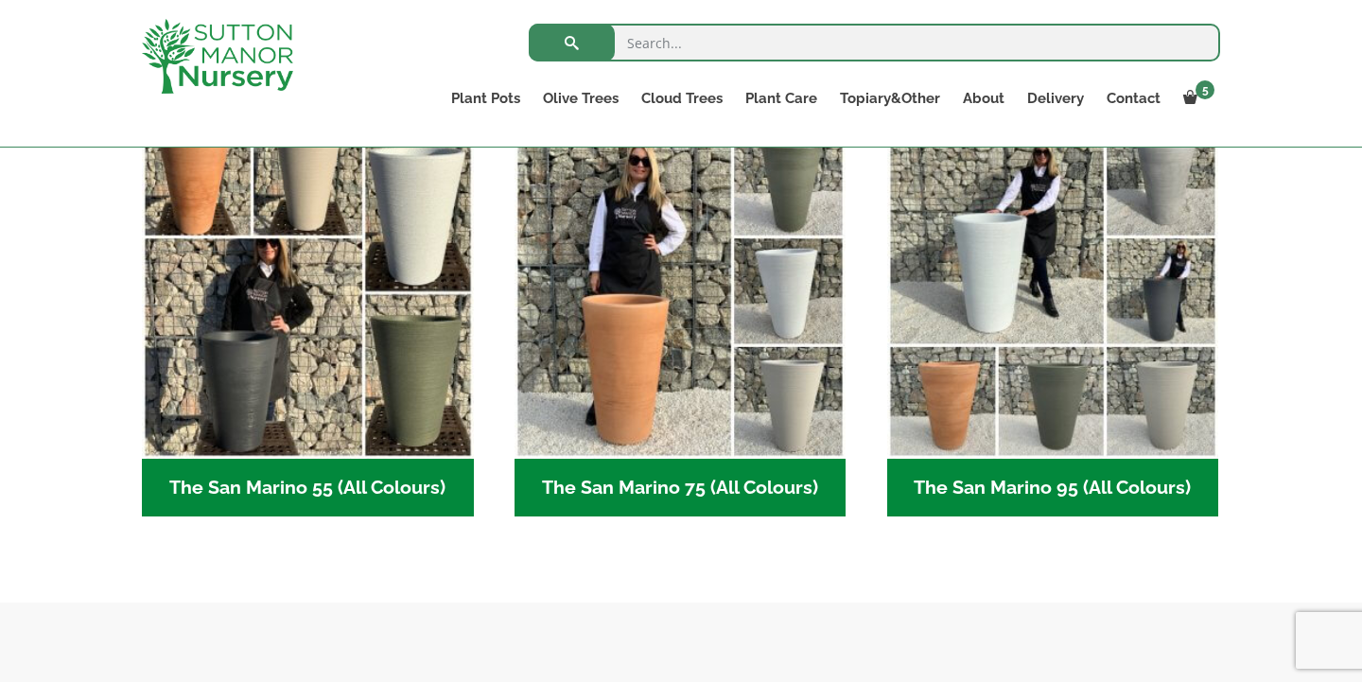
scroll to position [521, 0]
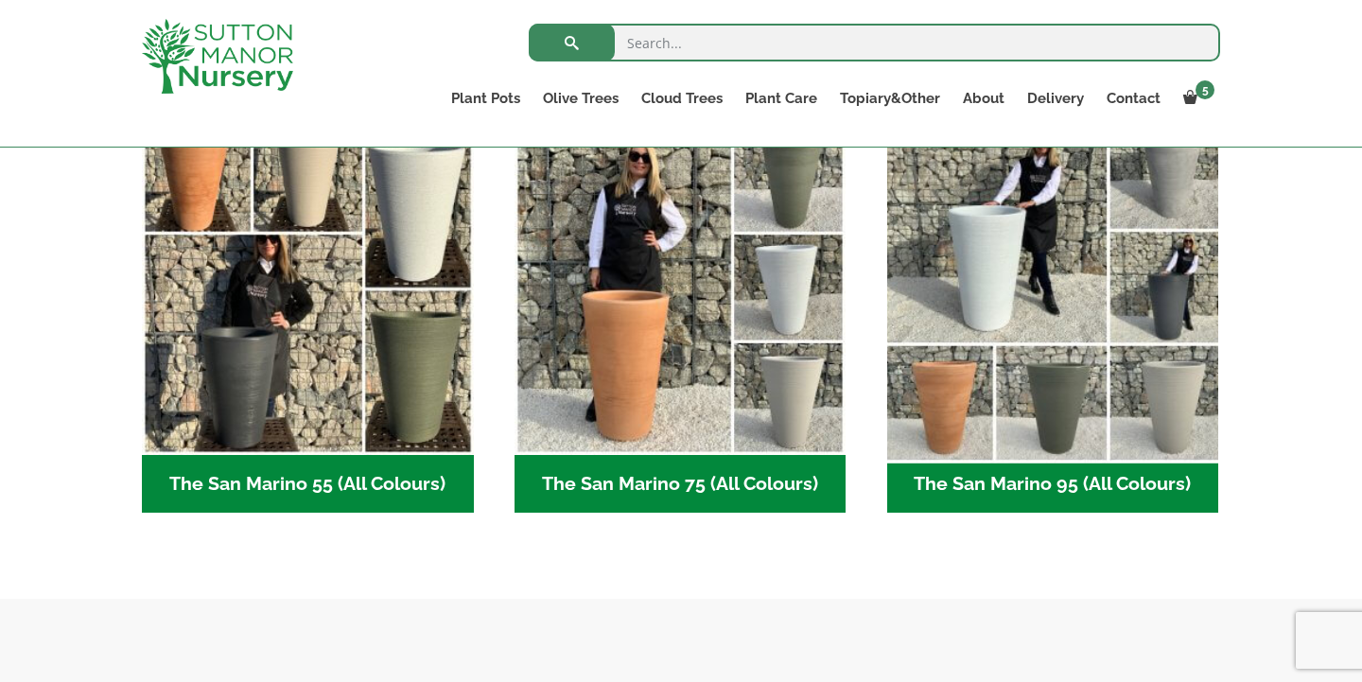
click at [1037, 268] on img "Visit product category The San Marino 95 (All Colours)" at bounding box center [1053, 288] width 348 height 348
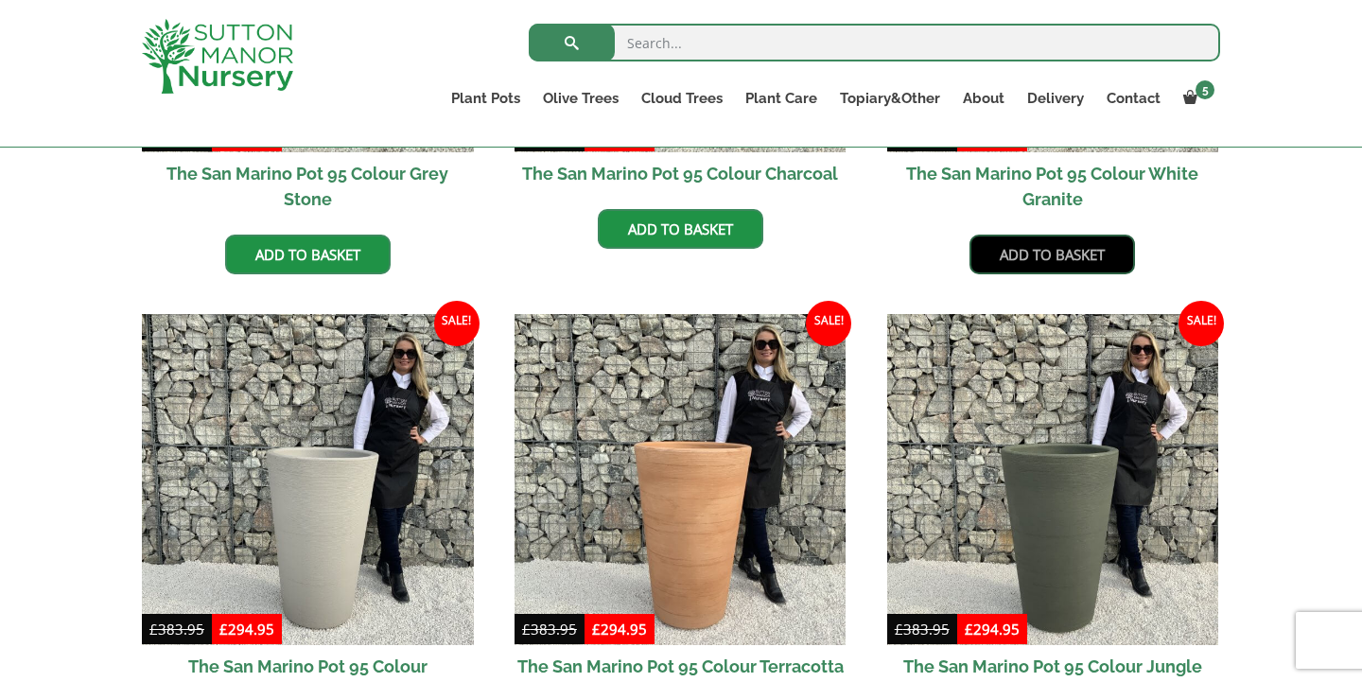
scroll to position [806, 0]
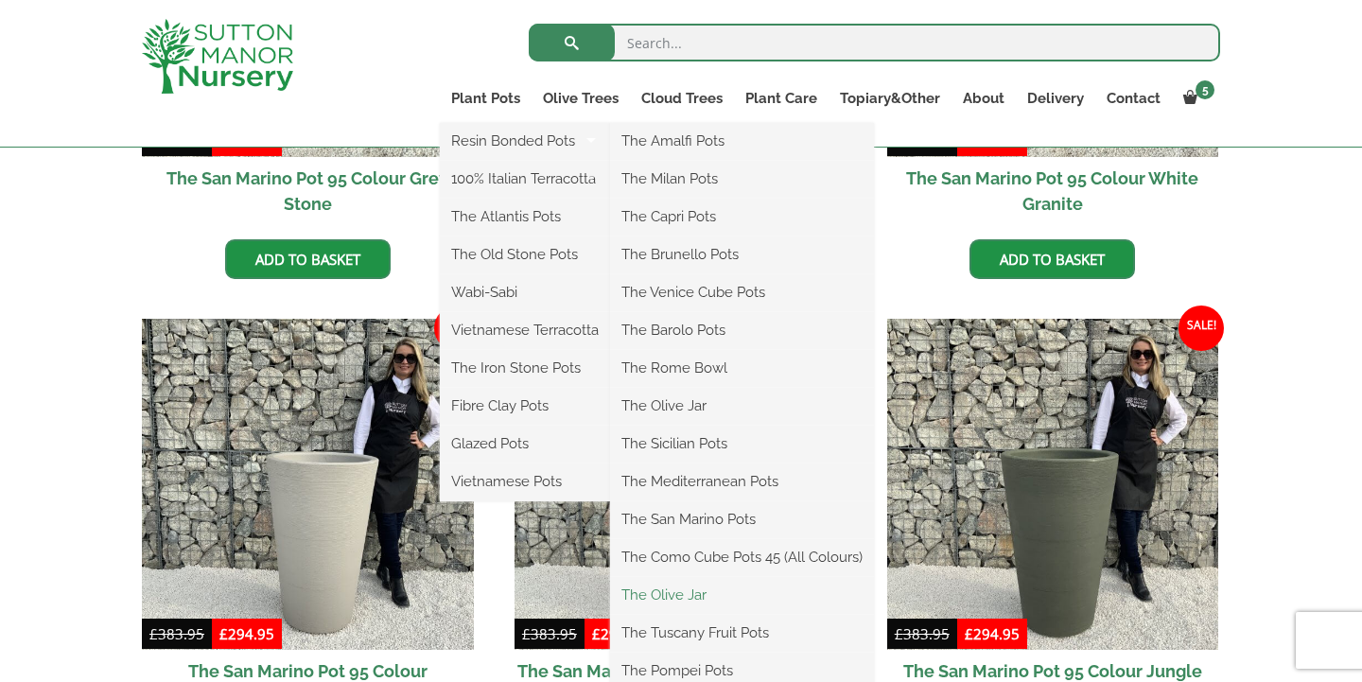
click at [667, 591] on link "The Olive Jar" at bounding box center [742, 595] width 264 height 28
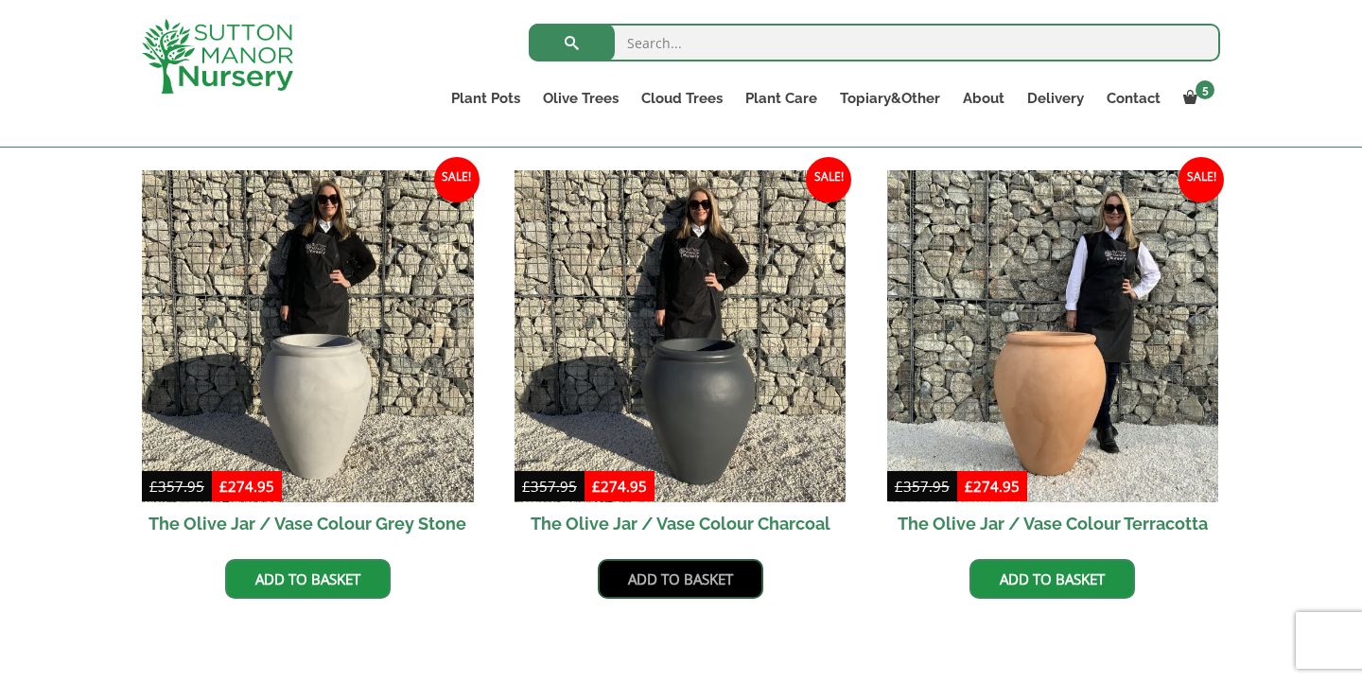
scroll to position [545, 0]
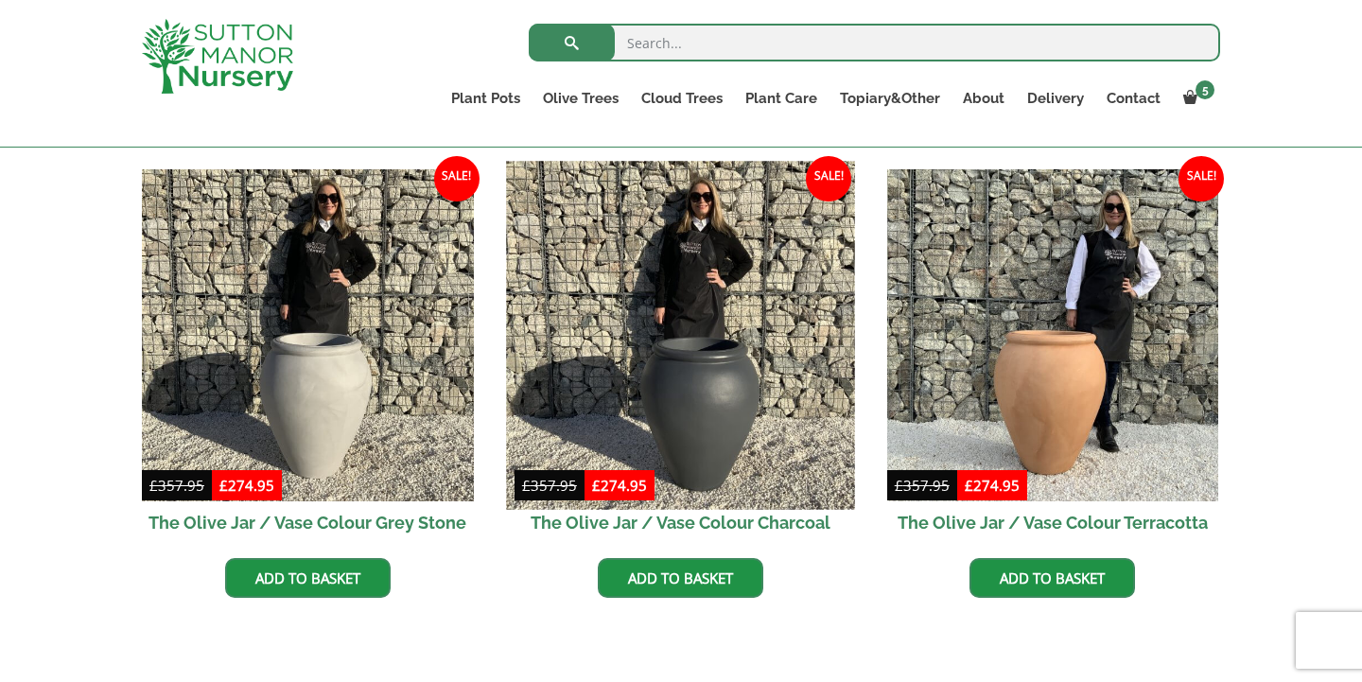
click at [701, 407] on img at bounding box center [680, 335] width 348 height 348
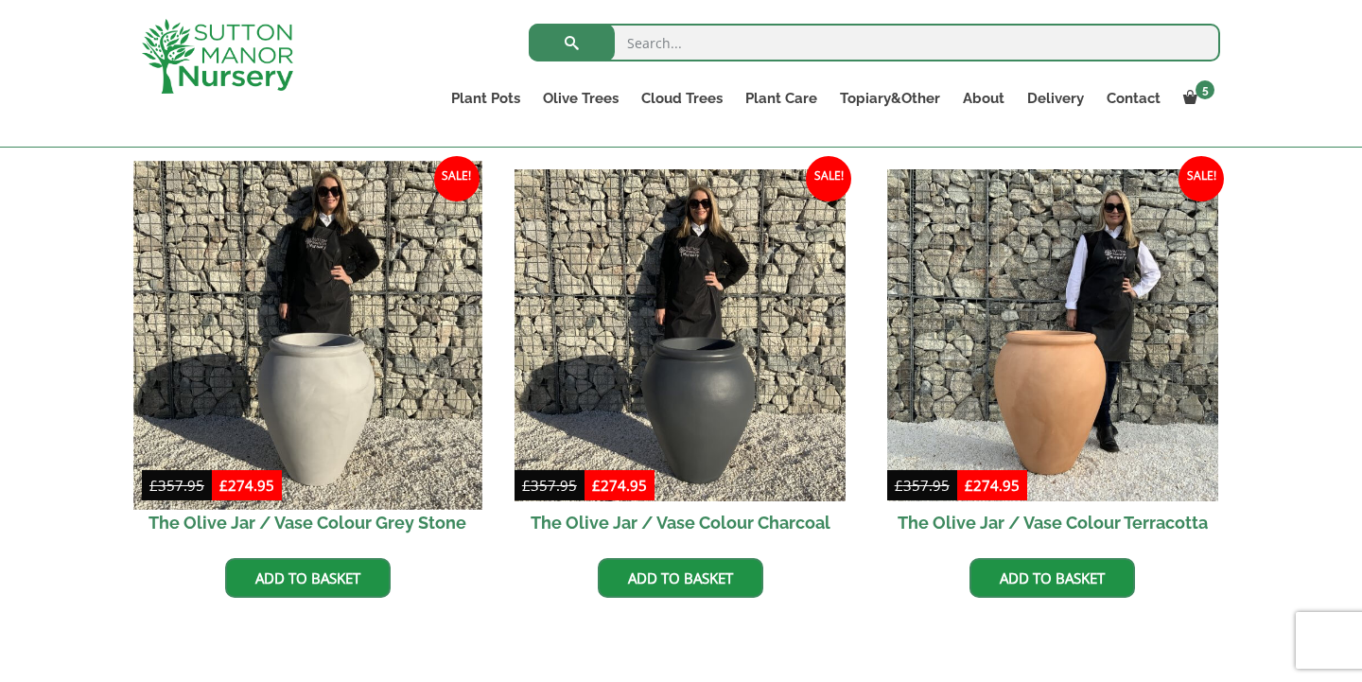
click at [321, 384] on img at bounding box center [307, 335] width 348 height 348
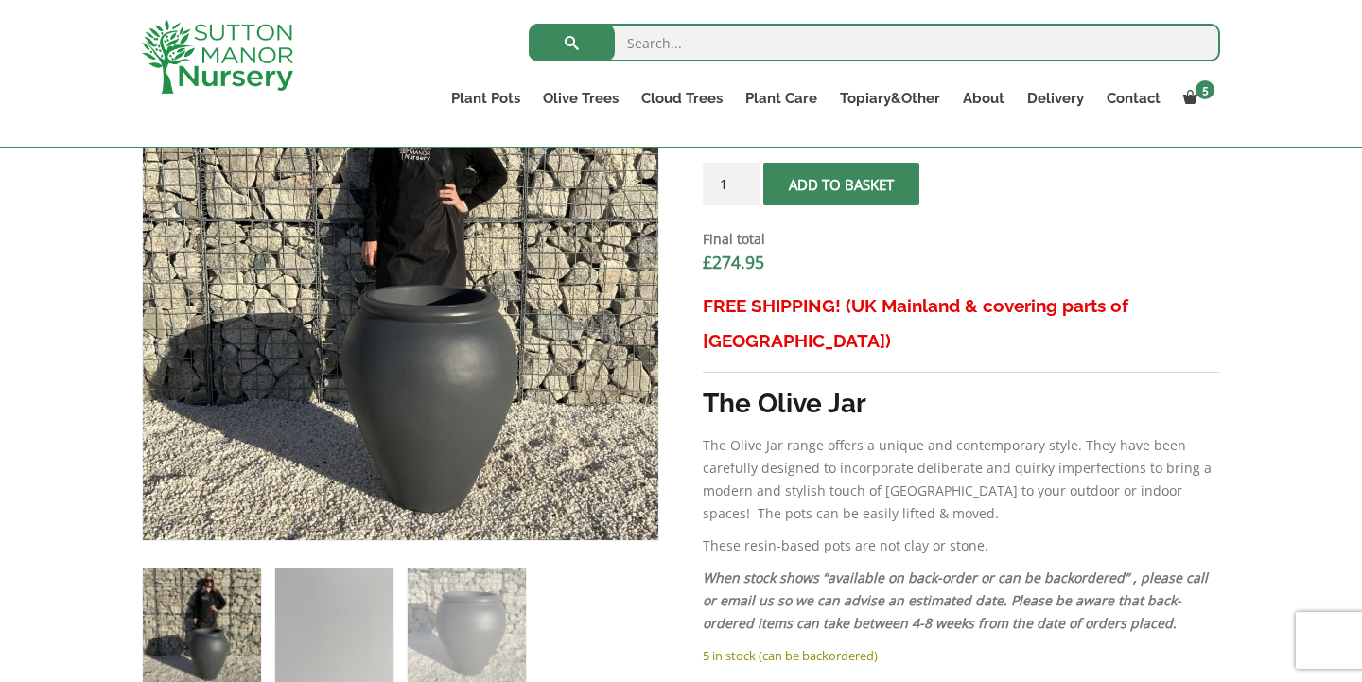
scroll to position [719, 0]
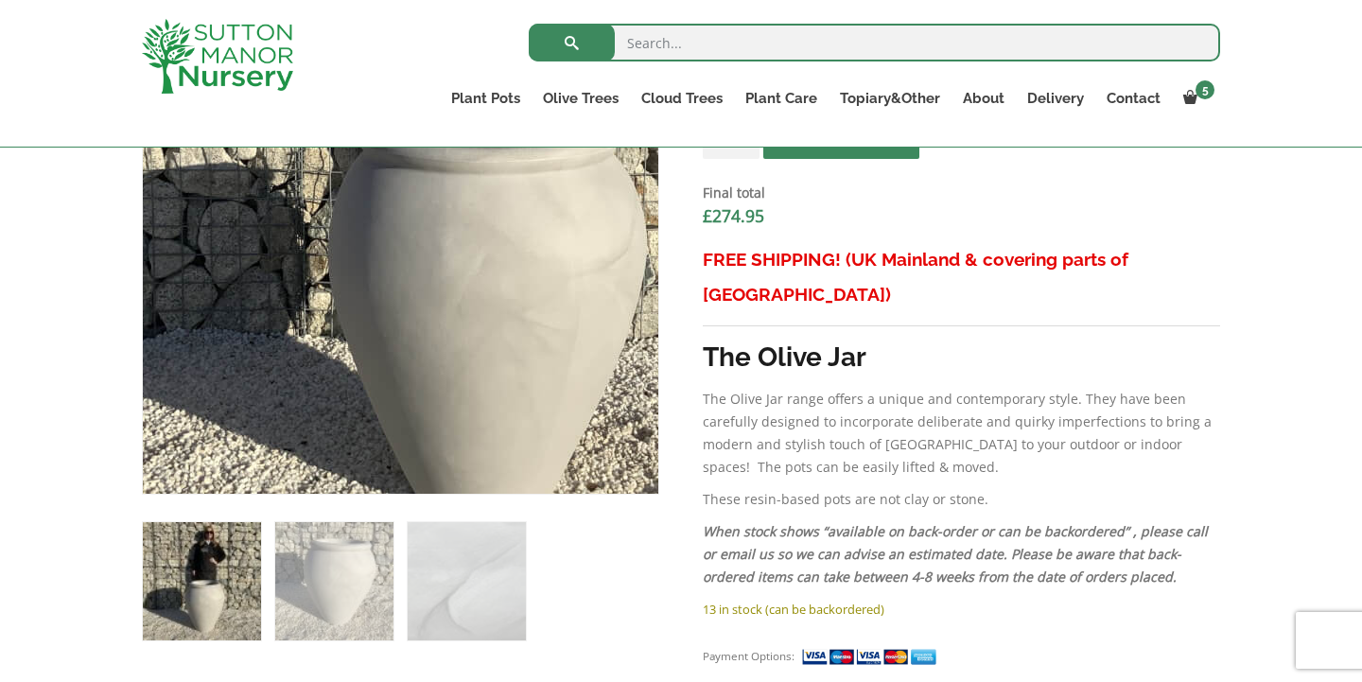
scroll to position [782, 0]
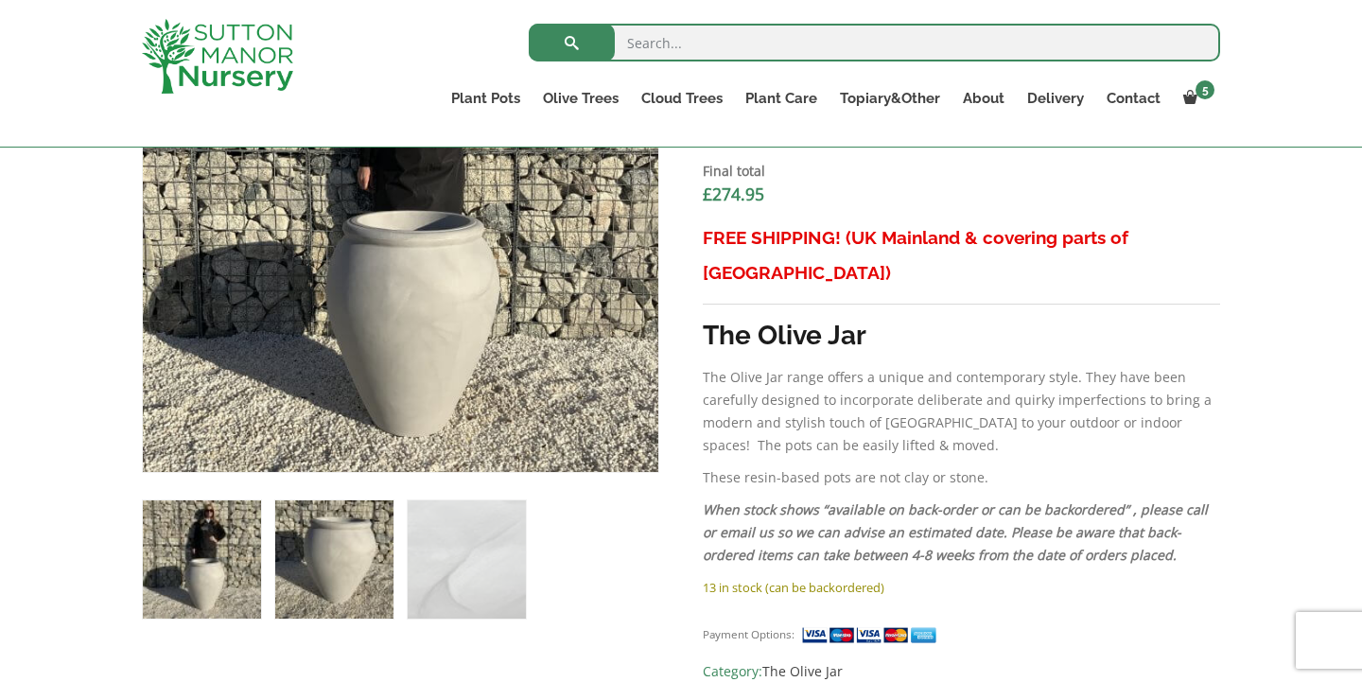
click at [333, 541] on img at bounding box center [334, 559] width 118 height 118
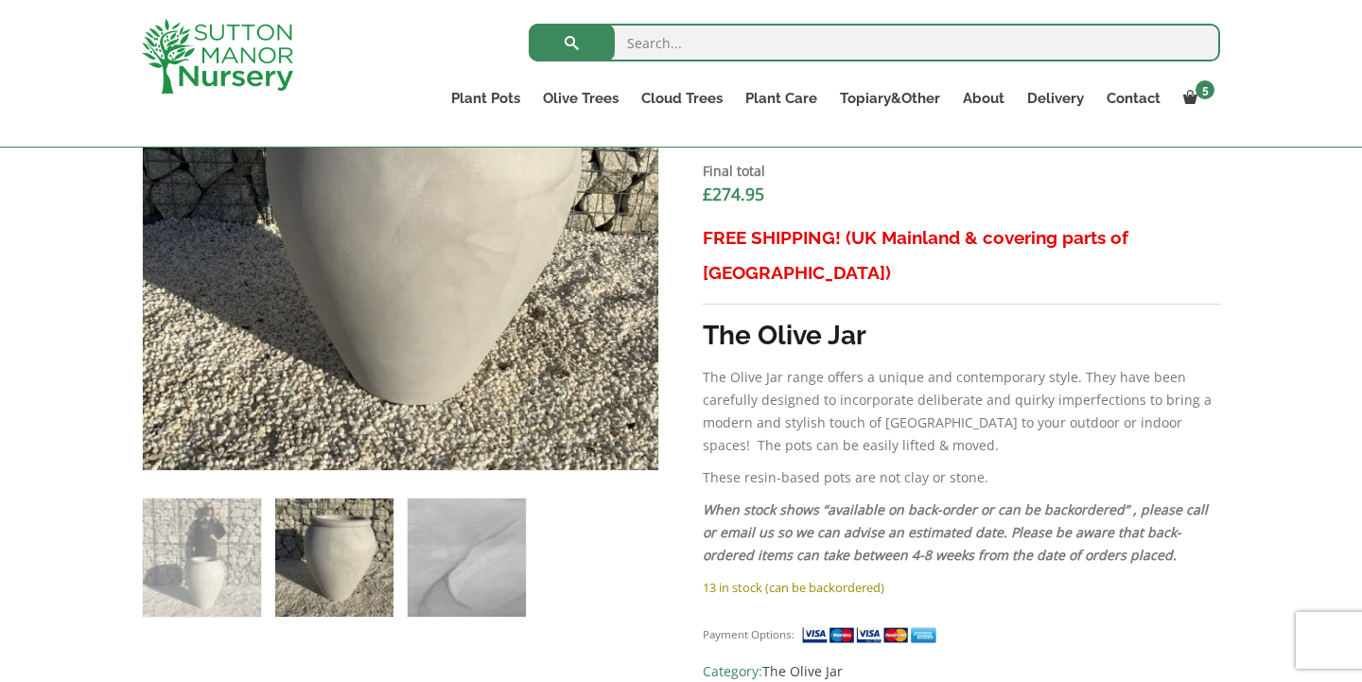
click at [470, 550] on img at bounding box center [467, 557] width 118 height 118
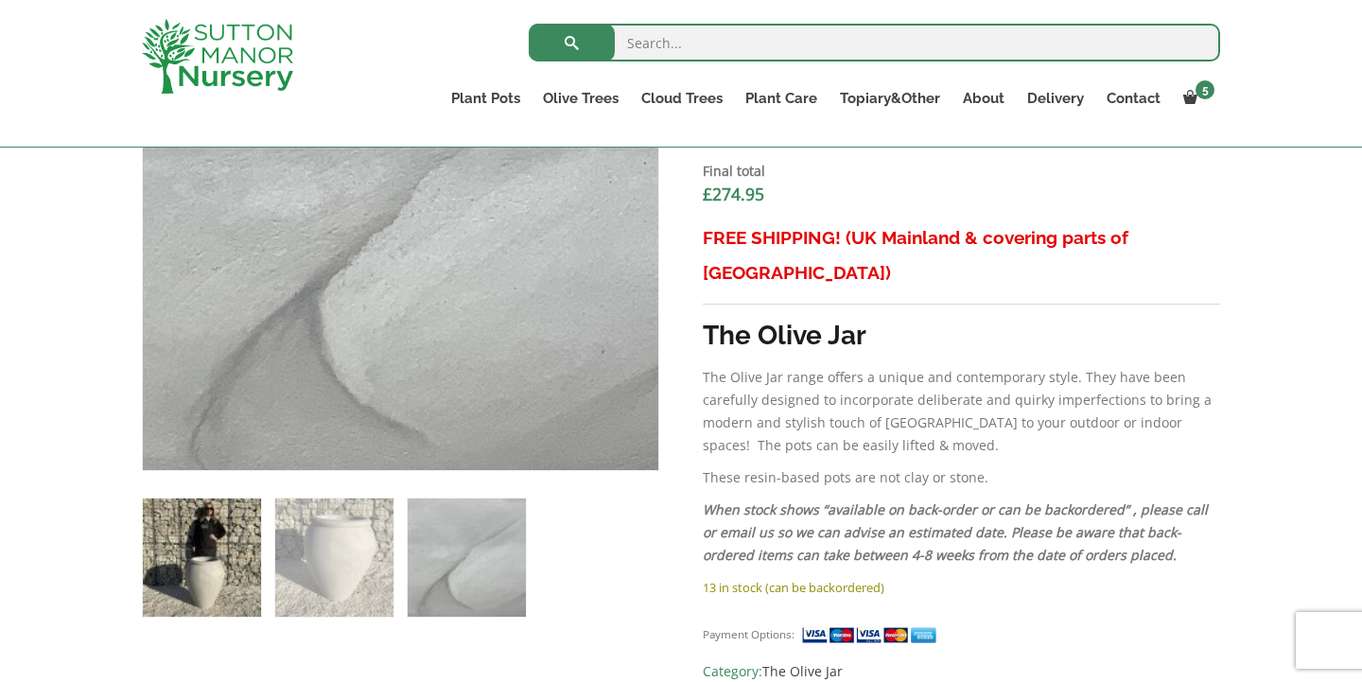
click at [221, 557] on img at bounding box center [202, 557] width 118 height 118
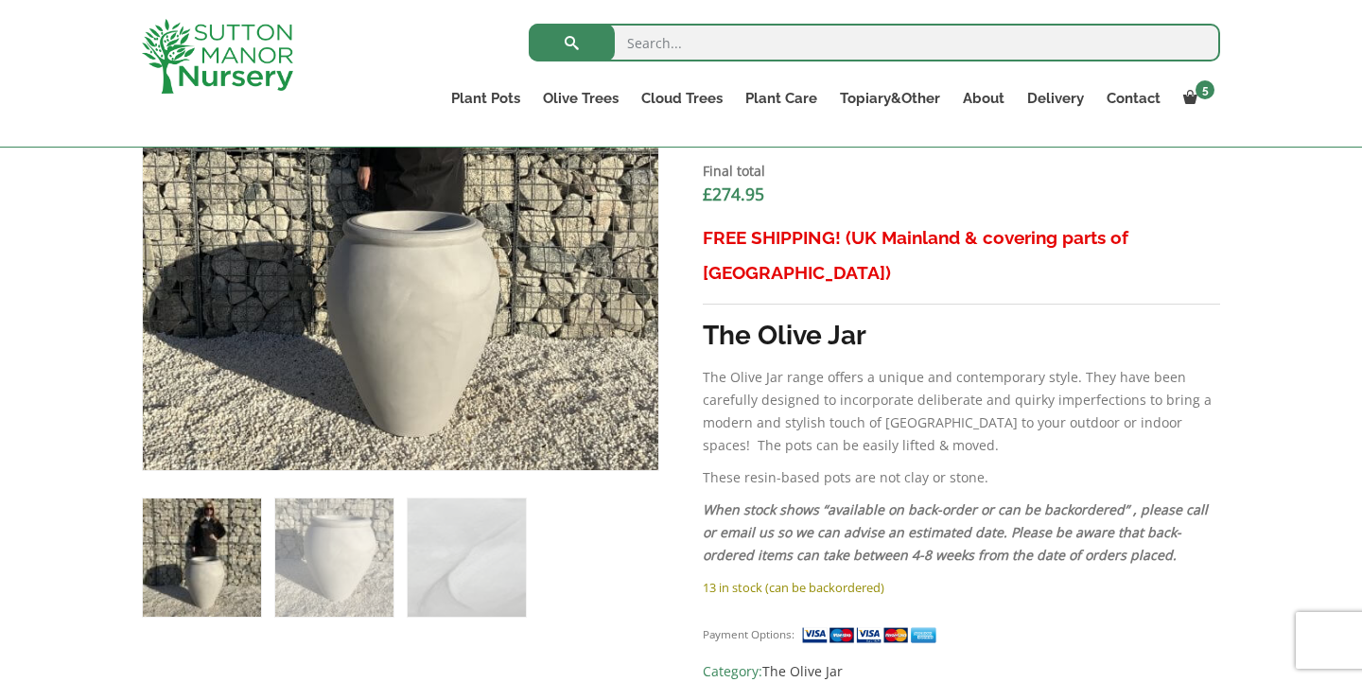
click at [221, 557] on img at bounding box center [202, 557] width 118 height 118
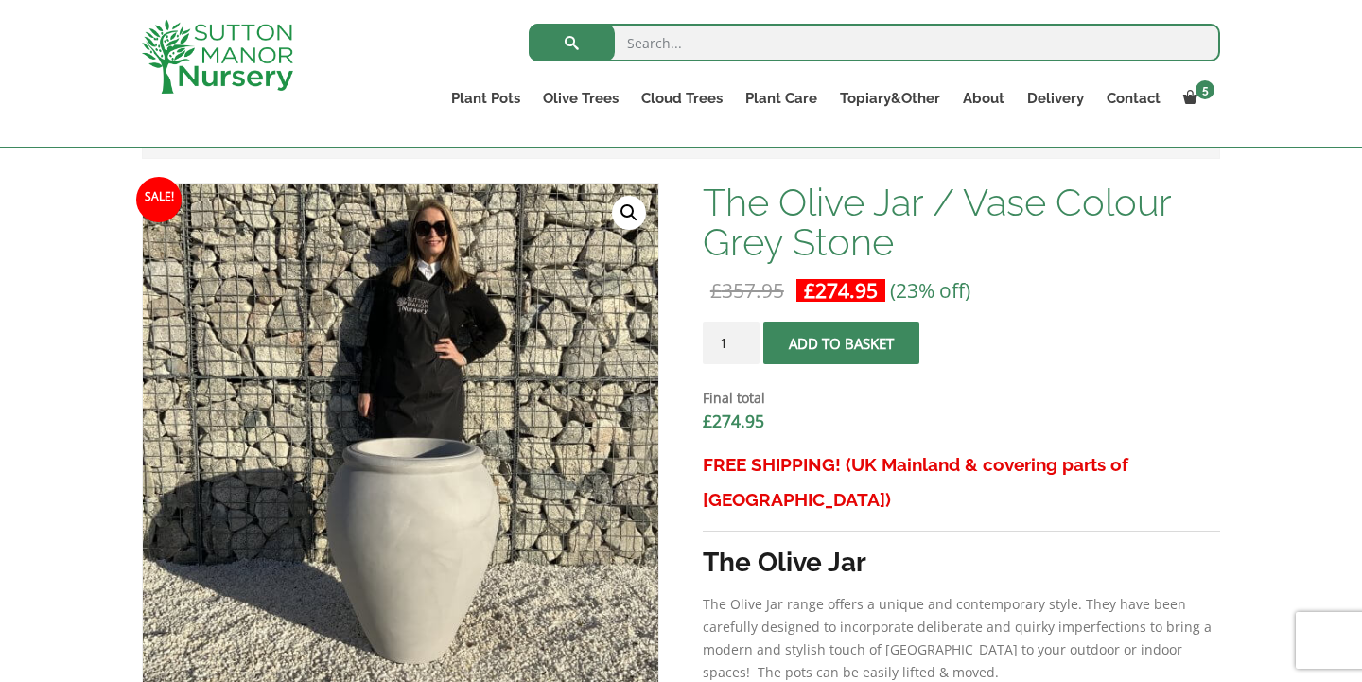
scroll to position [554, 0]
click at [813, 340] on button "Add to basket" at bounding box center [841, 344] width 156 height 43
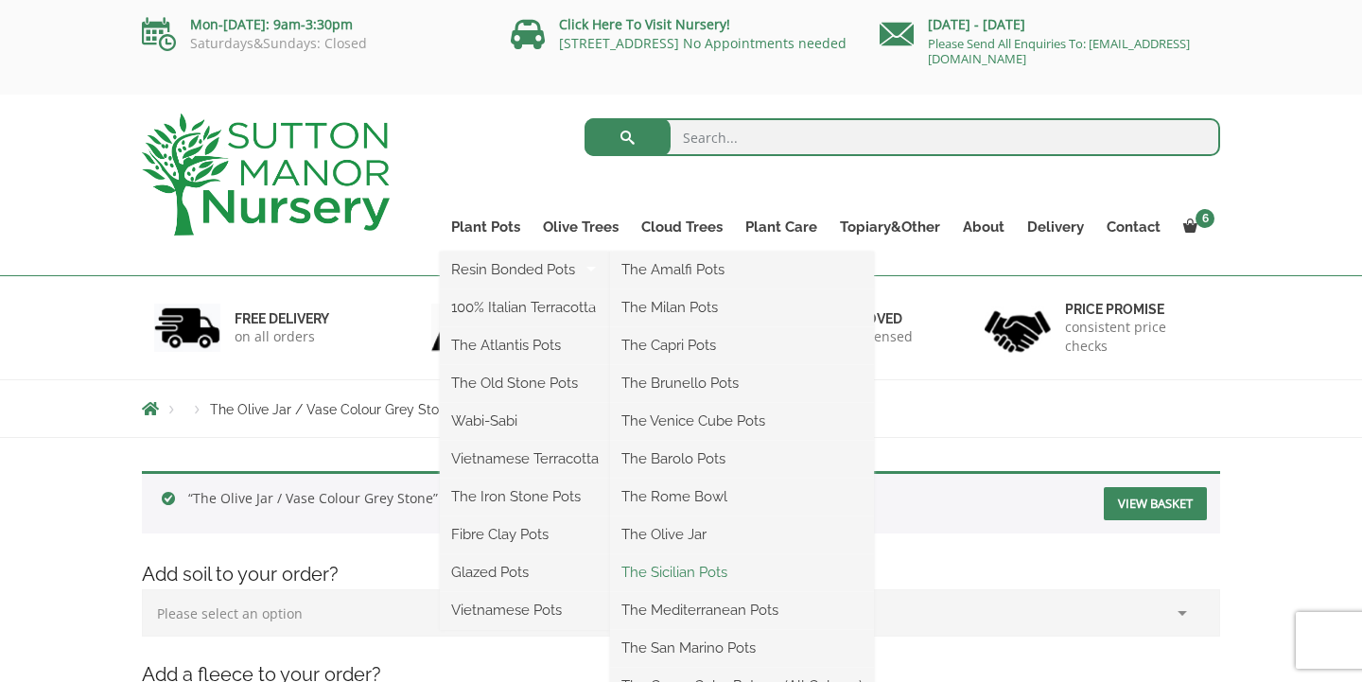
click at [677, 569] on link "The Sicilian Pots" at bounding box center [742, 572] width 264 height 28
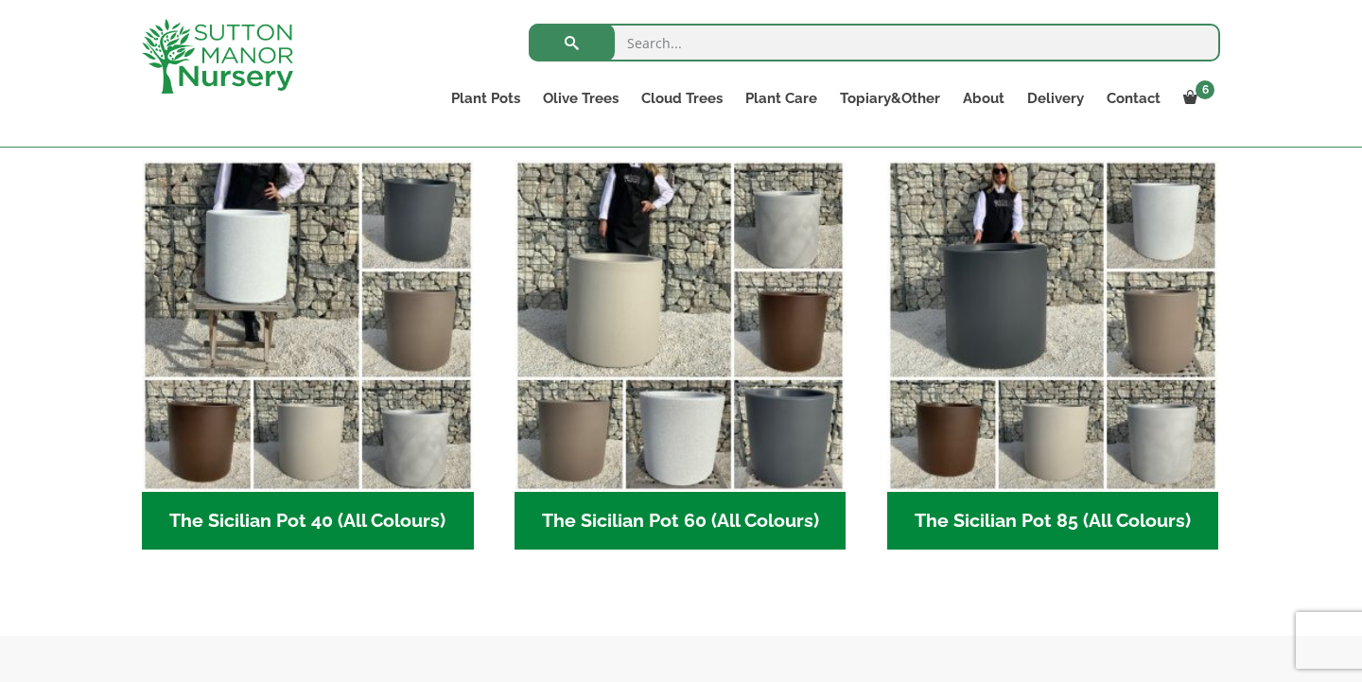
scroll to position [488, 0]
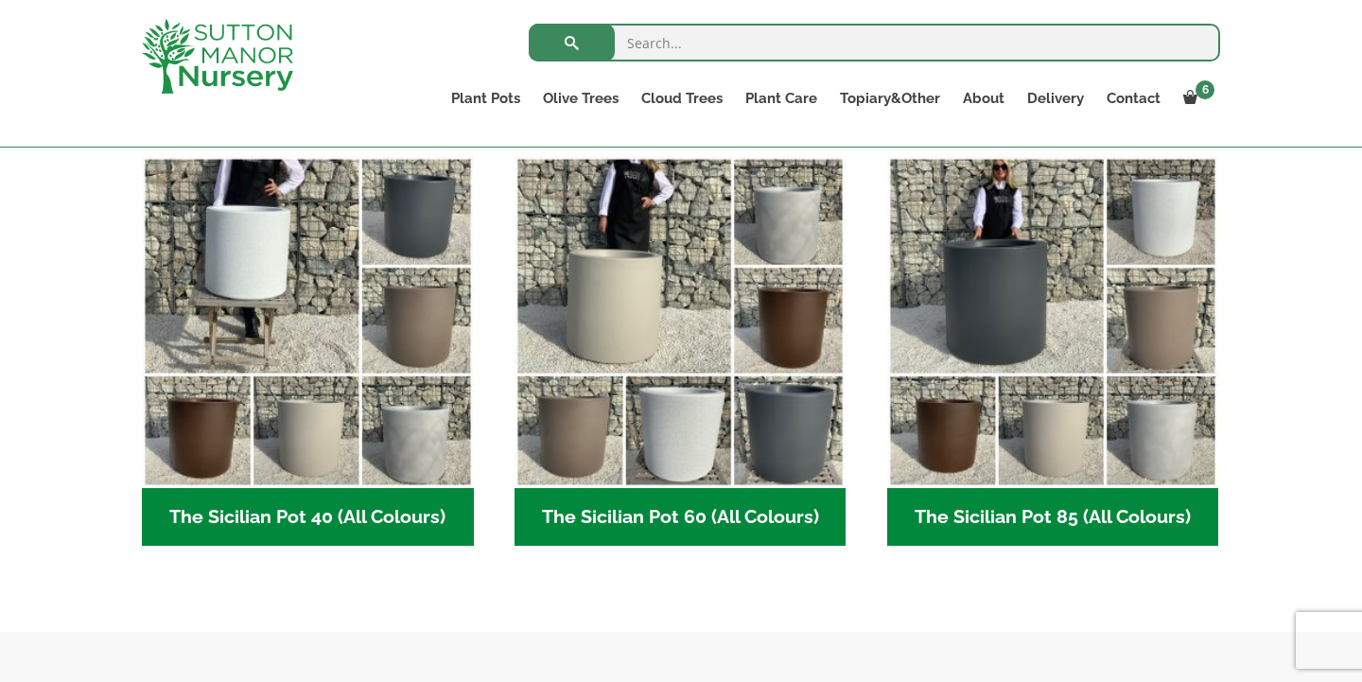
click at [677, 569] on ul "The Sicilian Pot 40 (All Colours) (6) The Sicilian Pot 60 (All Colours) (6) The…" at bounding box center [681, 370] width 1078 height 429
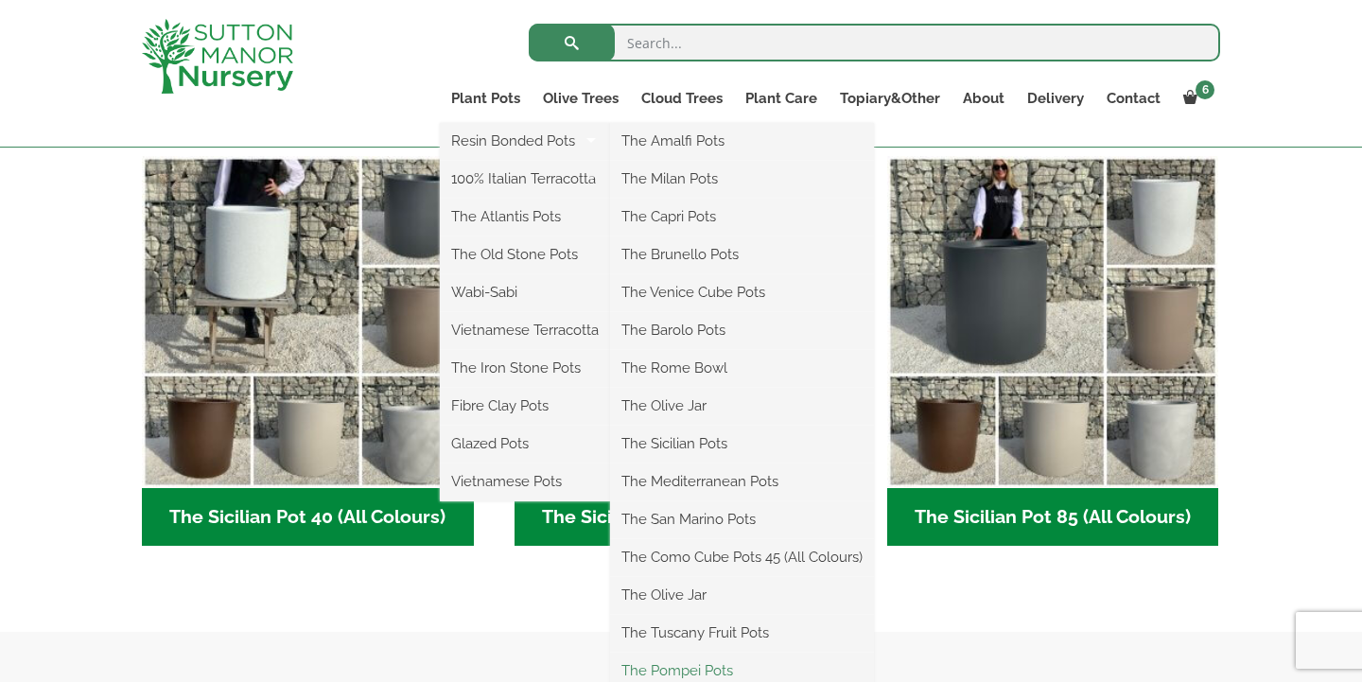
click at [698, 669] on link "The Pompei Pots" at bounding box center [742, 670] width 264 height 28
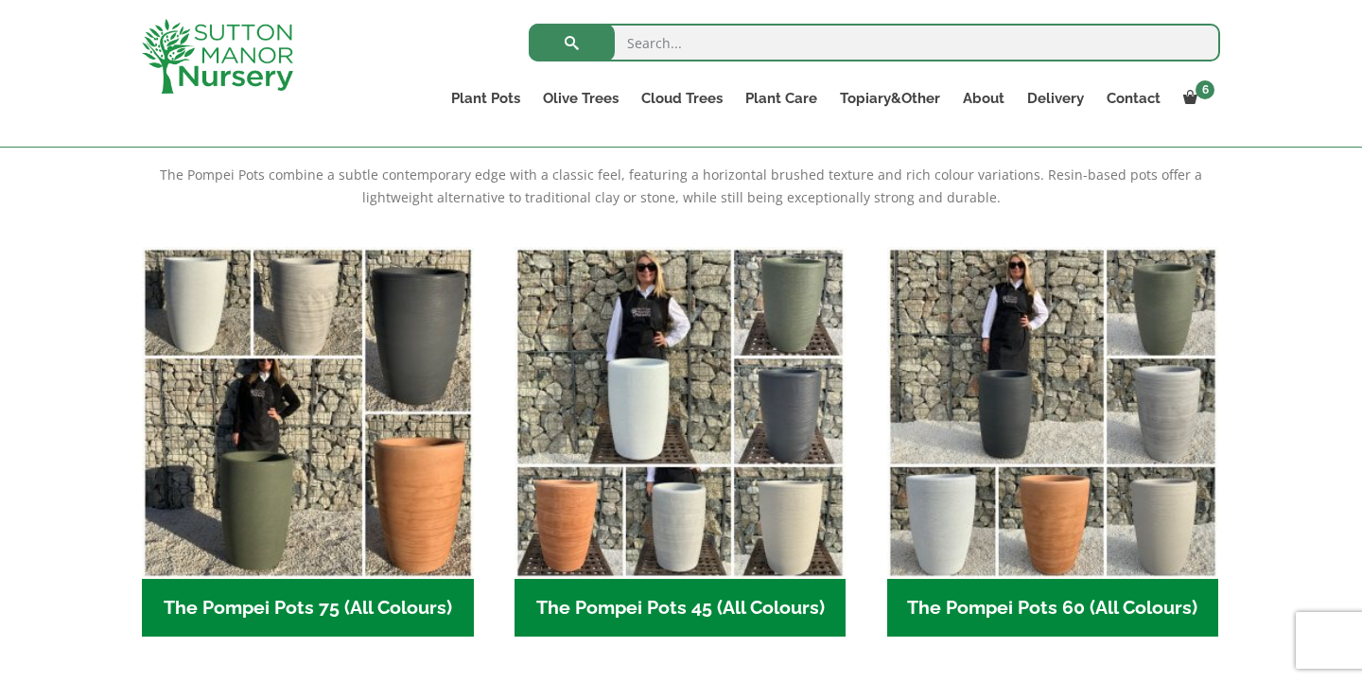
scroll to position [397, 0]
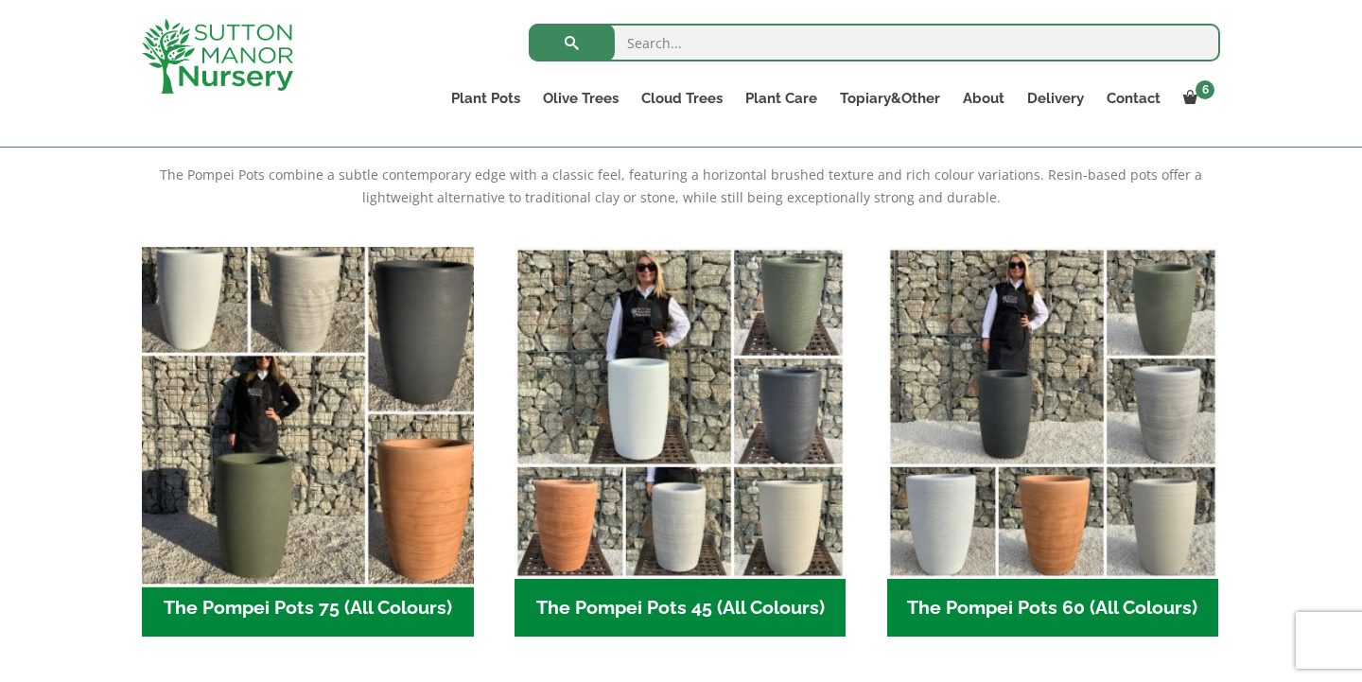
click at [406, 271] on img "Visit product category The Pompei Pots 75 (All Colours)" at bounding box center [307, 412] width 348 height 348
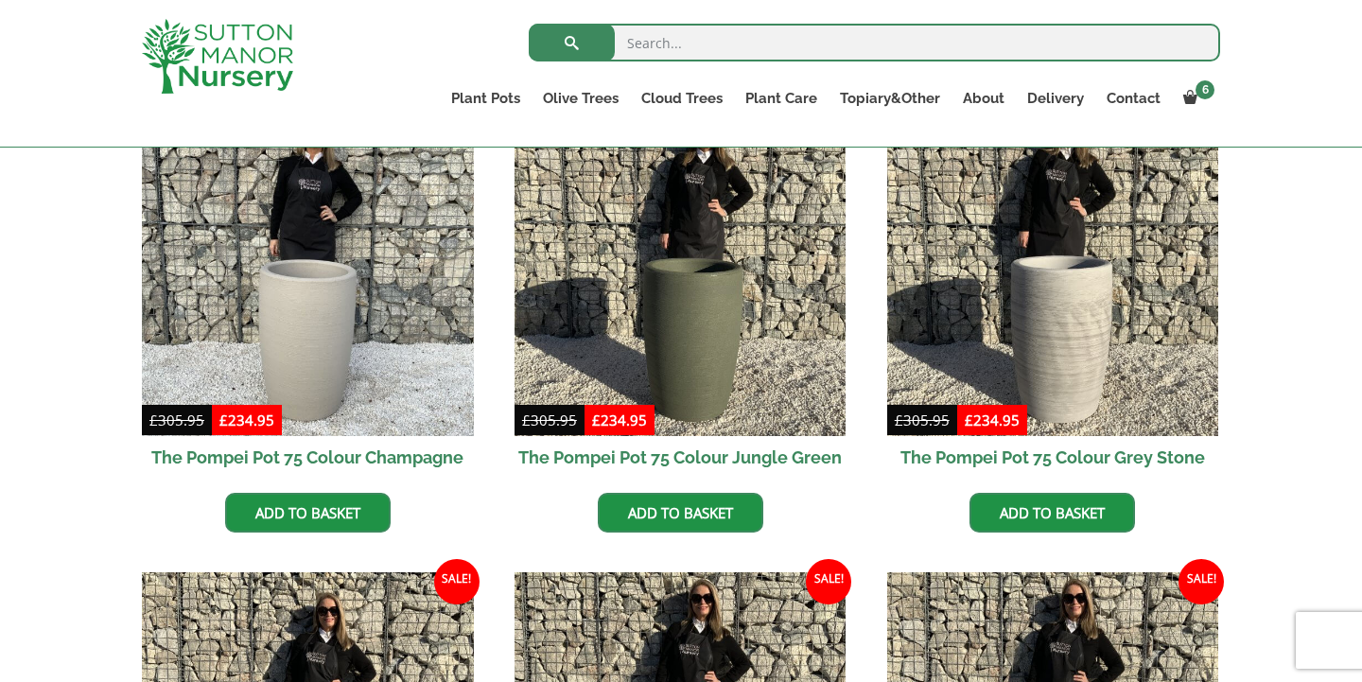
scroll to position [523, 0]
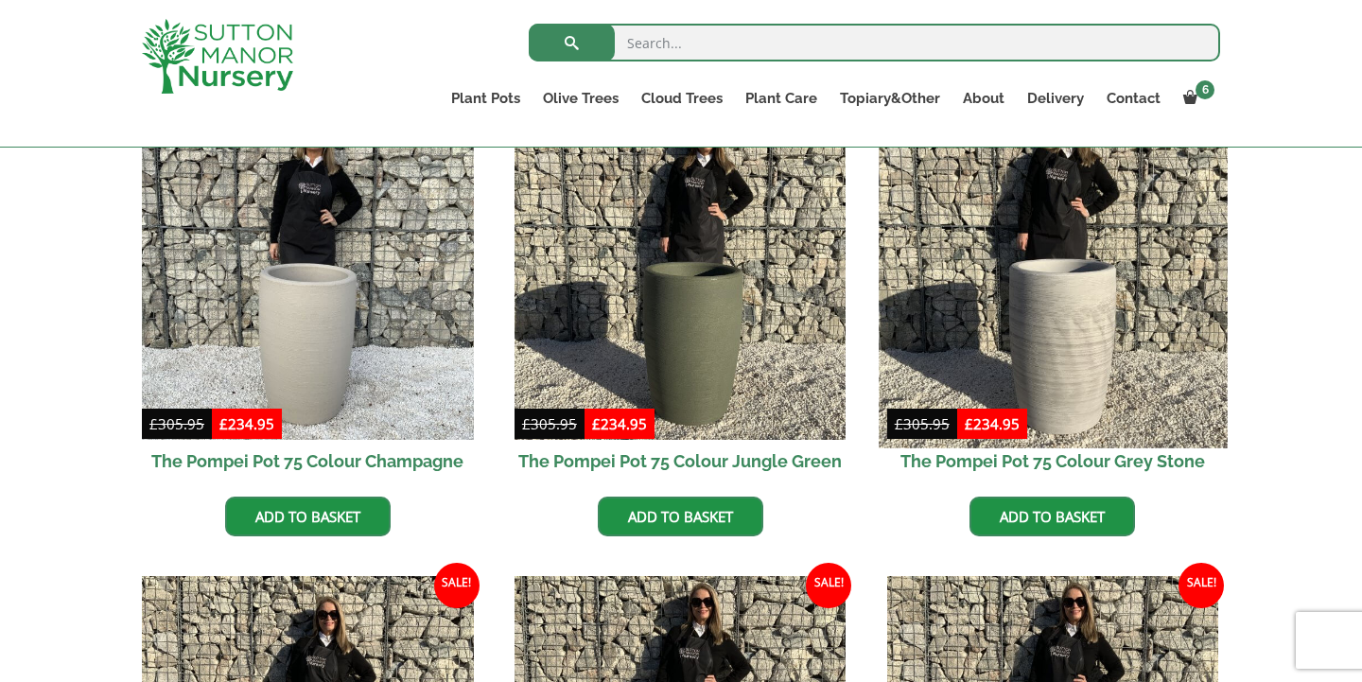
click at [1078, 334] on img at bounding box center [1053, 273] width 348 height 348
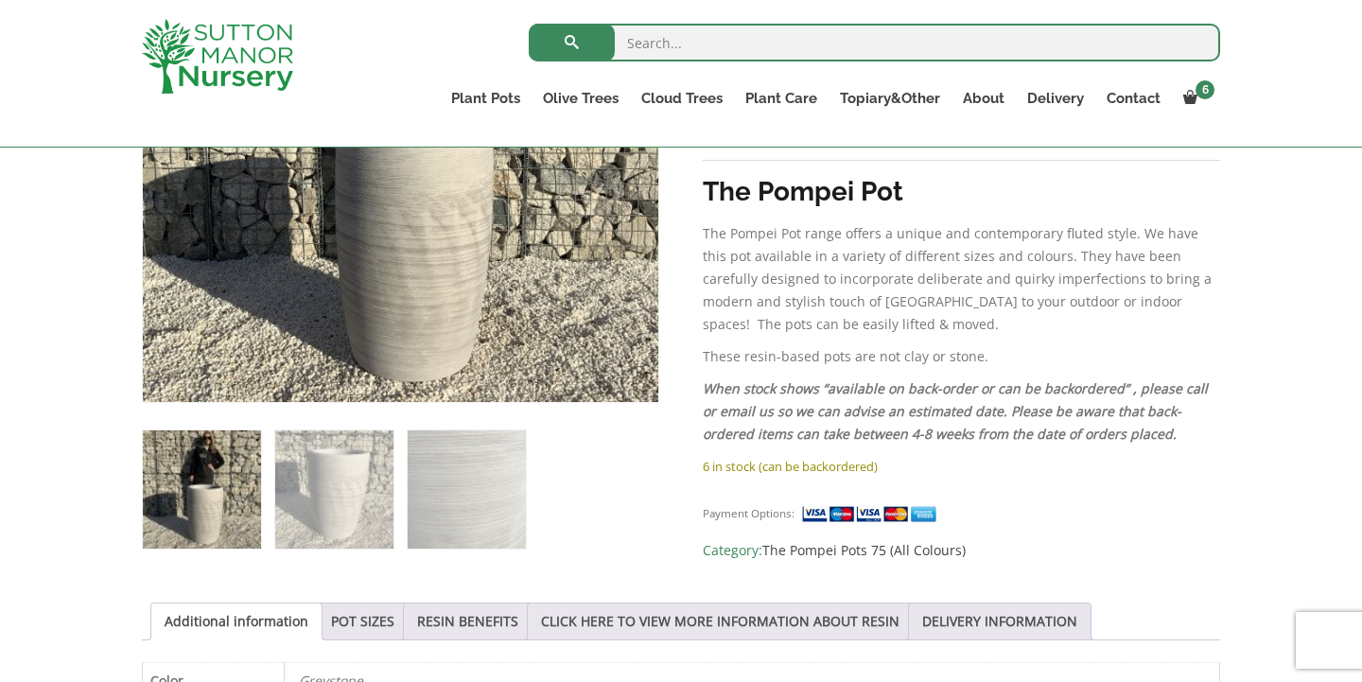
scroll to position [553, 0]
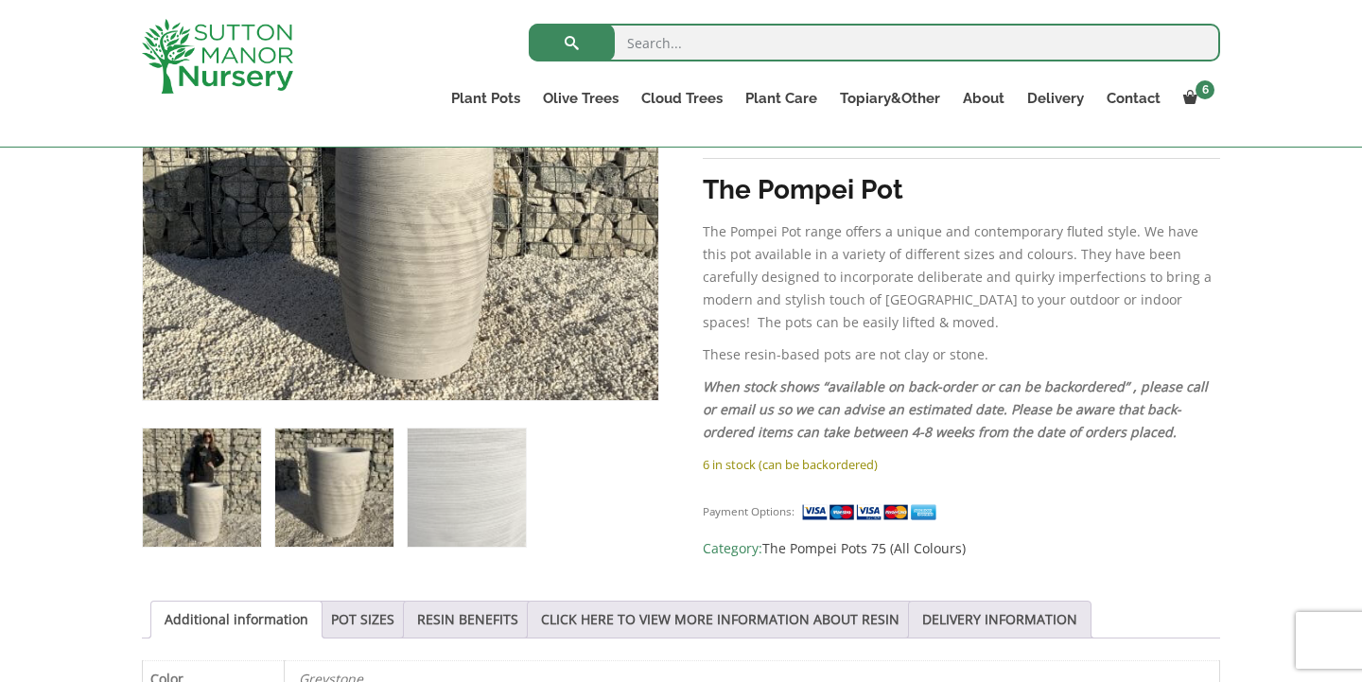
click at [353, 478] on img at bounding box center [334, 487] width 118 height 118
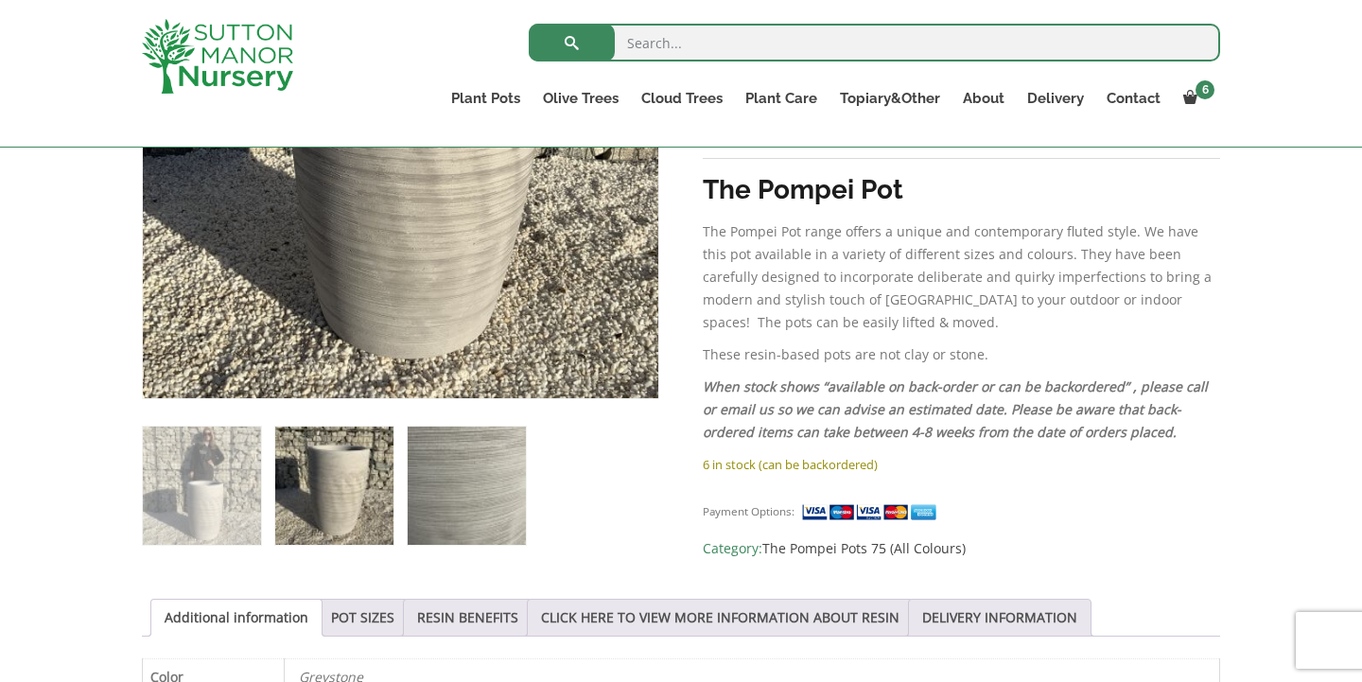
click at [468, 478] on img at bounding box center [467, 486] width 118 height 118
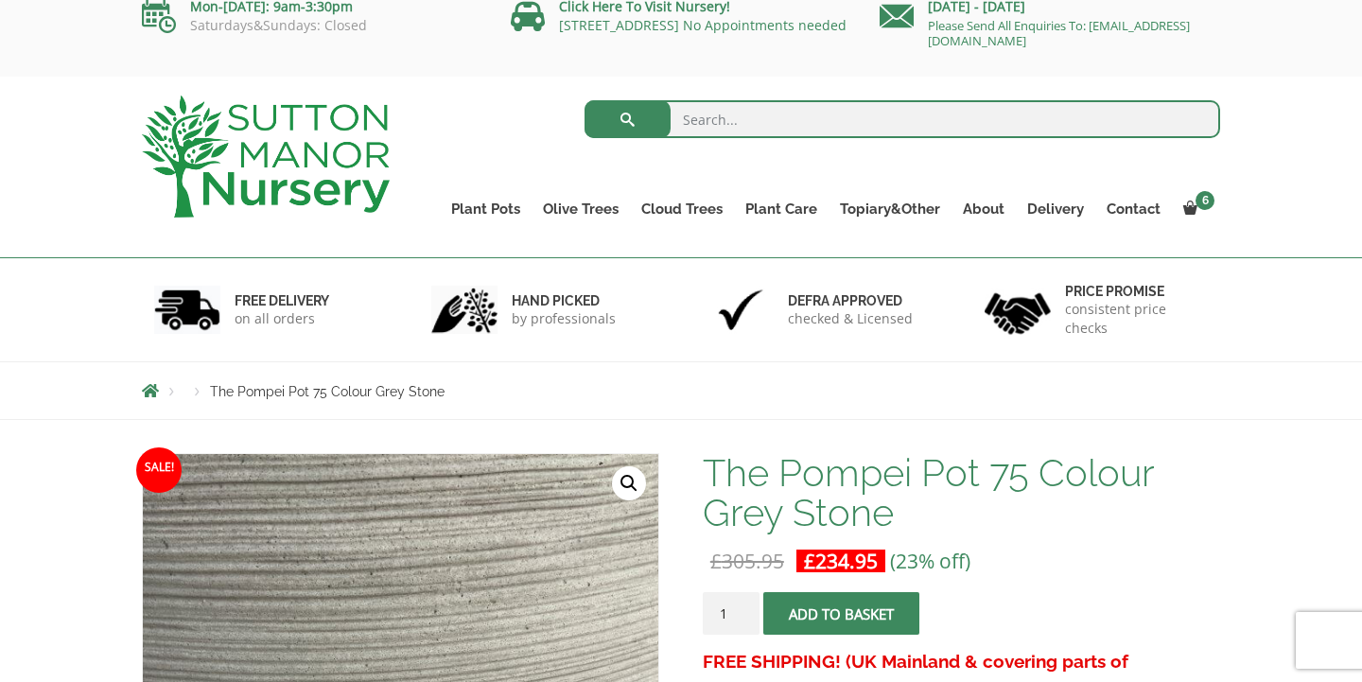
scroll to position [9, 0]
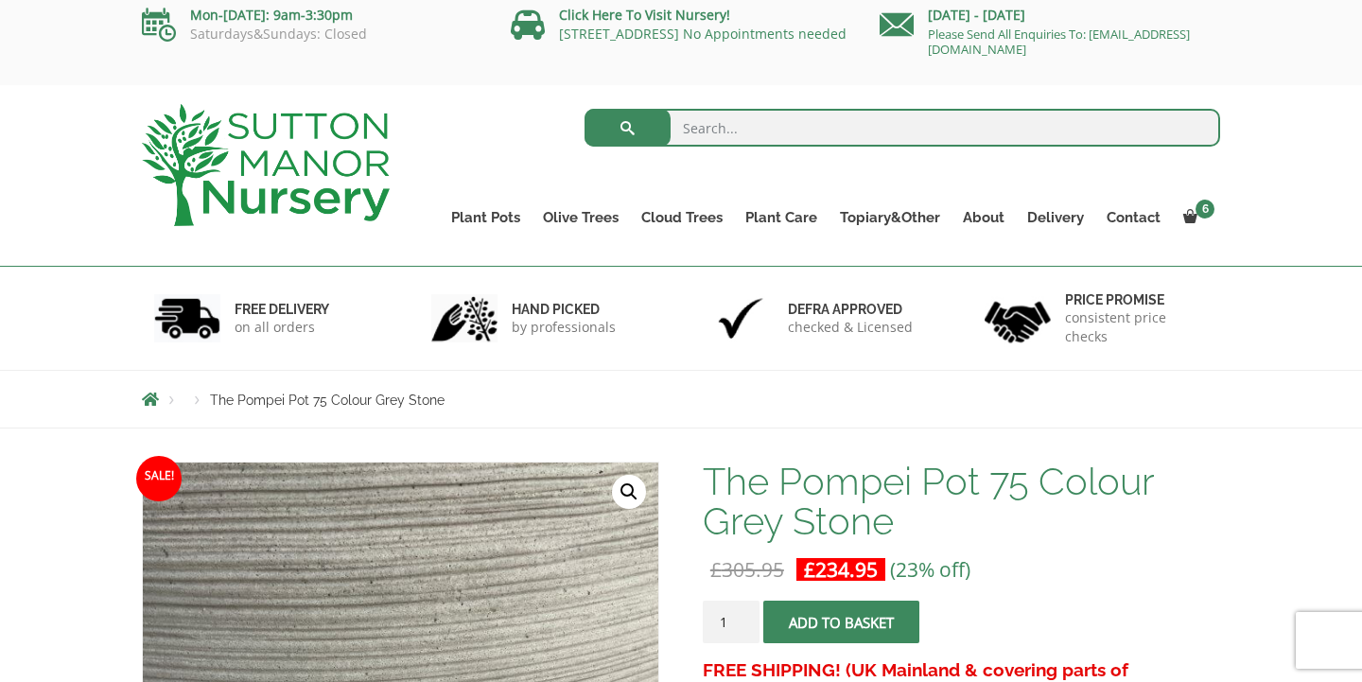
click at [823, 619] on button "Add to basket" at bounding box center [841, 622] width 156 height 43
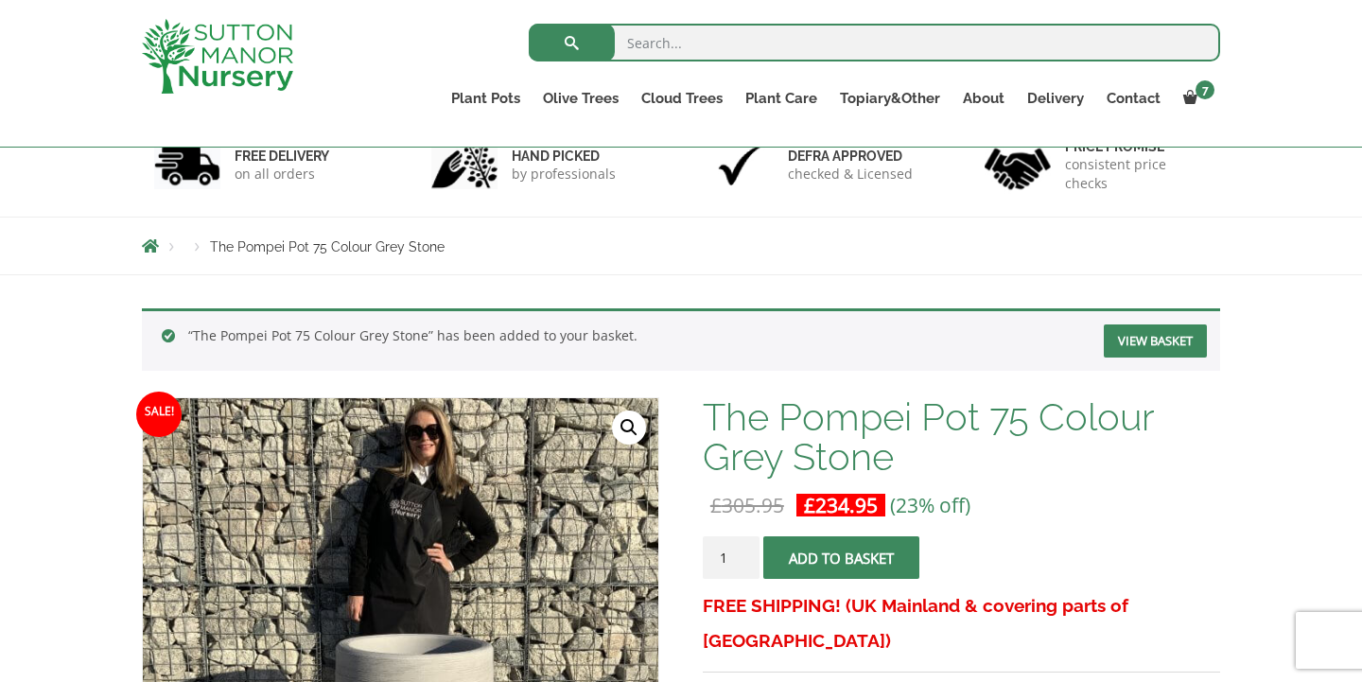
scroll to position [137, 0]
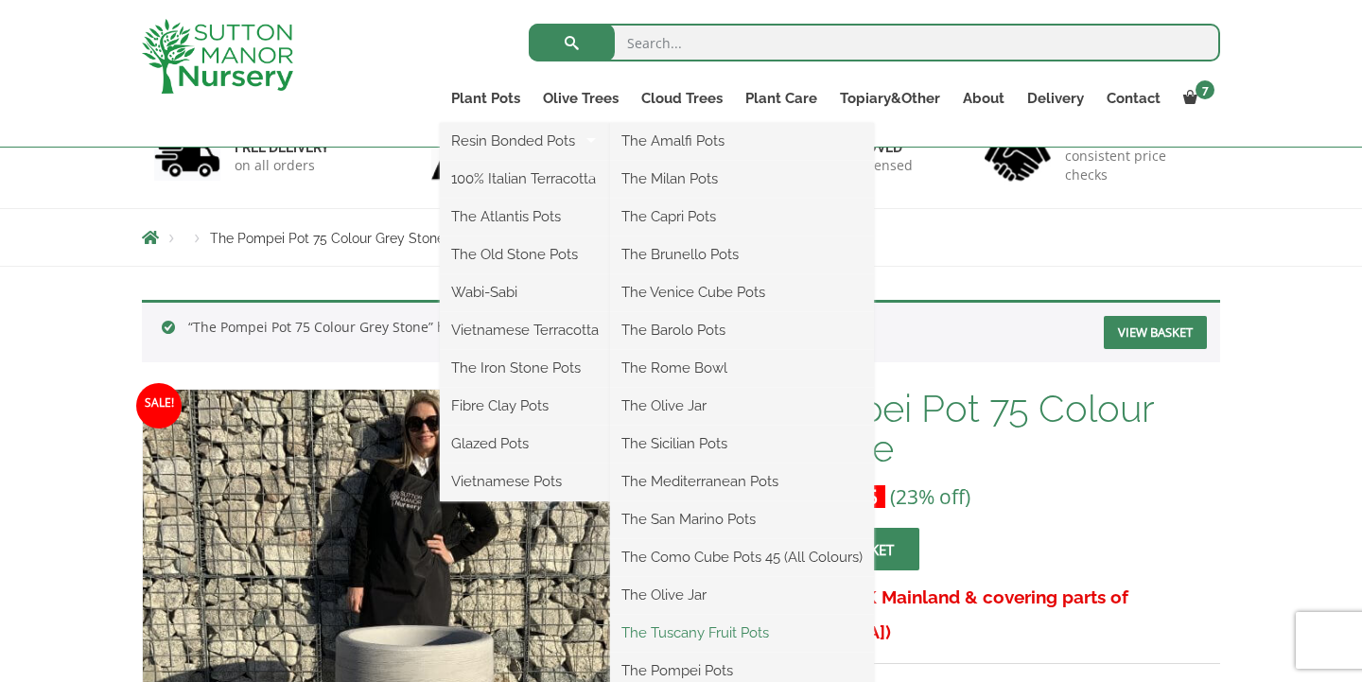
click at [738, 629] on link "The Tuscany Fruit Pots" at bounding box center [742, 633] width 264 height 28
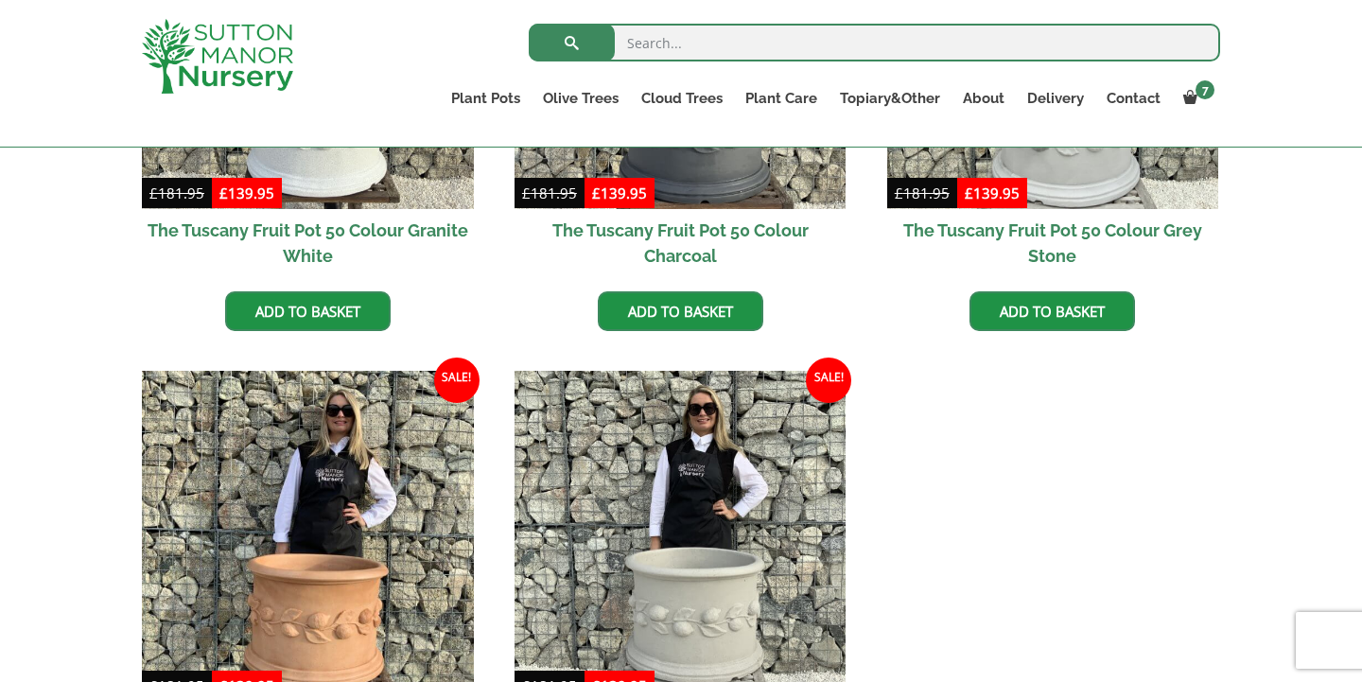
scroll to position [863, 0]
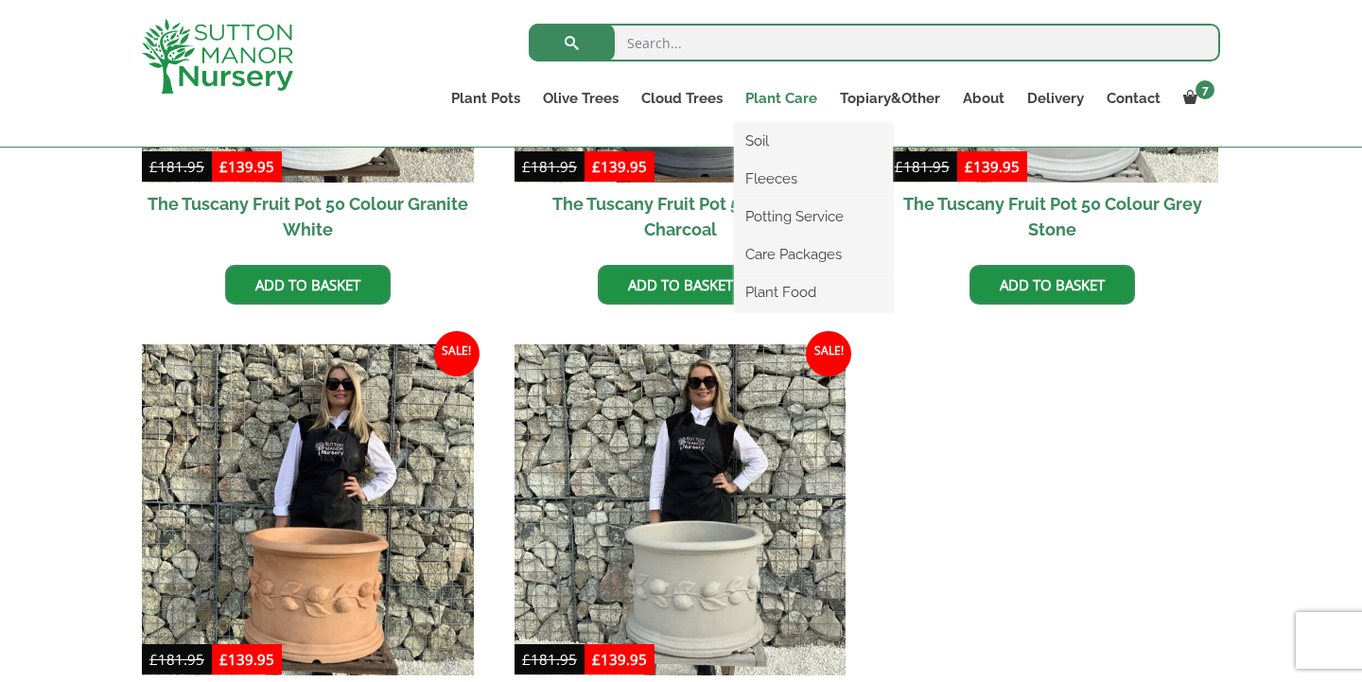
click at [781, 90] on link "Plant Care" at bounding box center [781, 98] width 95 height 26
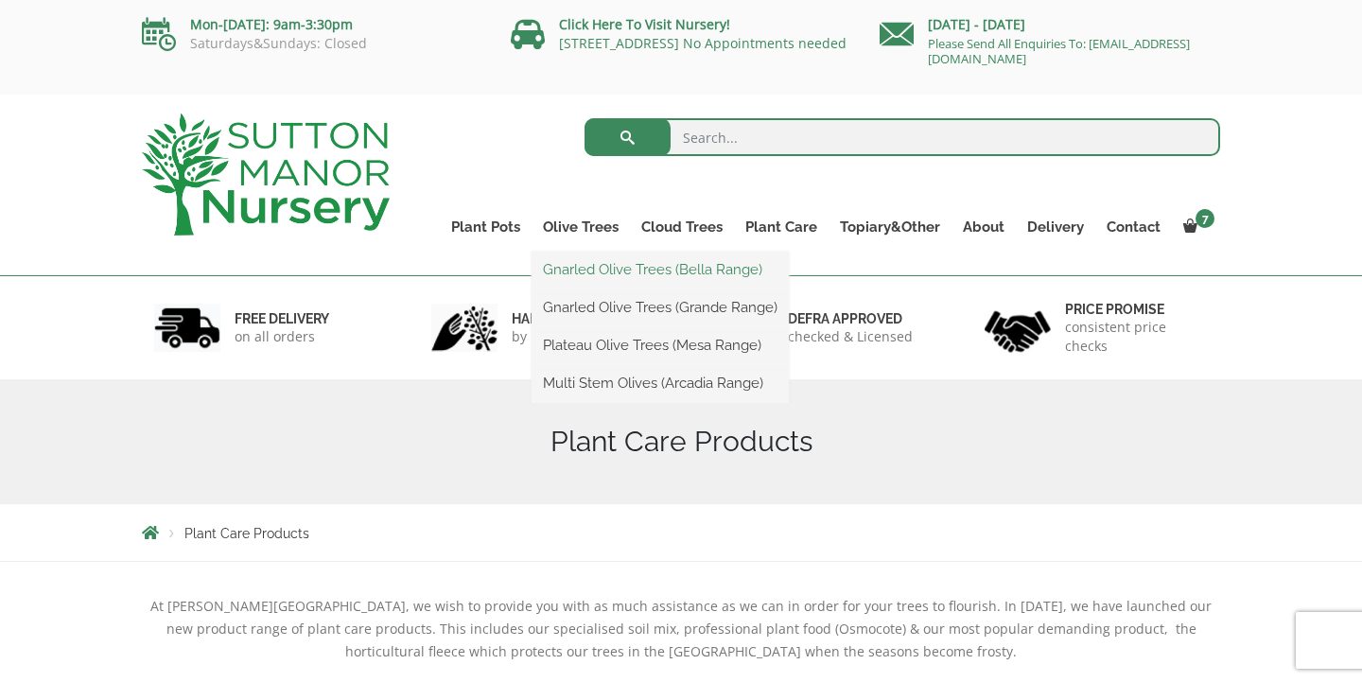
click at [574, 270] on link "Gnarled Olive Trees (Bella Range)" at bounding box center [660, 269] width 257 height 28
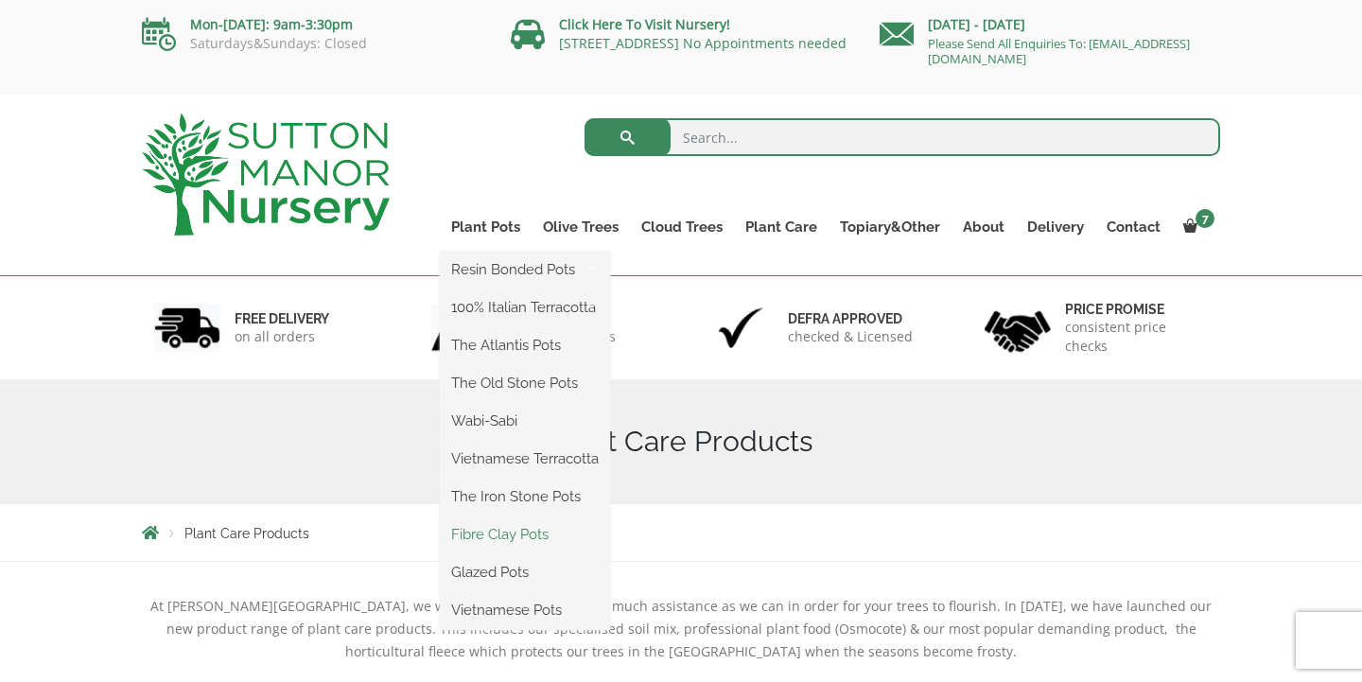
click at [483, 530] on link "Fibre Clay Pots" at bounding box center [525, 534] width 170 height 28
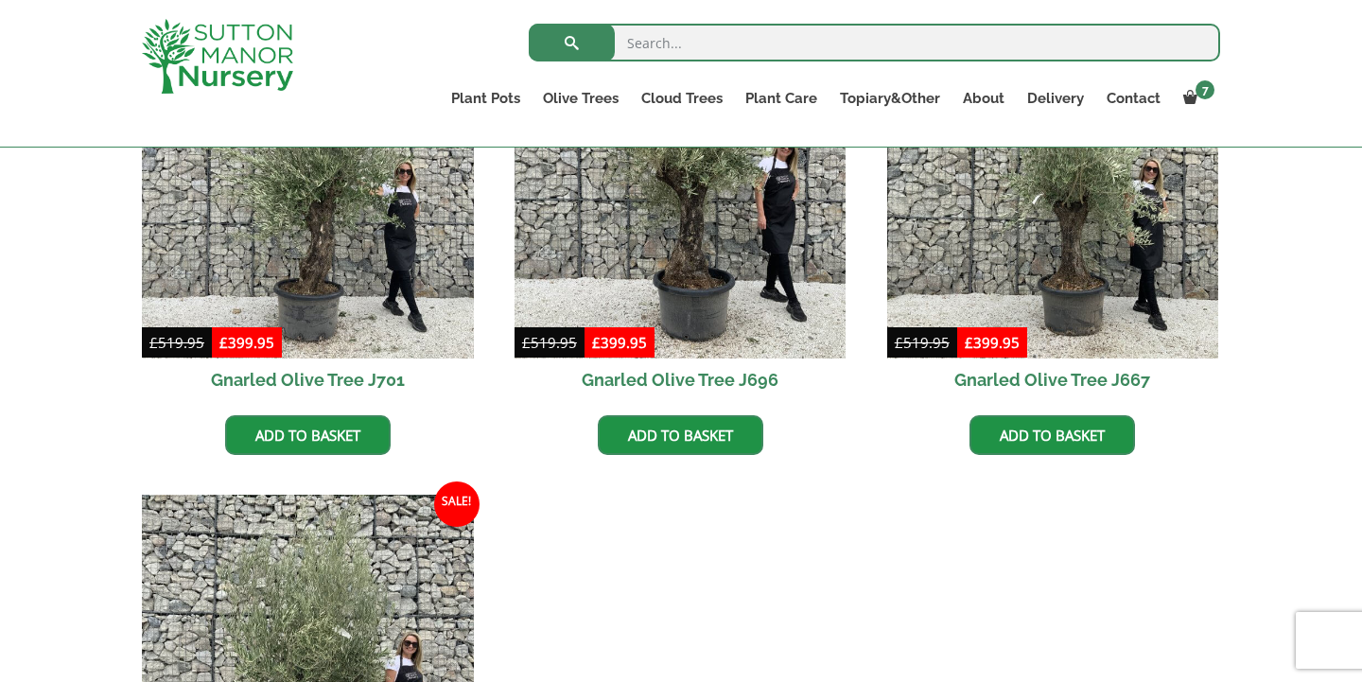
scroll to position [572, 0]
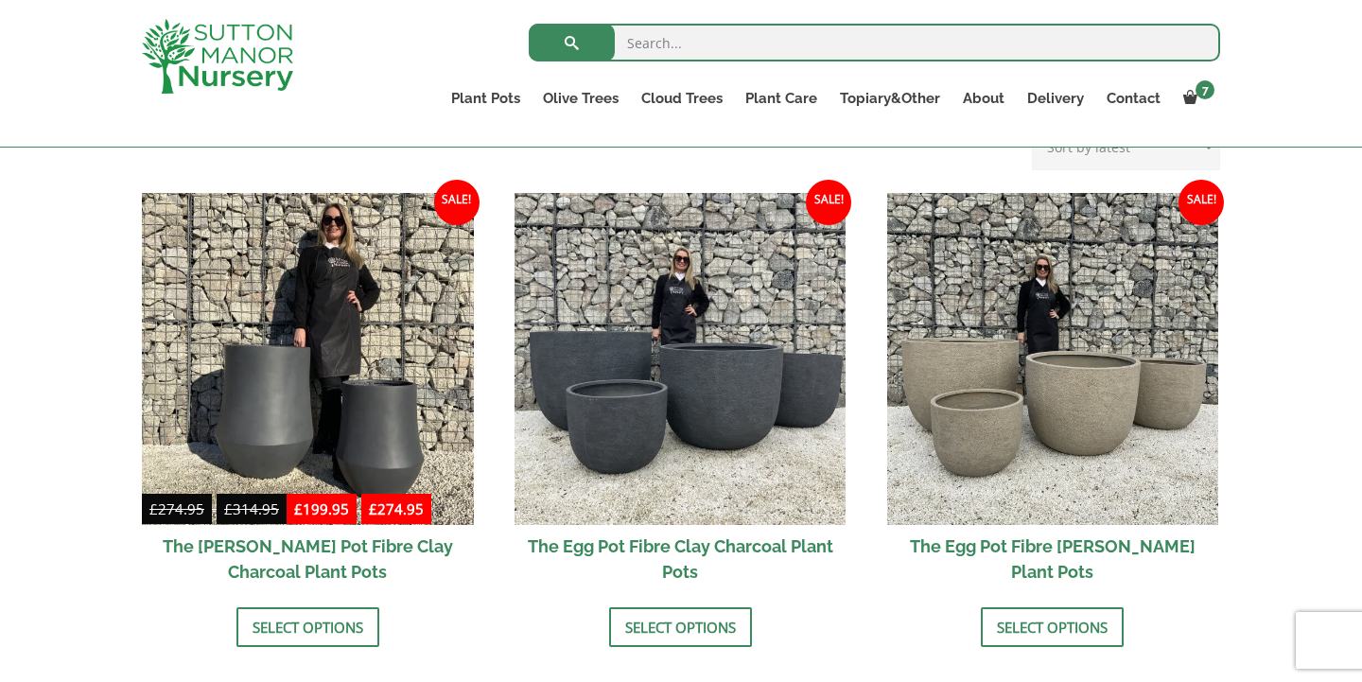
scroll to position [567, 0]
click at [1053, 619] on link "Select options" at bounding box center [1052, 626] width 143 height 40
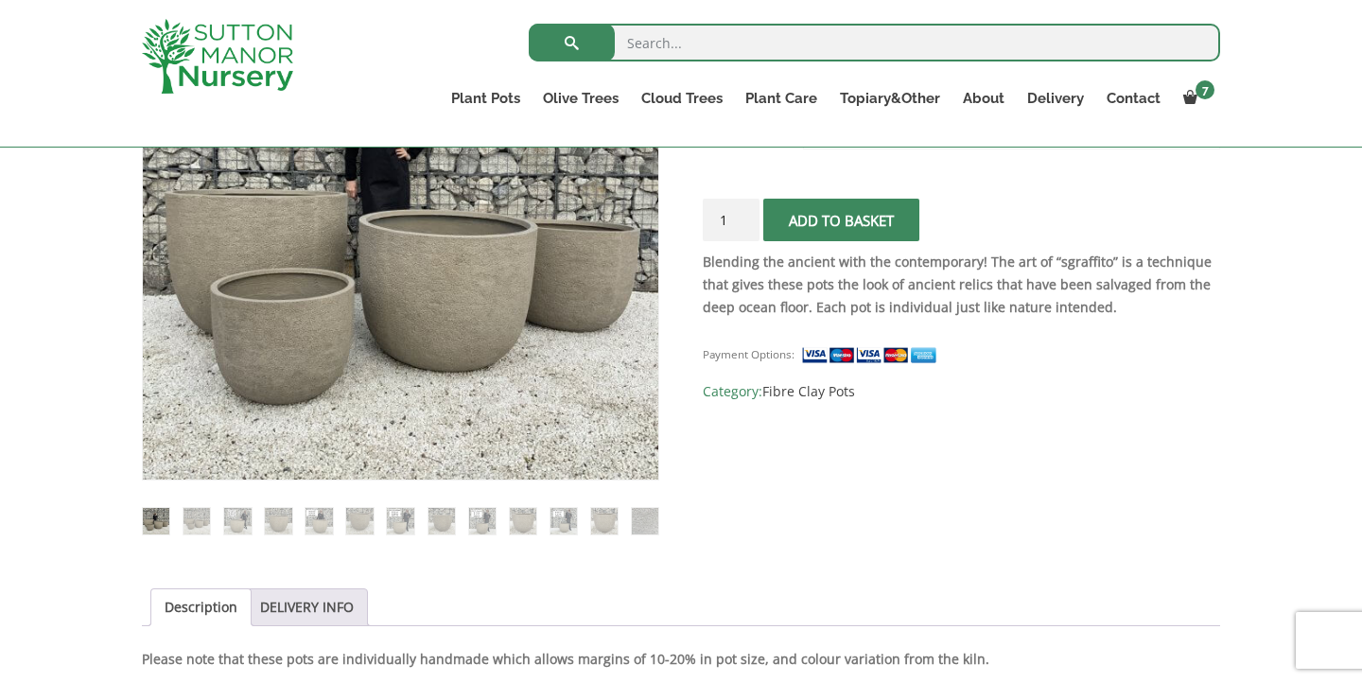
scroll to position [475, 0]
click at [238, 517] on img at bounding box center [237, 520] width 26 height 26
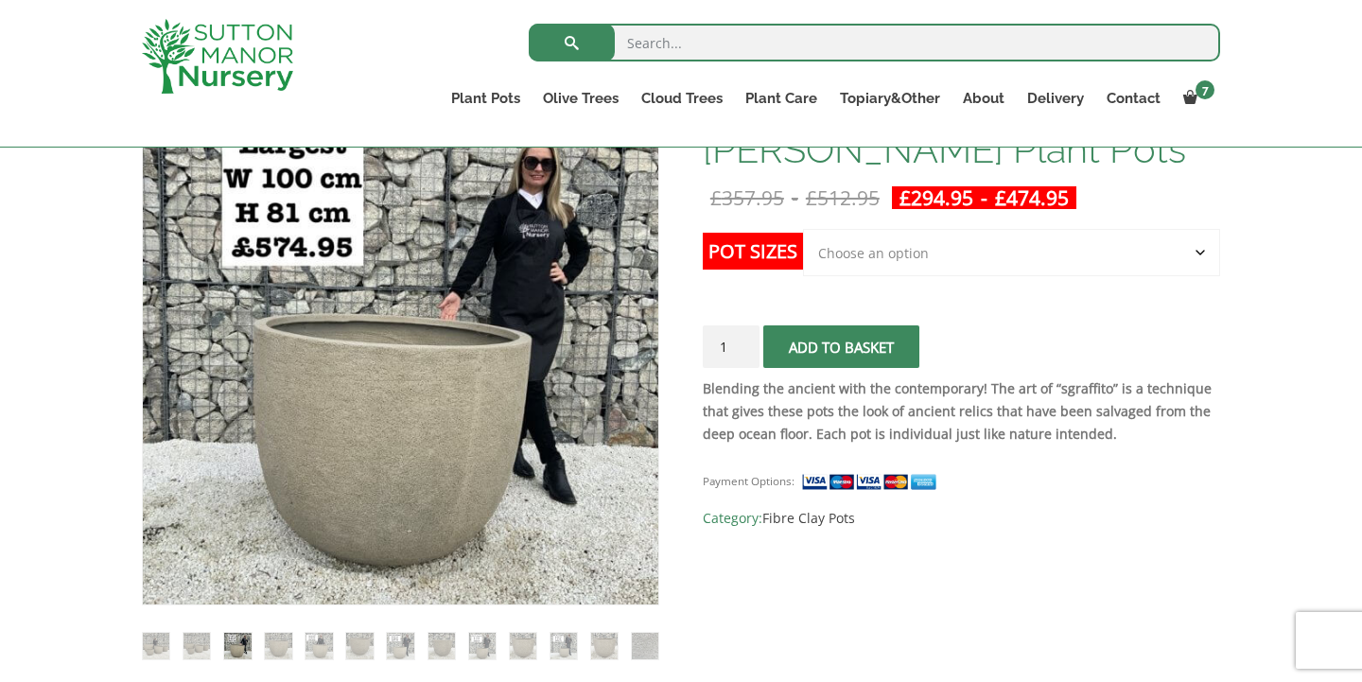
scroll to position [345, 0]
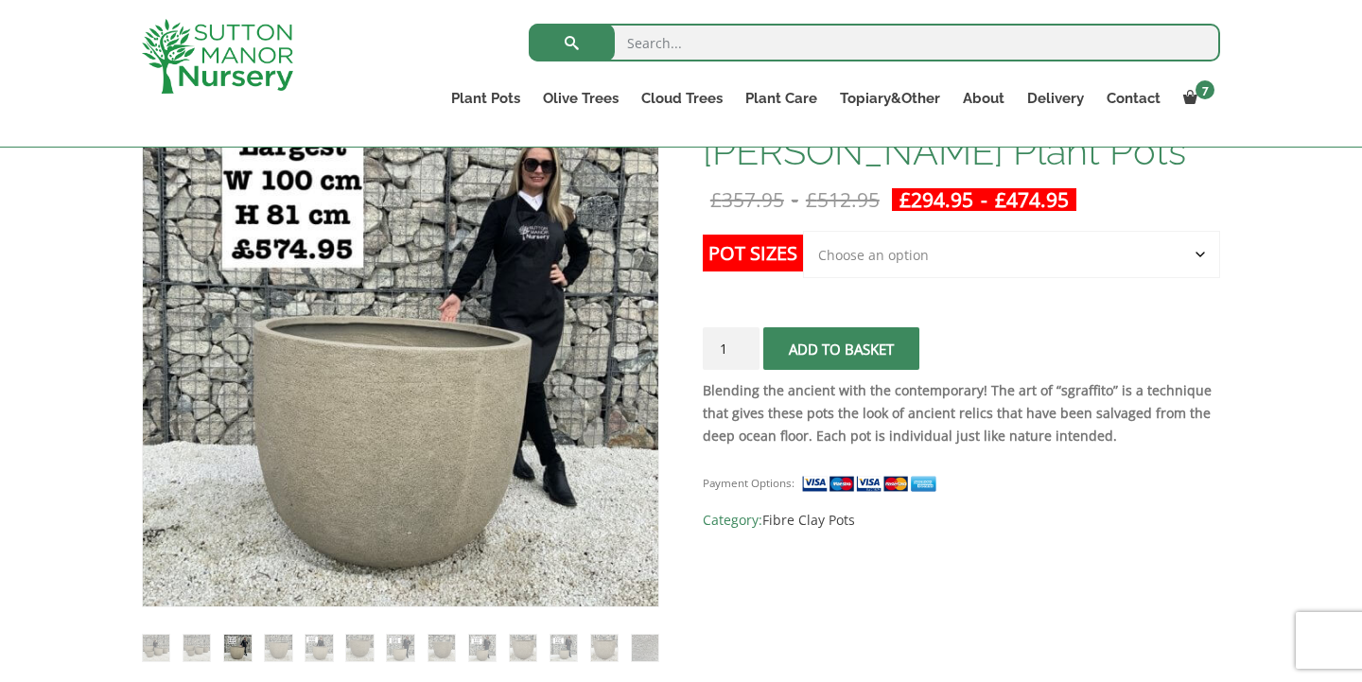
click at [1198, 253] on select "Choose an option Click here to buy the 5th To Largest Pot In The Picture Click …" at bounding box center [1011, 254] width 417 height 47
select select "Click here to buy the 5th To Largest Pot In The Picture"
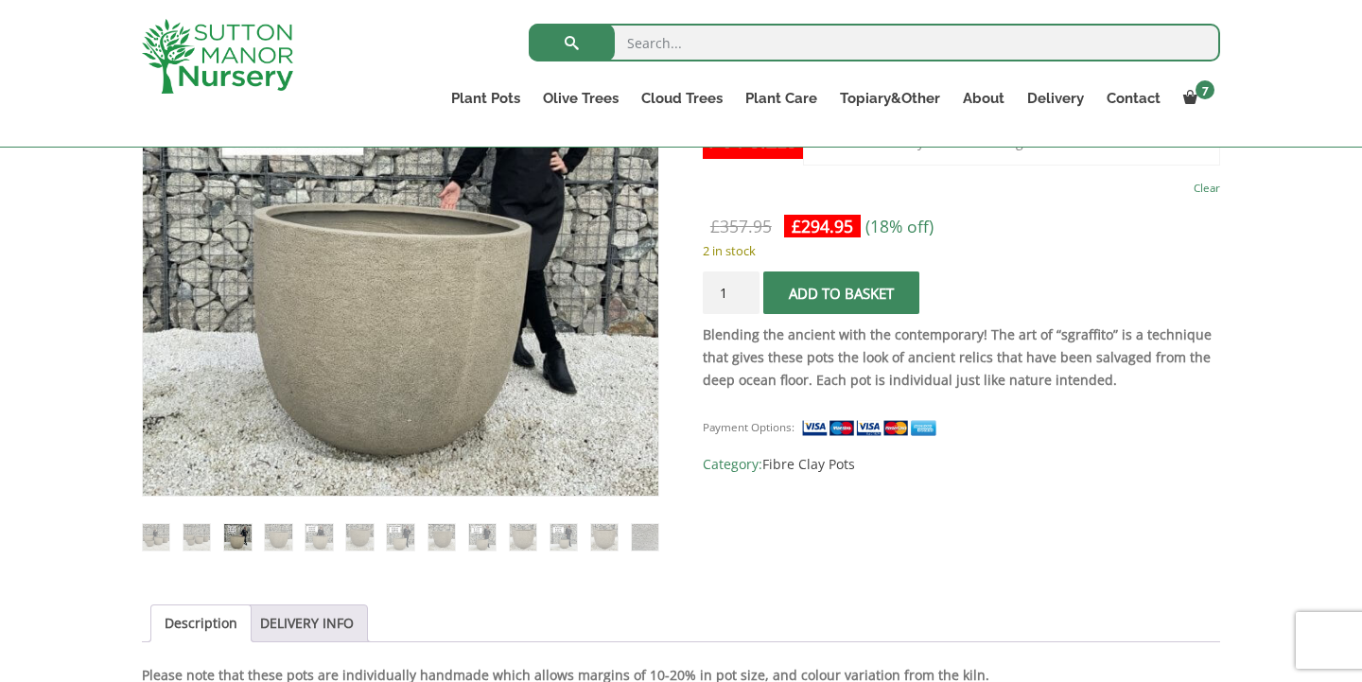
scroll to position [456, 0]
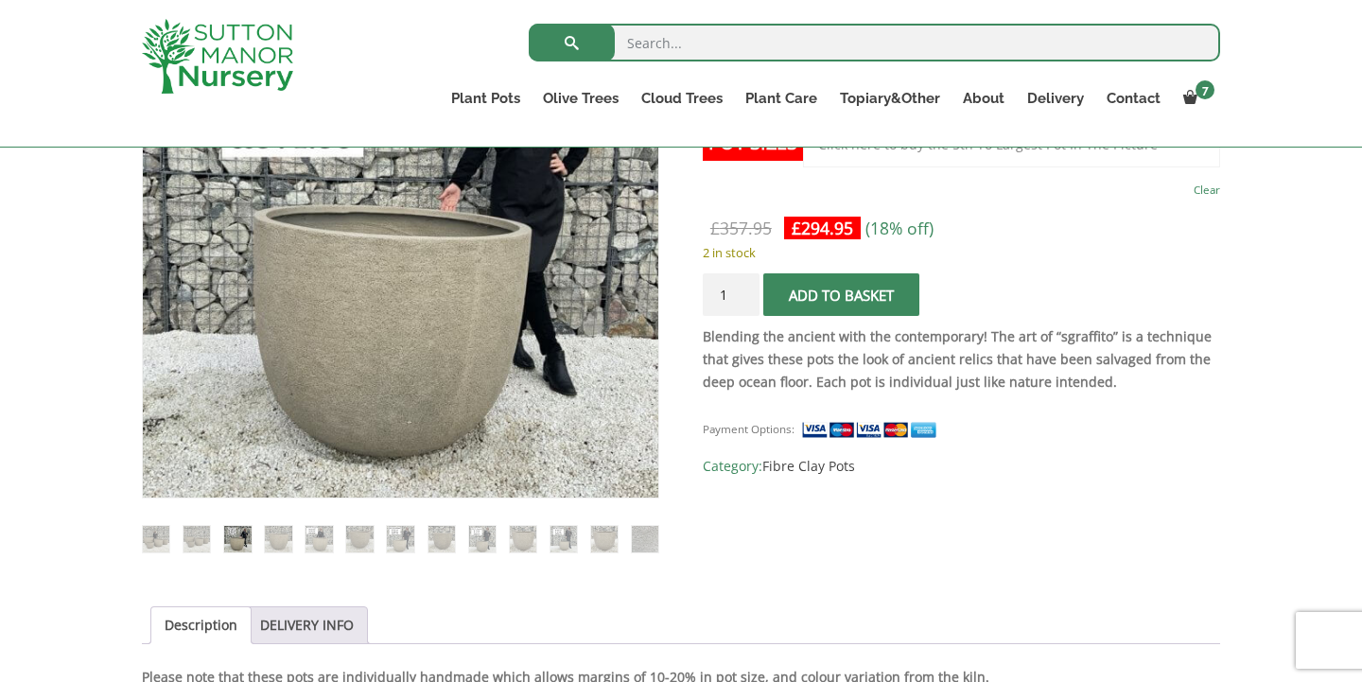
click at [841, 295] on span "submit" at bounding box center [841, 295] width 0 height 0
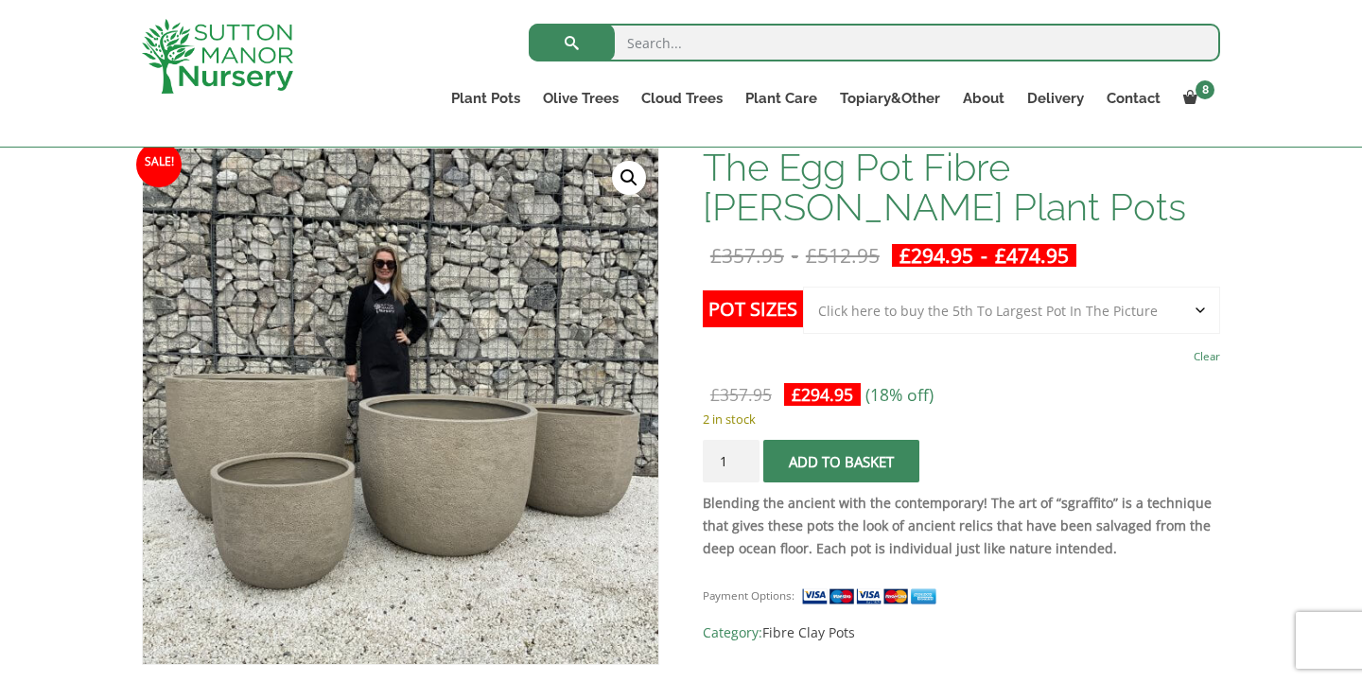
scroll to position [379, 0]
click at [1197, 307] on select "Choose an option Click here to buy the 5th To Largest Pot In The Picture Click …" at bounding box center [1011, 309] width 417 height 47
click at [1196, 311] on select "Choose an option Click here to buy the 5th To Largest Pot In The Picture Click …" at bounding box center [1011, 309] width 417 height 47
click at [1203, 305] on select "Choose an option Click here to buy the 5th To Largest Pot In The Picture Click …" at bounding box center [1011, 309] width 417 height 47
select select "Click here to buy the 2nd To Largest Pot In The Picture"
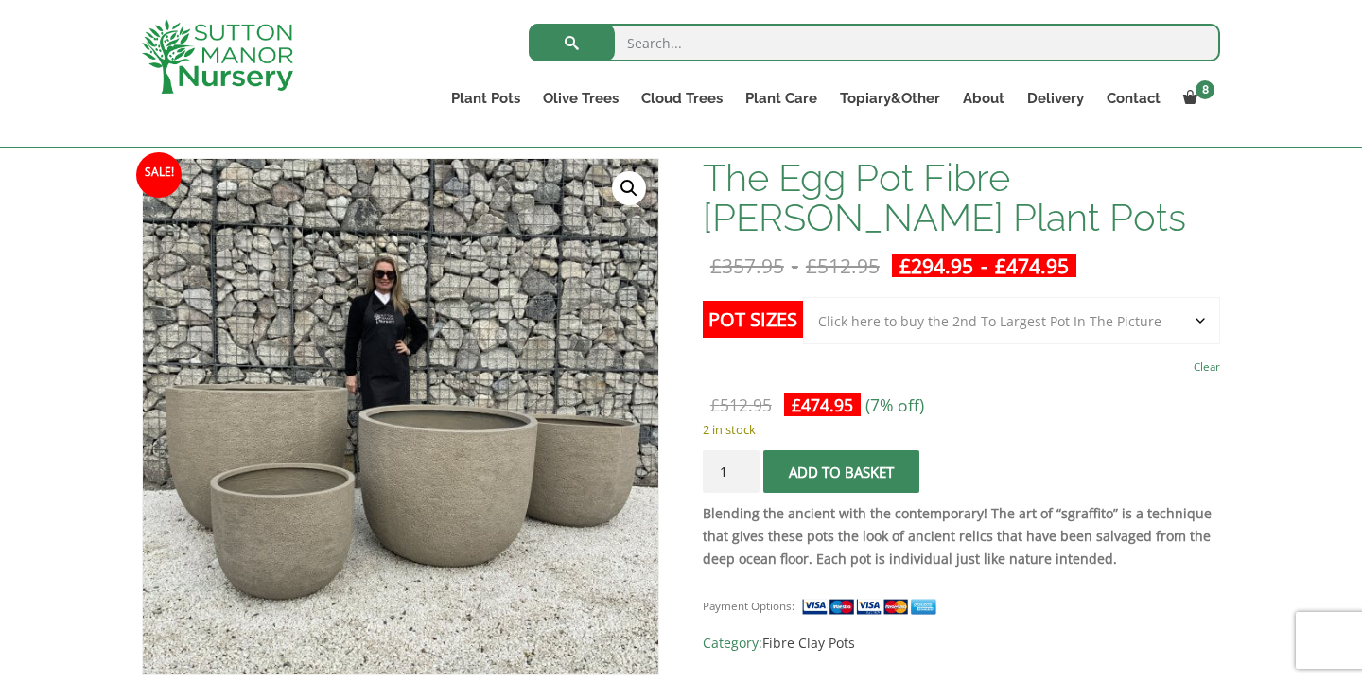
scroll to position [366, 0]
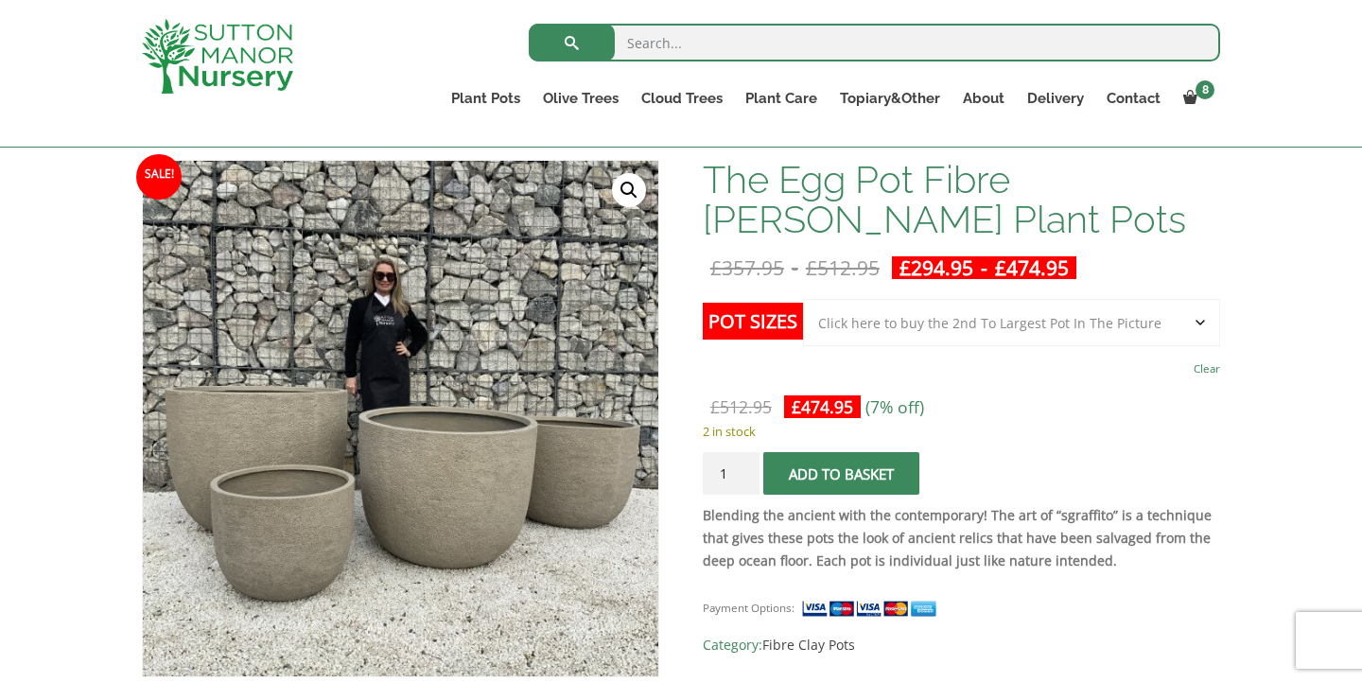
click at [872, 469] on button "Add to basket" at bounding box center [841, 473] width 156 height 43
